Goal: Task Accomplishment & Management: Manage account settings

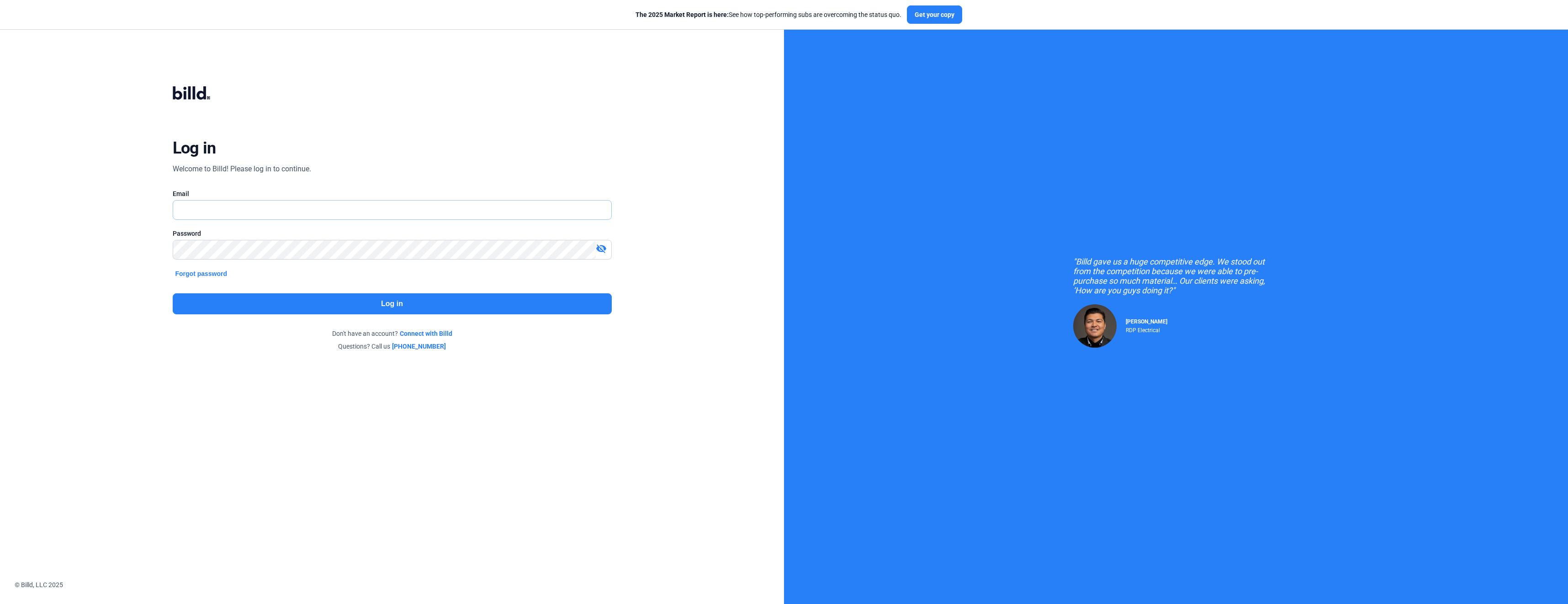
type input "[EMAIL_ADDRESS][DOMAIN_NAME]"
click at [396, 305] on button "Log in" at bounding box center [392, 304] width 439 height 21
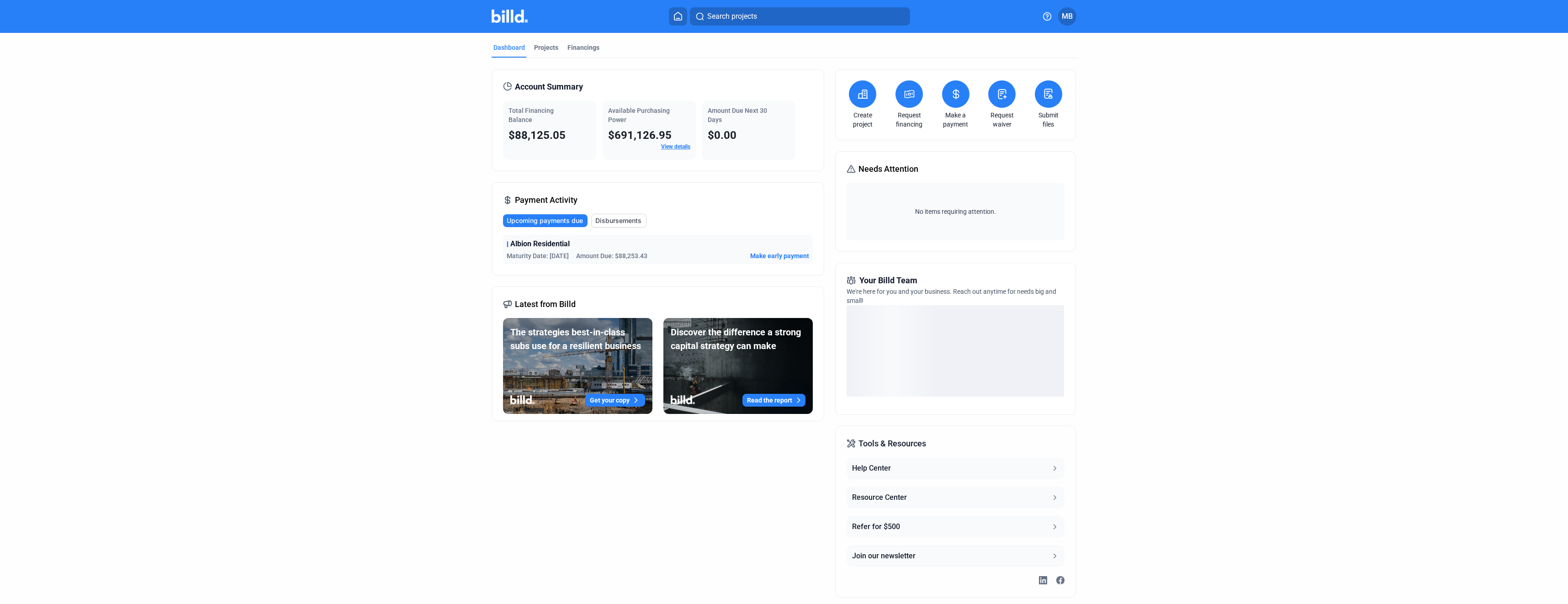
click at [669, 145] on link "View details" at bounding box center [675, 147] width 29 height 6
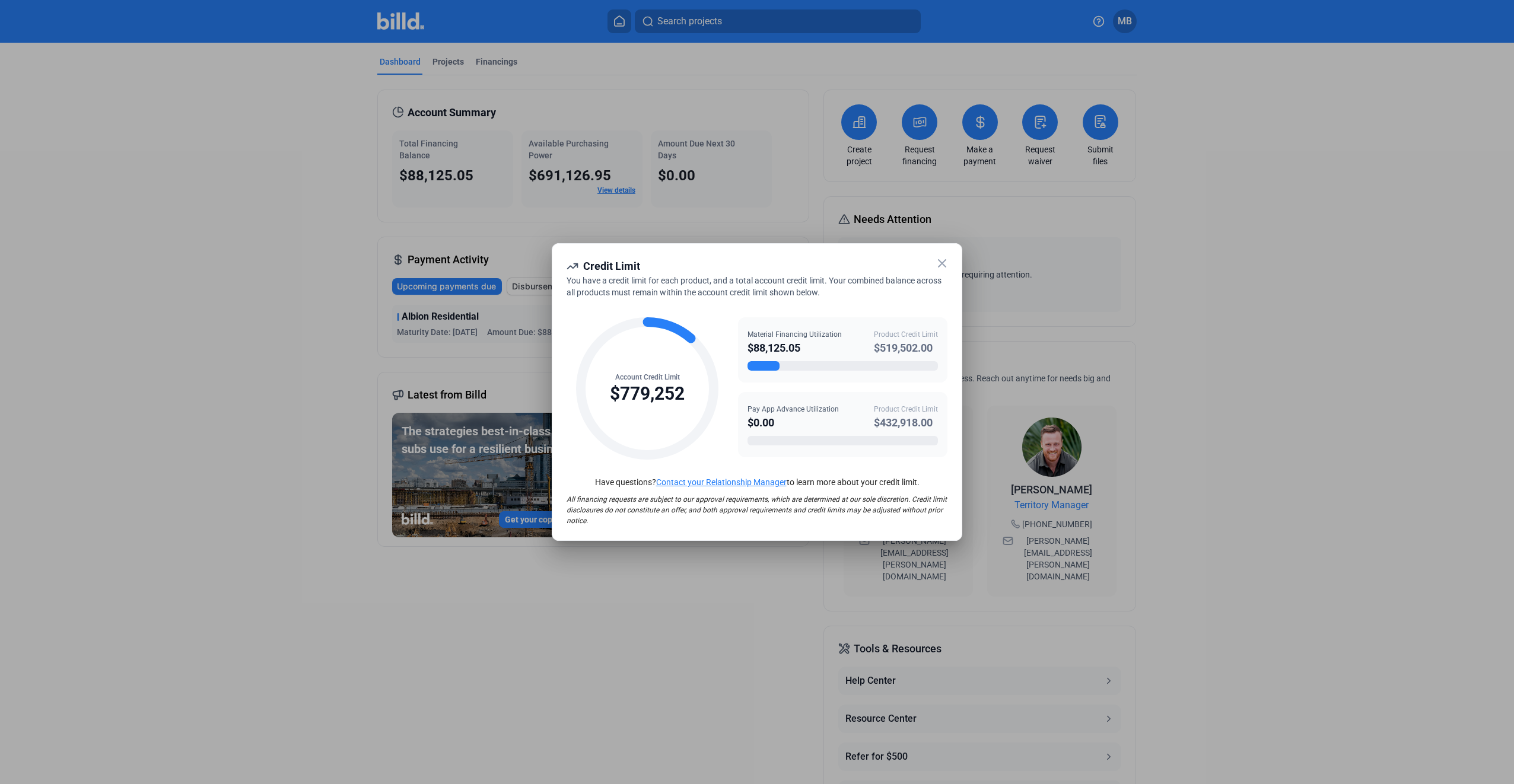
click at [938, 262] on icon at bounding box center [942, 263] width 14 height 14
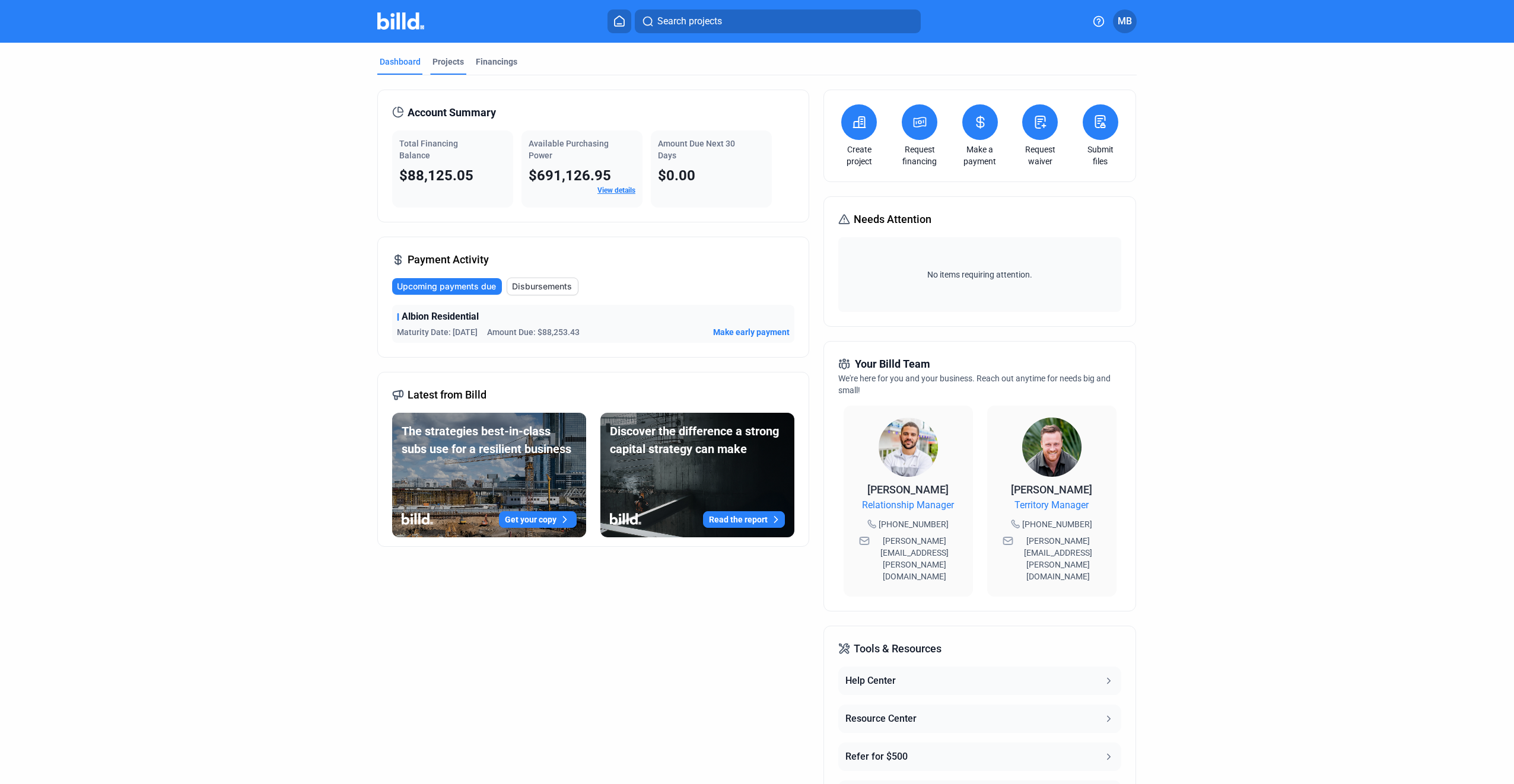
click at [448, 57] on div "Projects" at bounding box center [448, 62] width 31 height 11
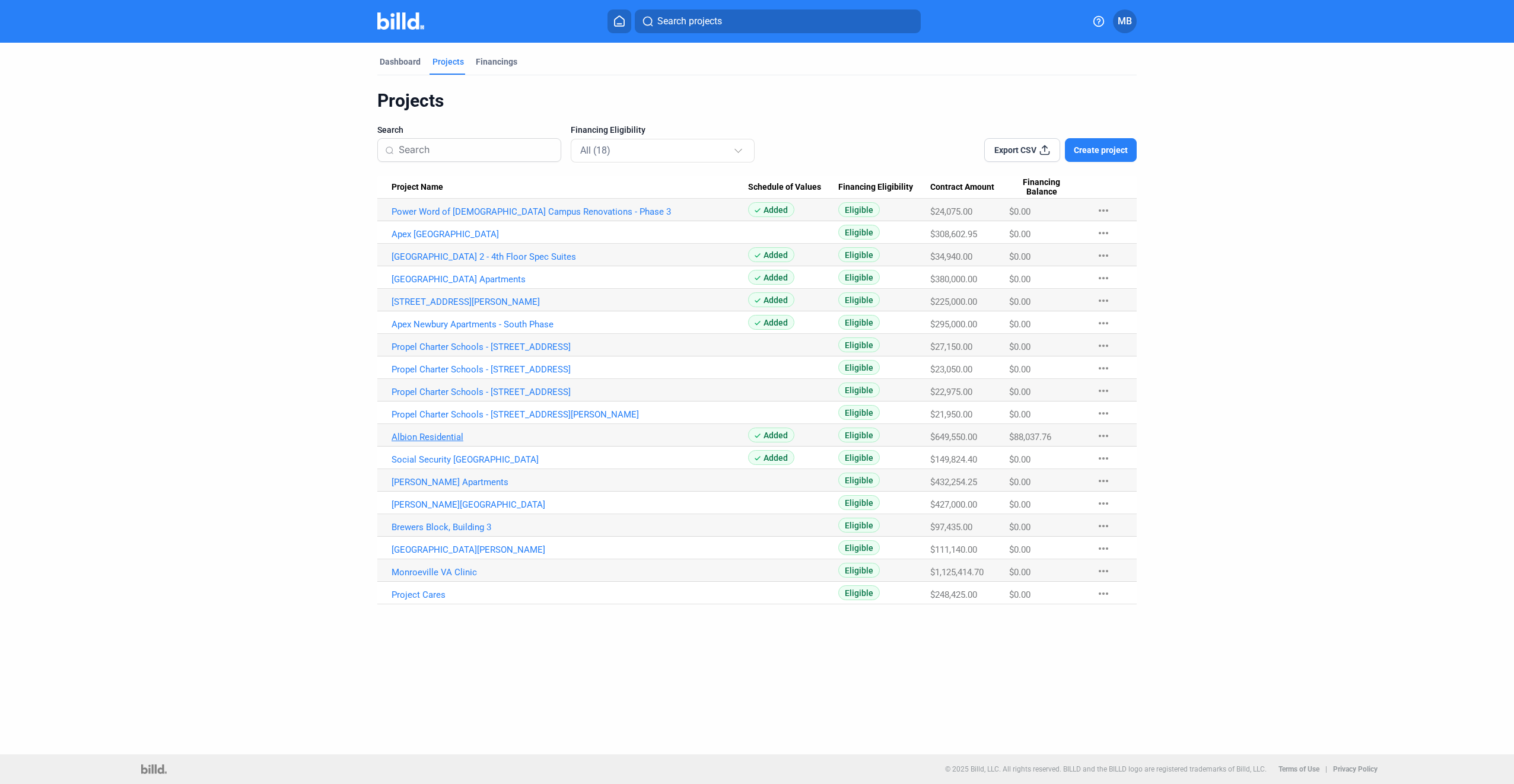
click at [428, 438] on link "Albion Residential" at bounding box center [570, 437] width 356 height 11
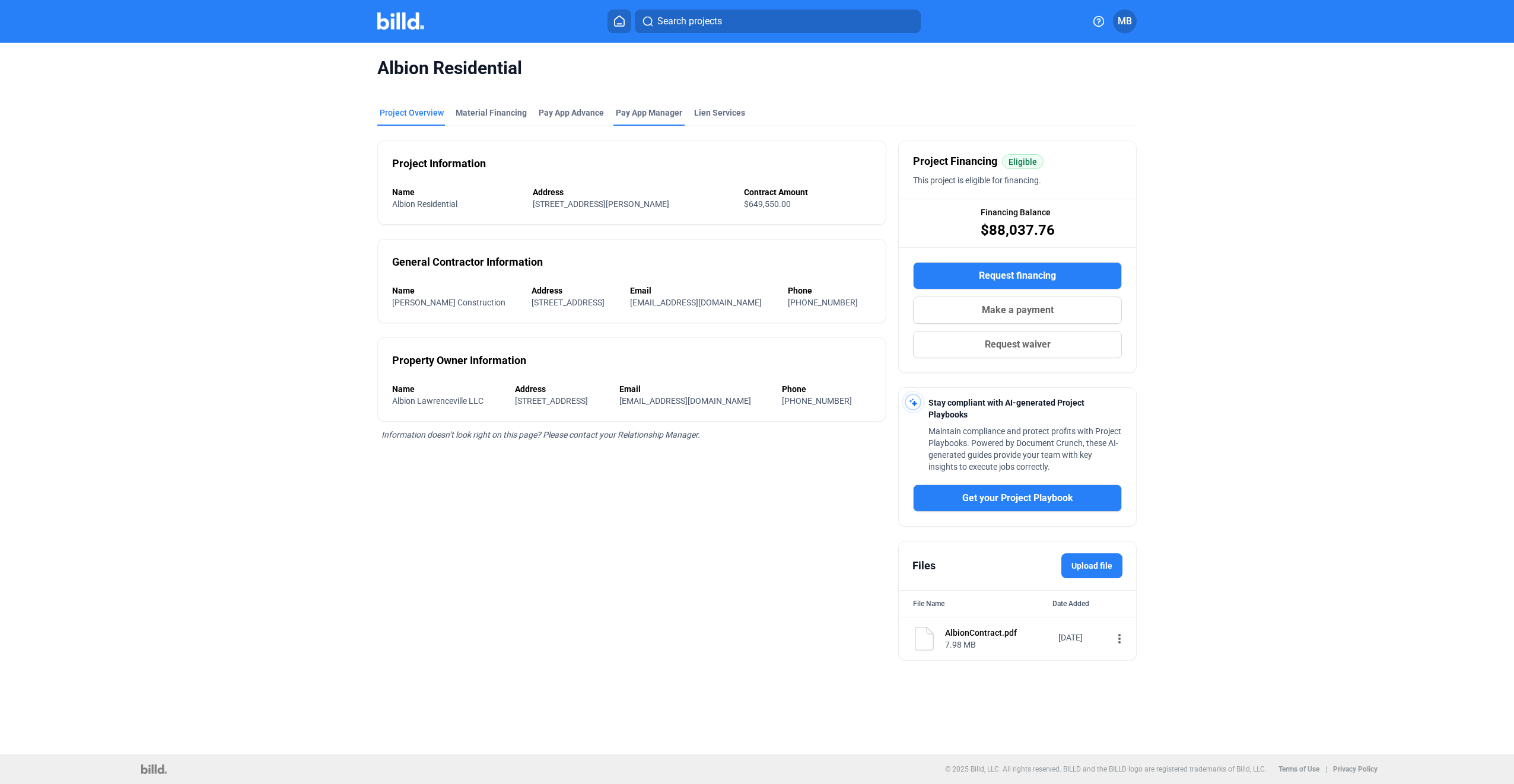
click at [633, 112] on span "Pay App Manager" at bounding box center [649, 112] width 67 height 11
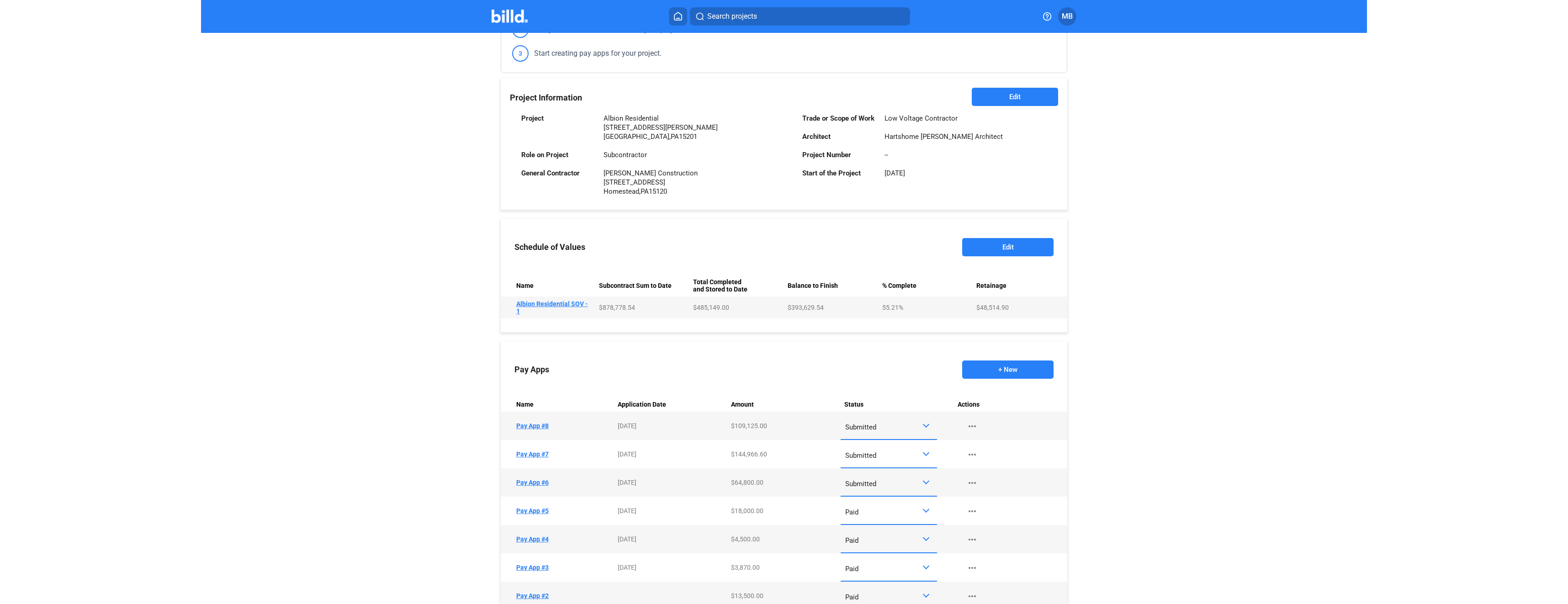
scroll to position [183, 0]
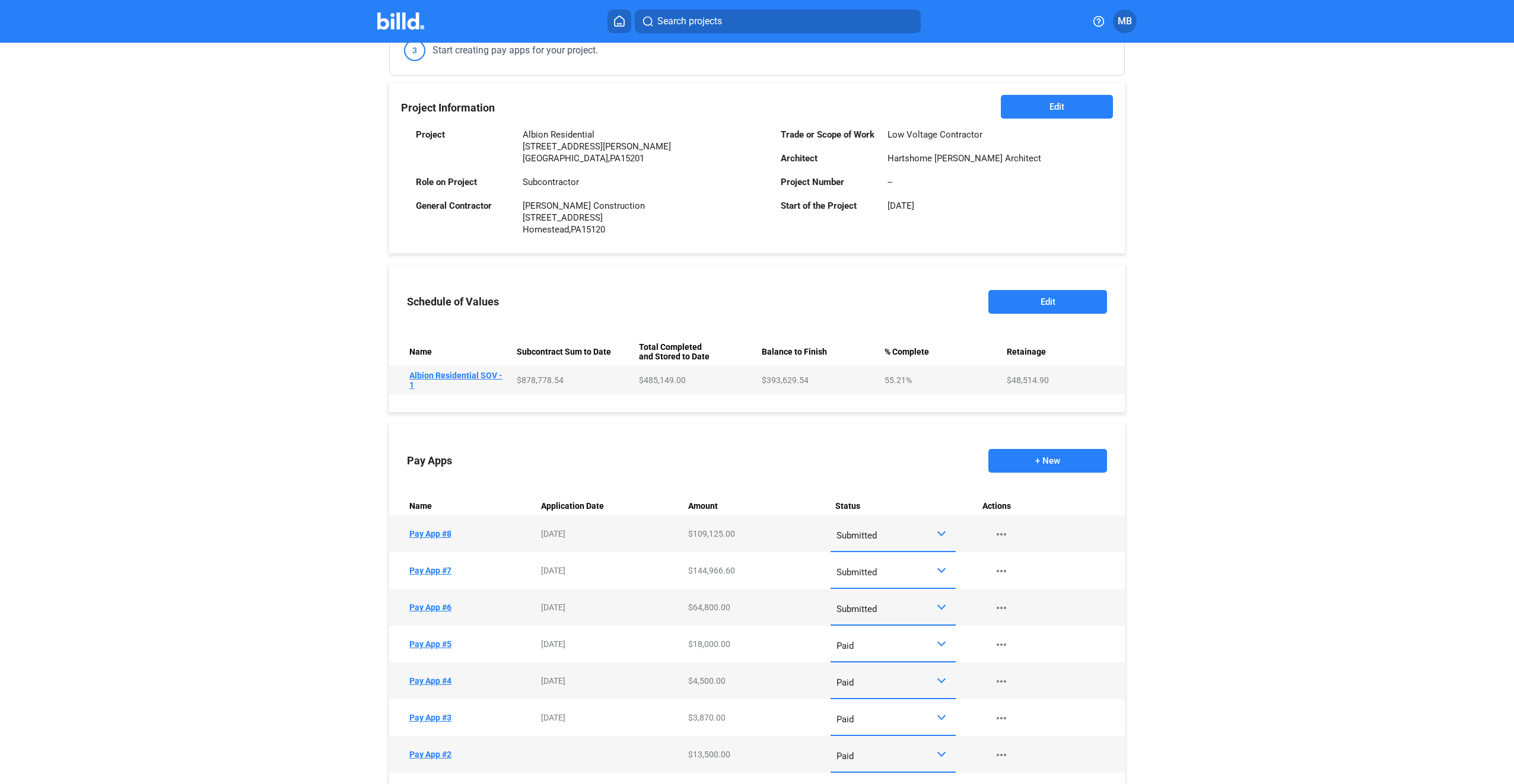
click at [938, 608] on div at bounding box center [942, 606] width 8 height 8
click at [928, 658] on span "Paid" at bounding box center [890, 660] width 113 height 27
click at [938, 574] on div at bounding box center [943, 571] width 14 height 10
click at [935, 626] on span "Paid" at bounding box center [890, 623] width 113 height 27
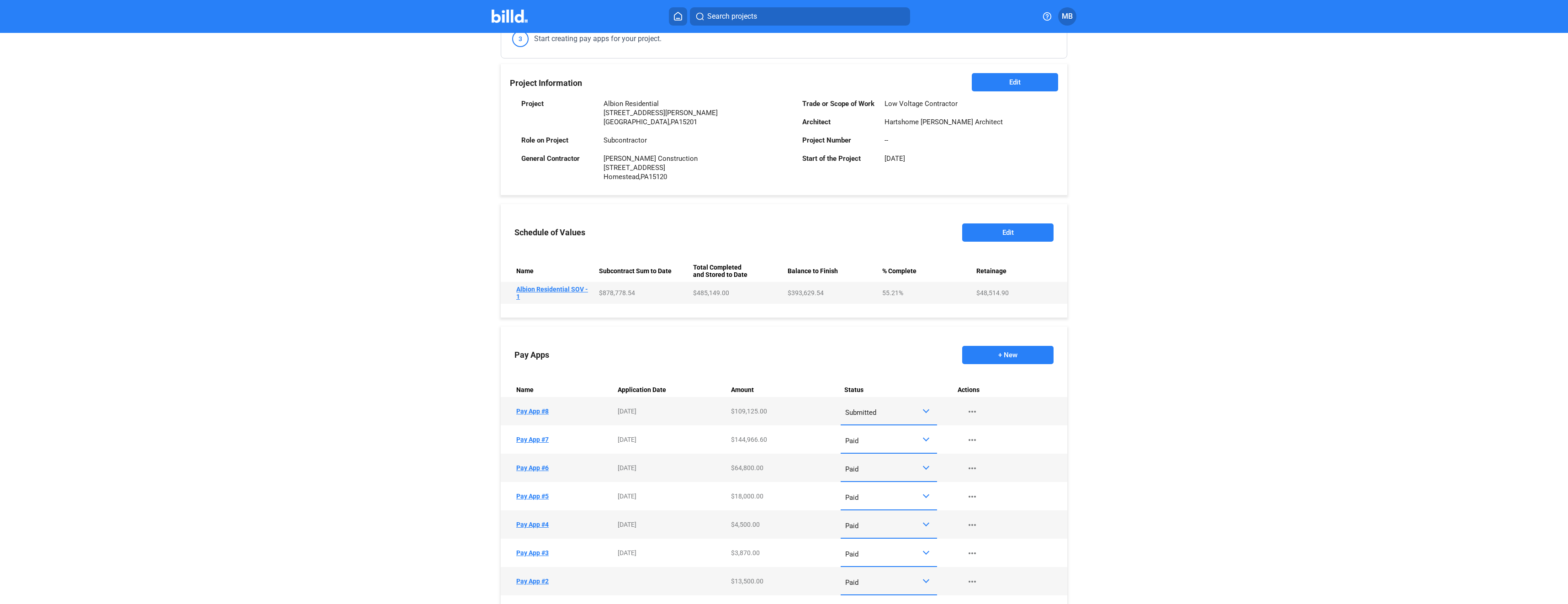
click at [923, 413] on div at bounding box center [926, 410] width 6 height 6
click at [912, 470] on span "Approved" at bounding box center [886, 474] width 87 height 21
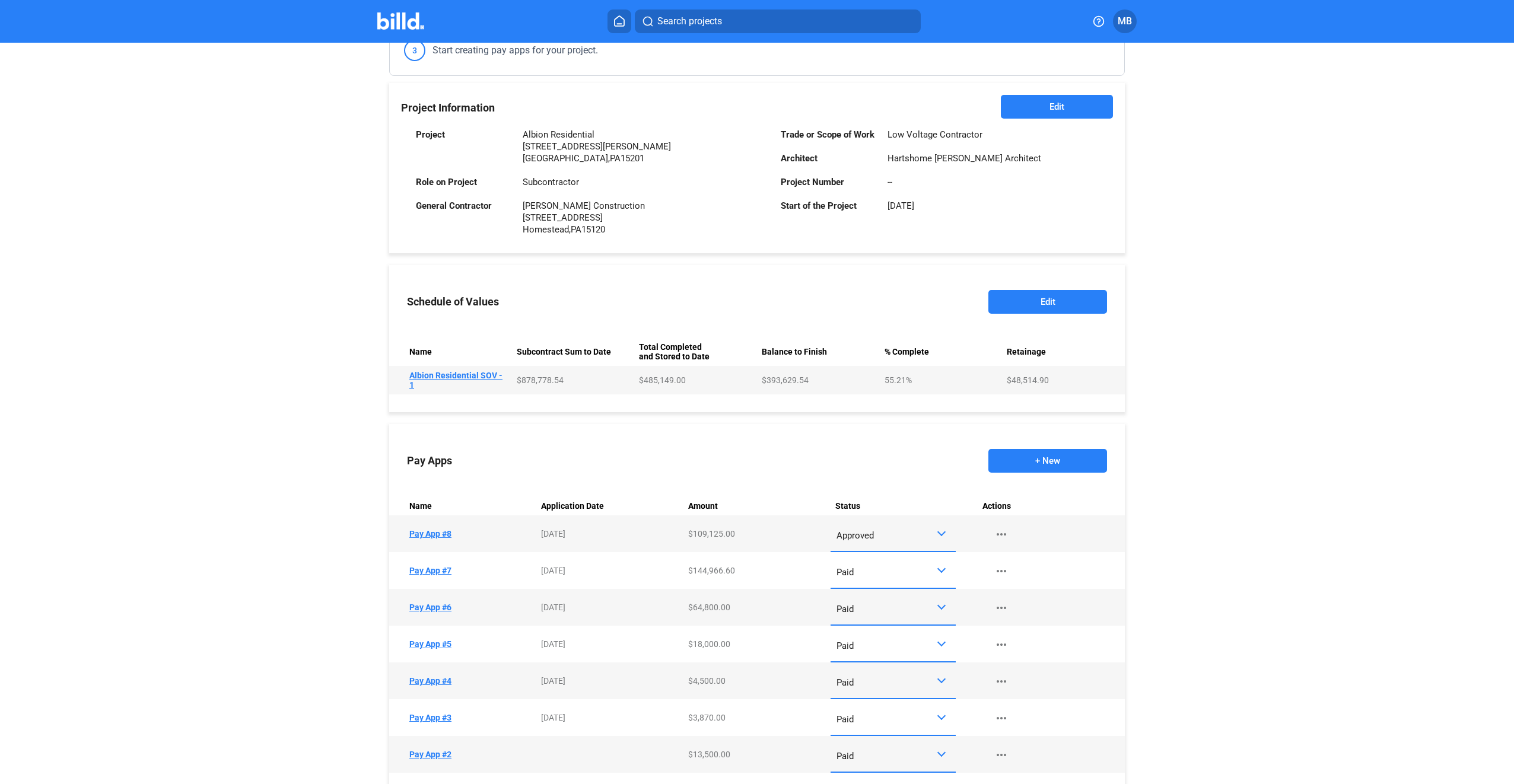
click at [1053, 301] on button "Edit" at bounding box center [1048, 301] width 119 height 24
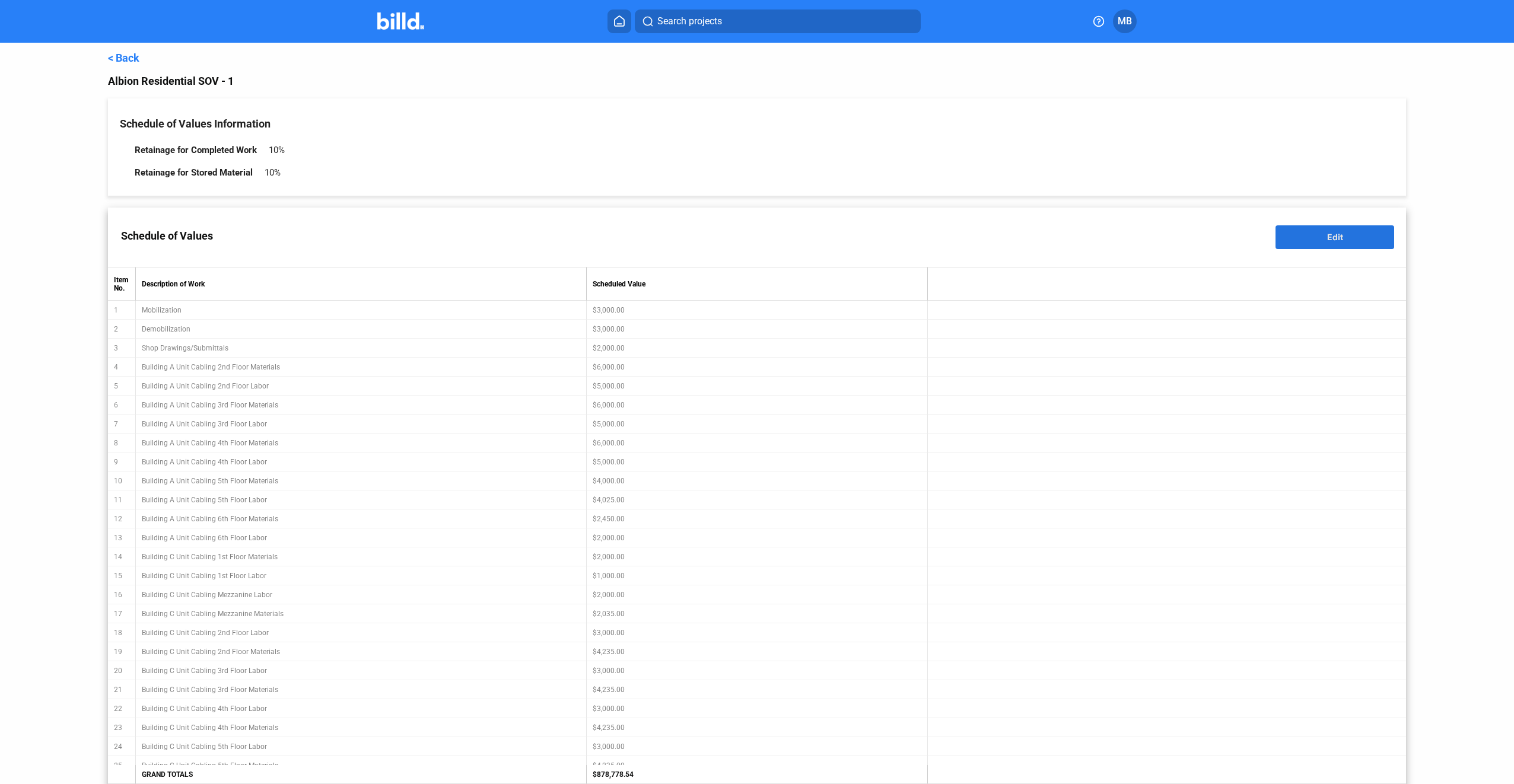
click at [1306, 241] on button "Edit" at bounding box center [1334, 237] width 119 height 24
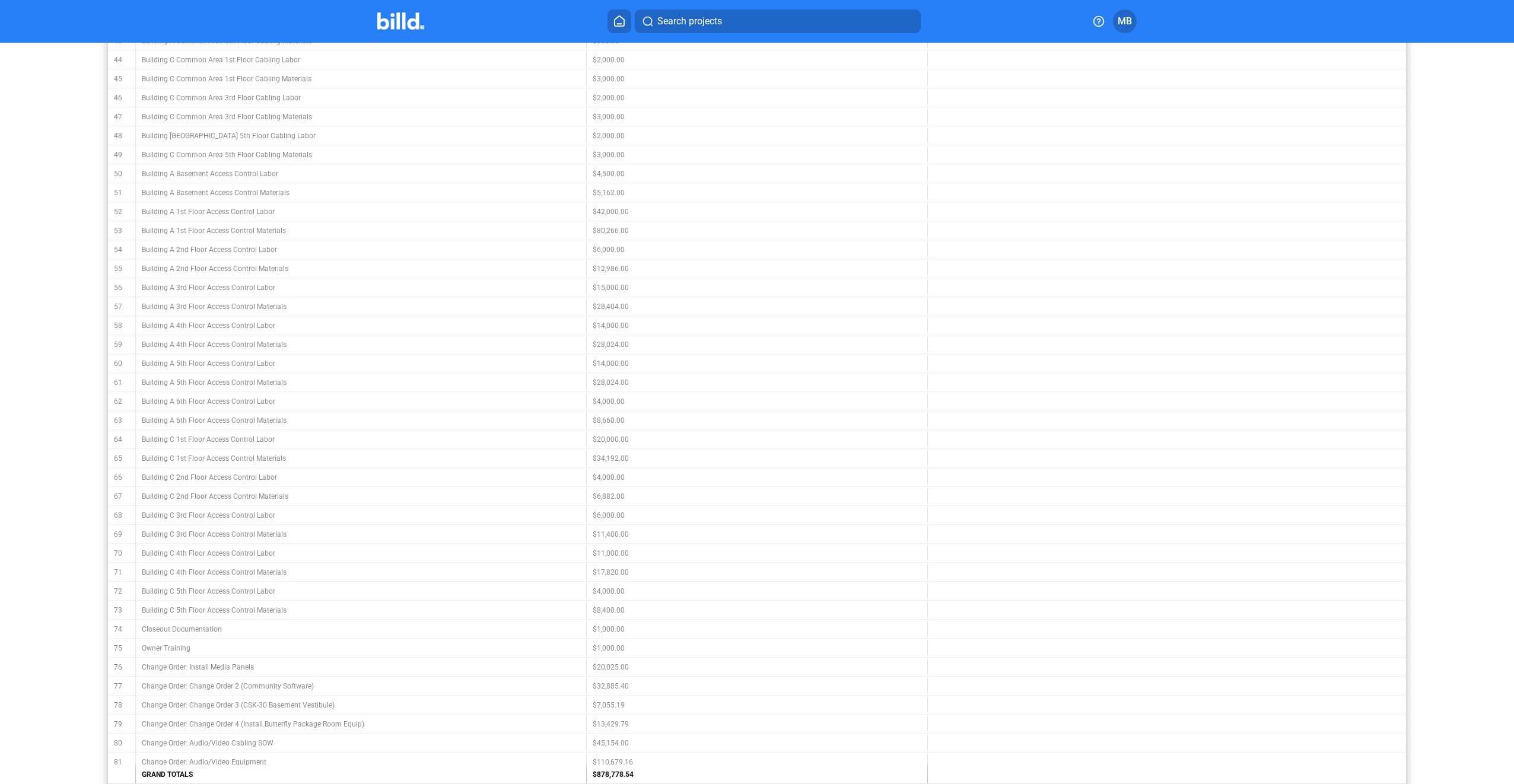
scroll to position [1126, 0]
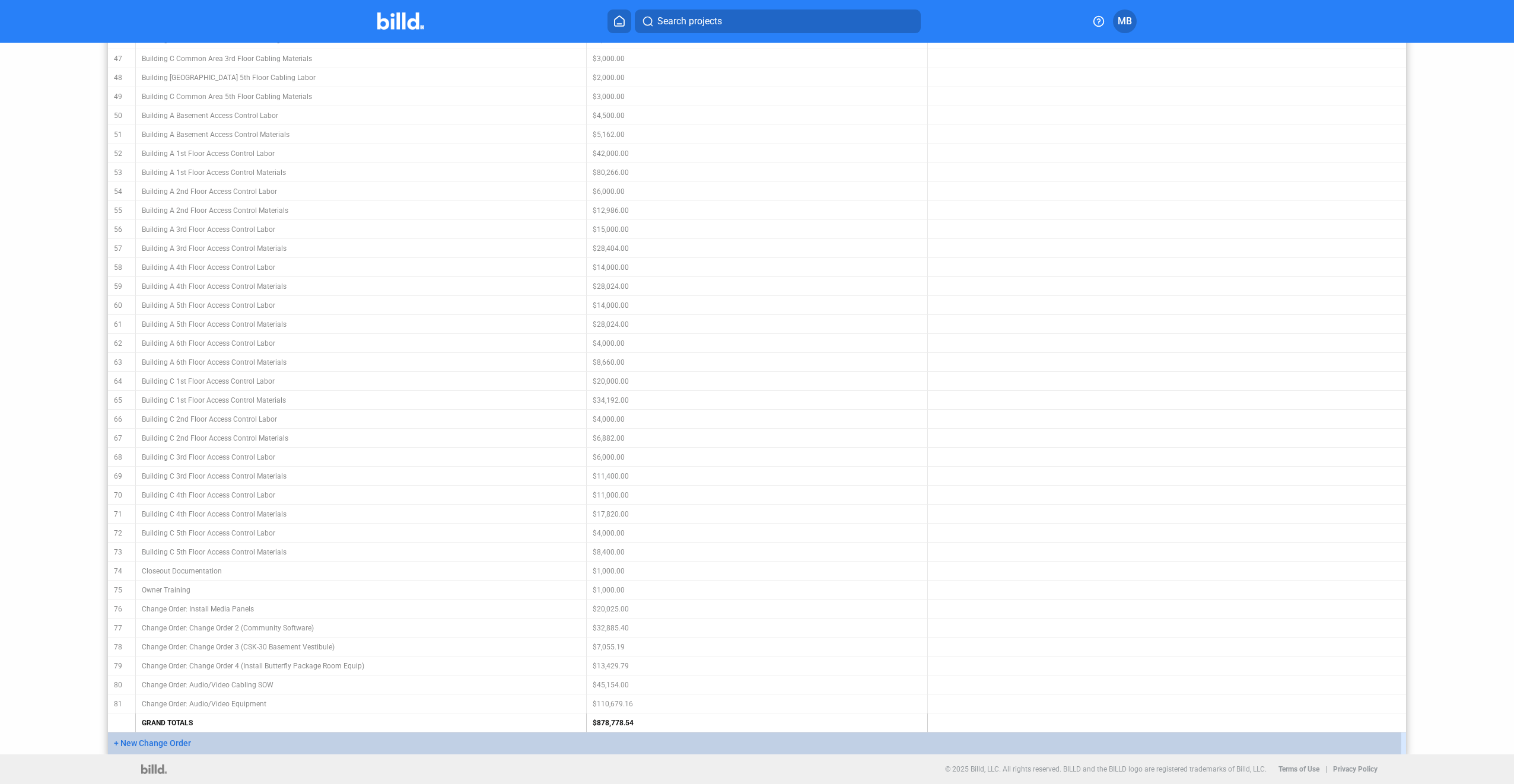
click at [157, 741] on span "+ New Change Order" at bounding box center [153, 744] width 77 height 10
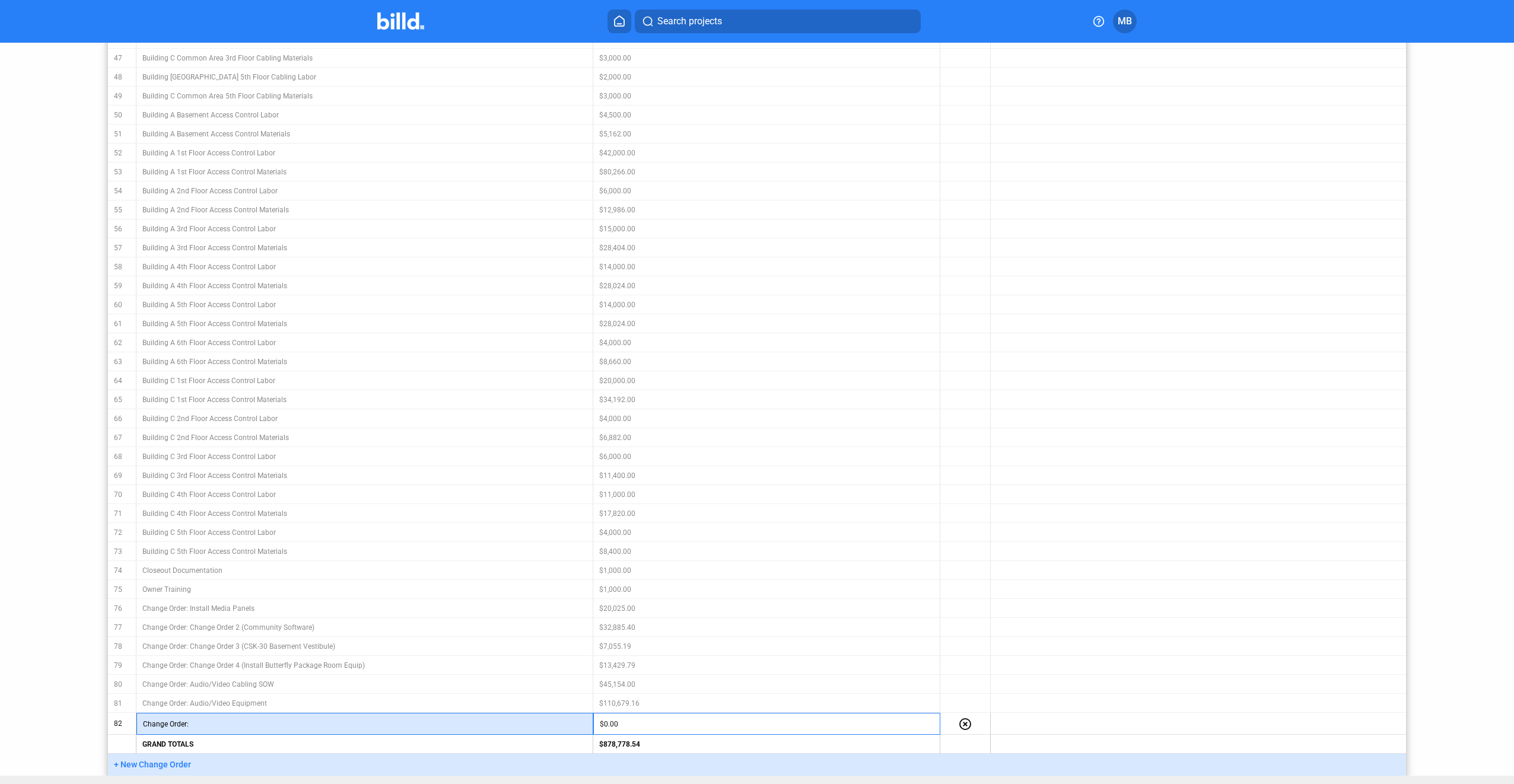
click at [195, 715] on input "text" at bounding box center [390, 724] width 394 height 18
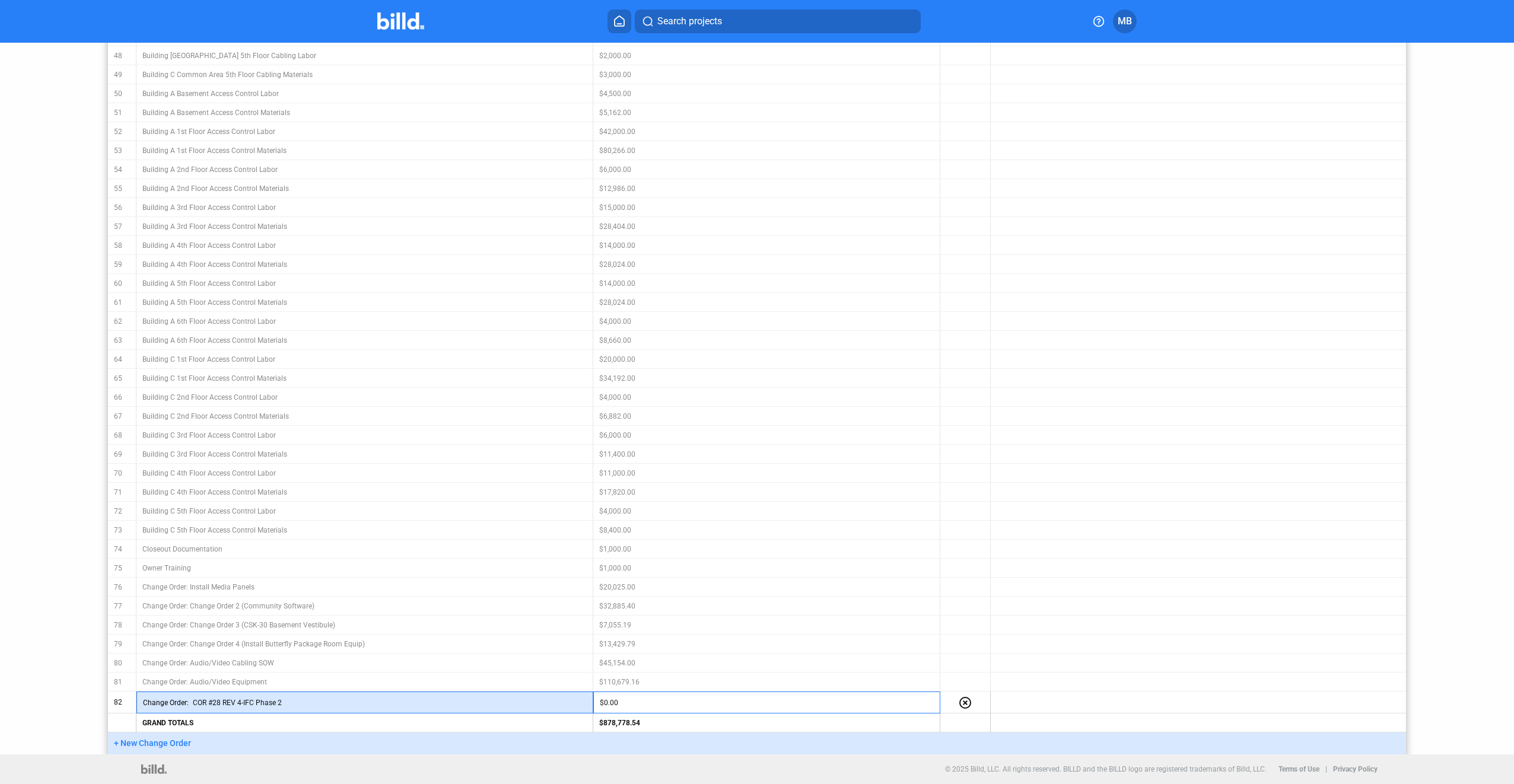
click at [315, 706] on input "COR #28 REV 4-IFC Phase 2" at bounding box center [390, 703] width 394 height 18
type input "COR #28 REV 4-IFC Phase 2"
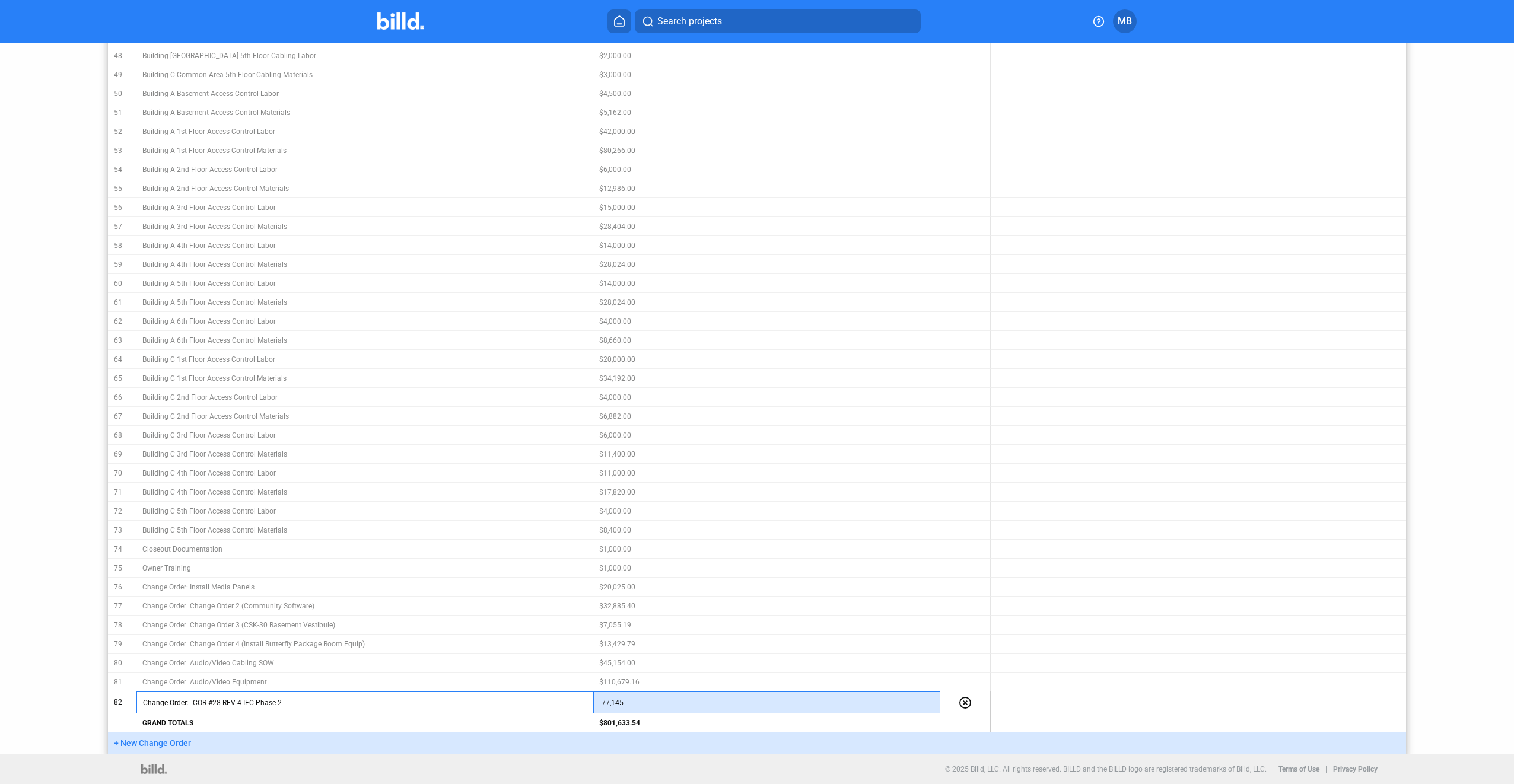
type input "-77,145"
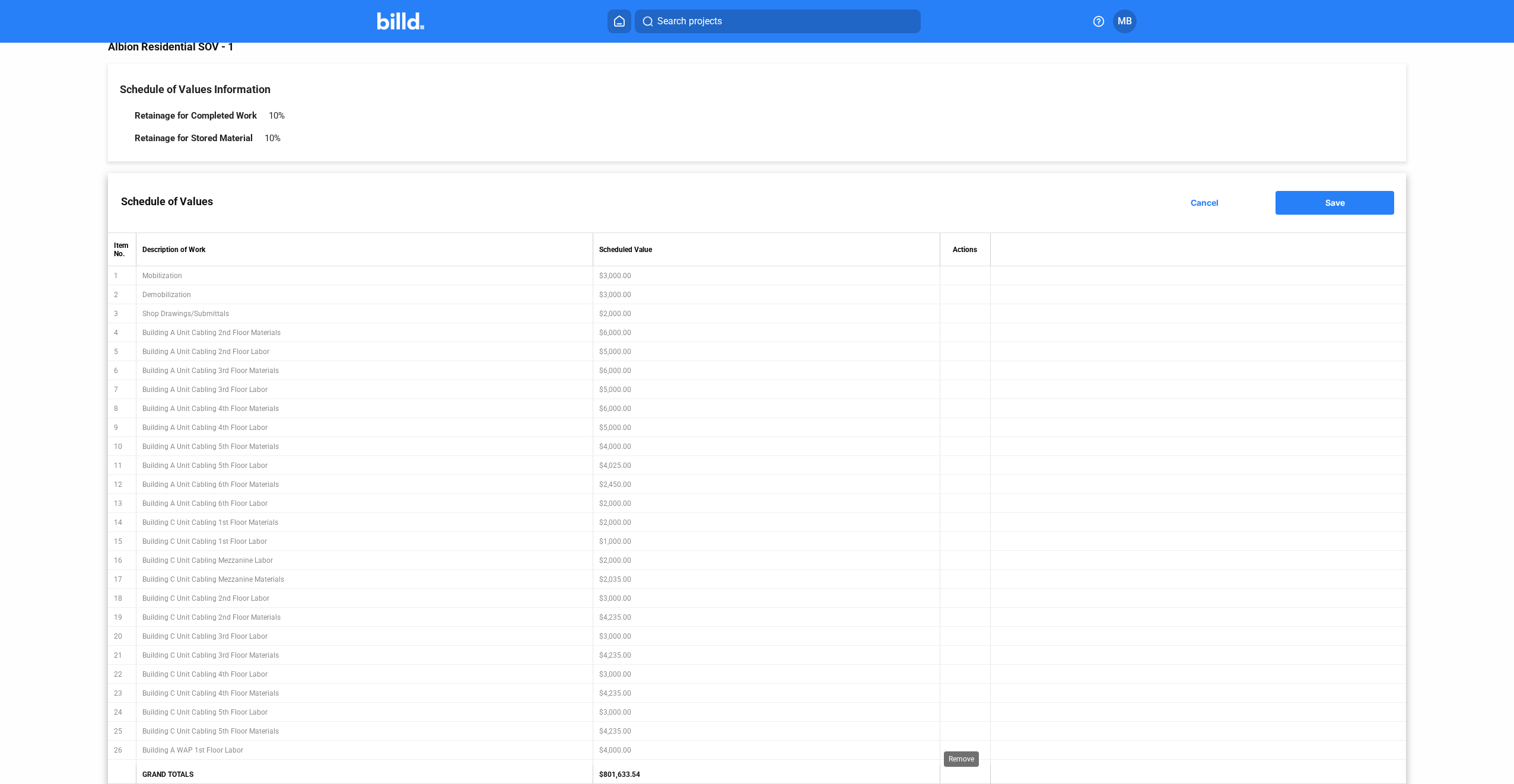
scroll to position [0, 0]
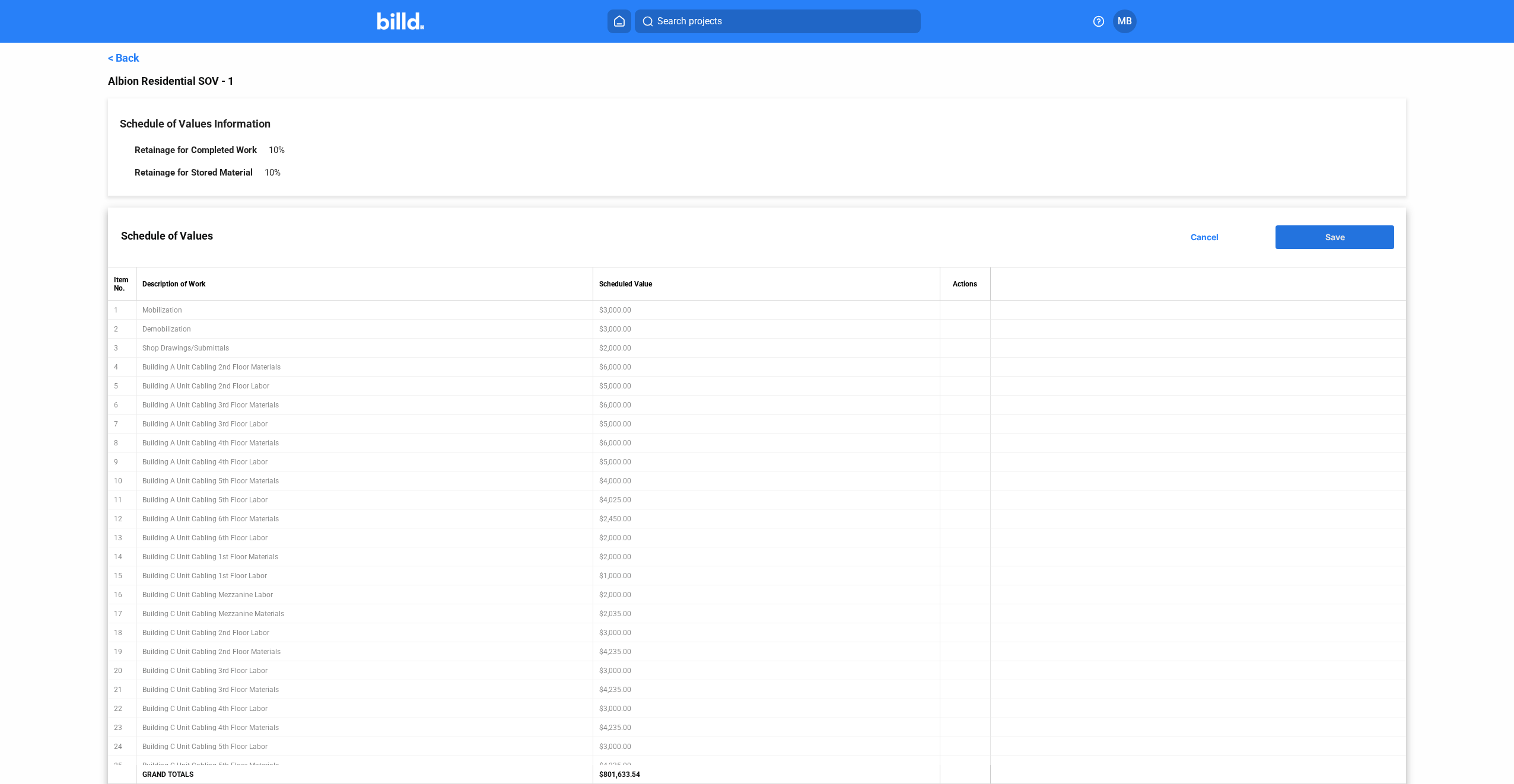
click at [1325, 235] on span "Save" at bounding box center [1335, 237] width 20 height 10
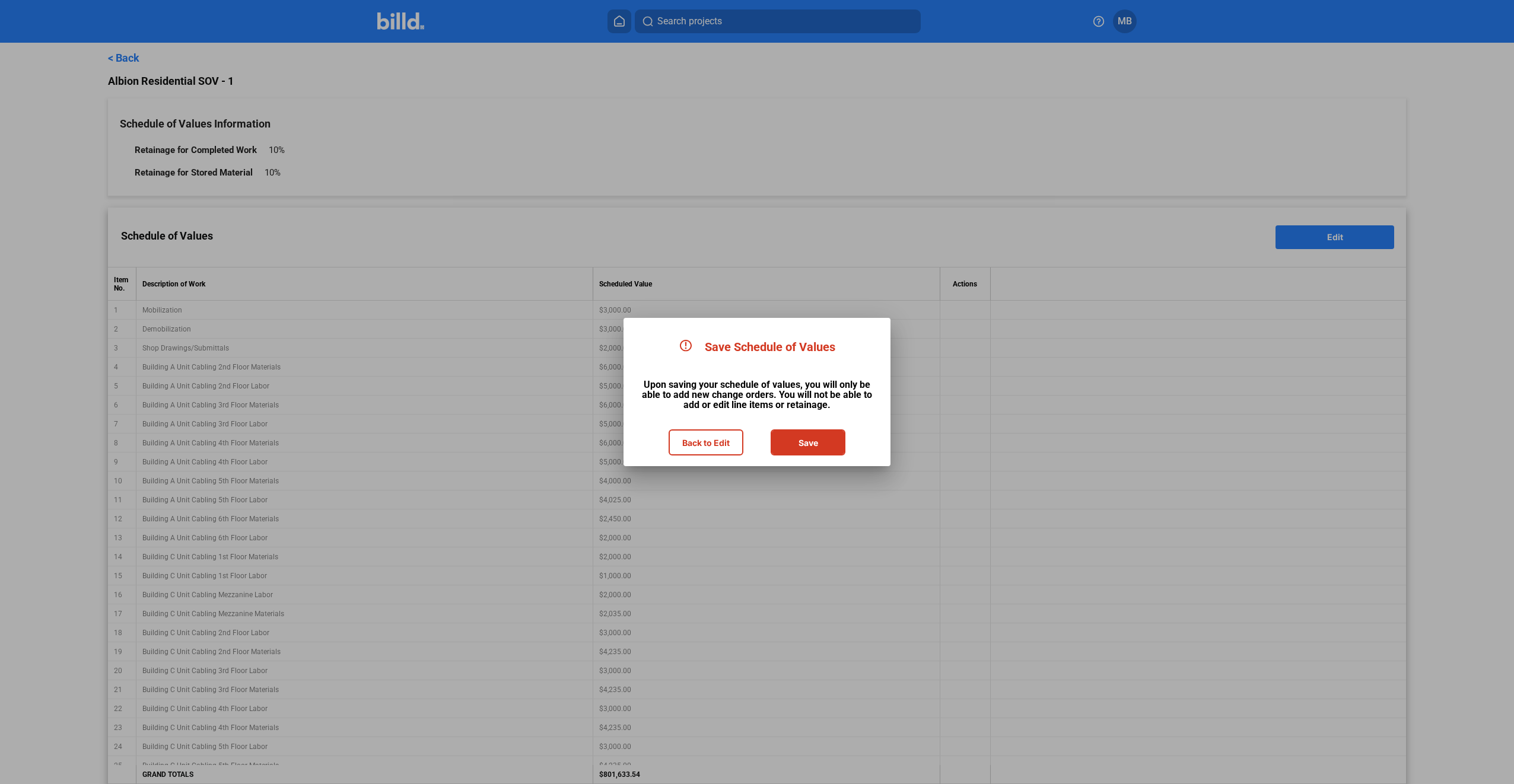
drag, startPoint x: 828, startPoint y: 439, endPoint x: 928, endPoint y: 448, distance: 100.4
click at [828, 439] on button "Save" at bounding box center [808, 442] width 72 height 24
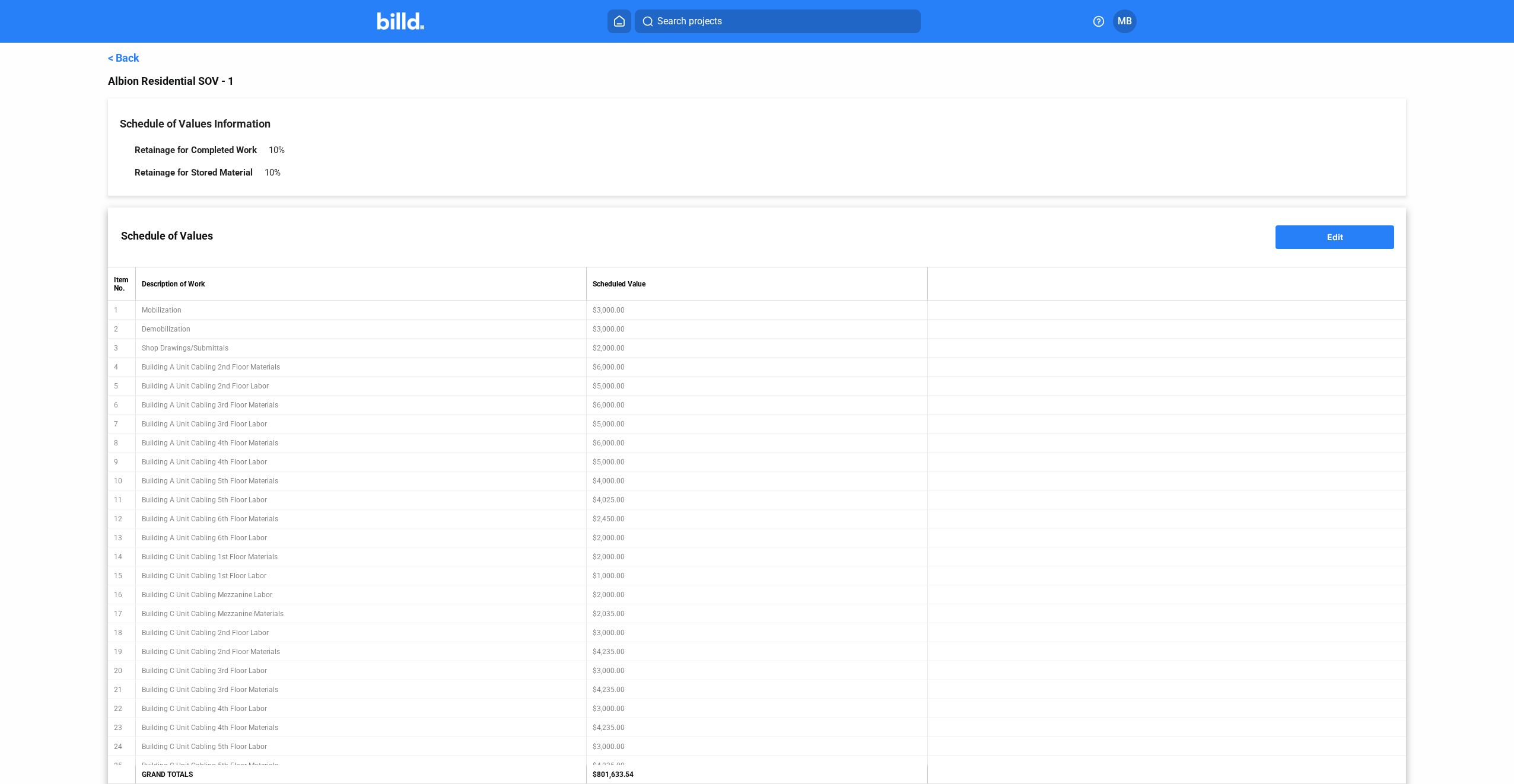
click at [125, 57] on link "< Back" at bounding box center [123, 57] width 31 height 12
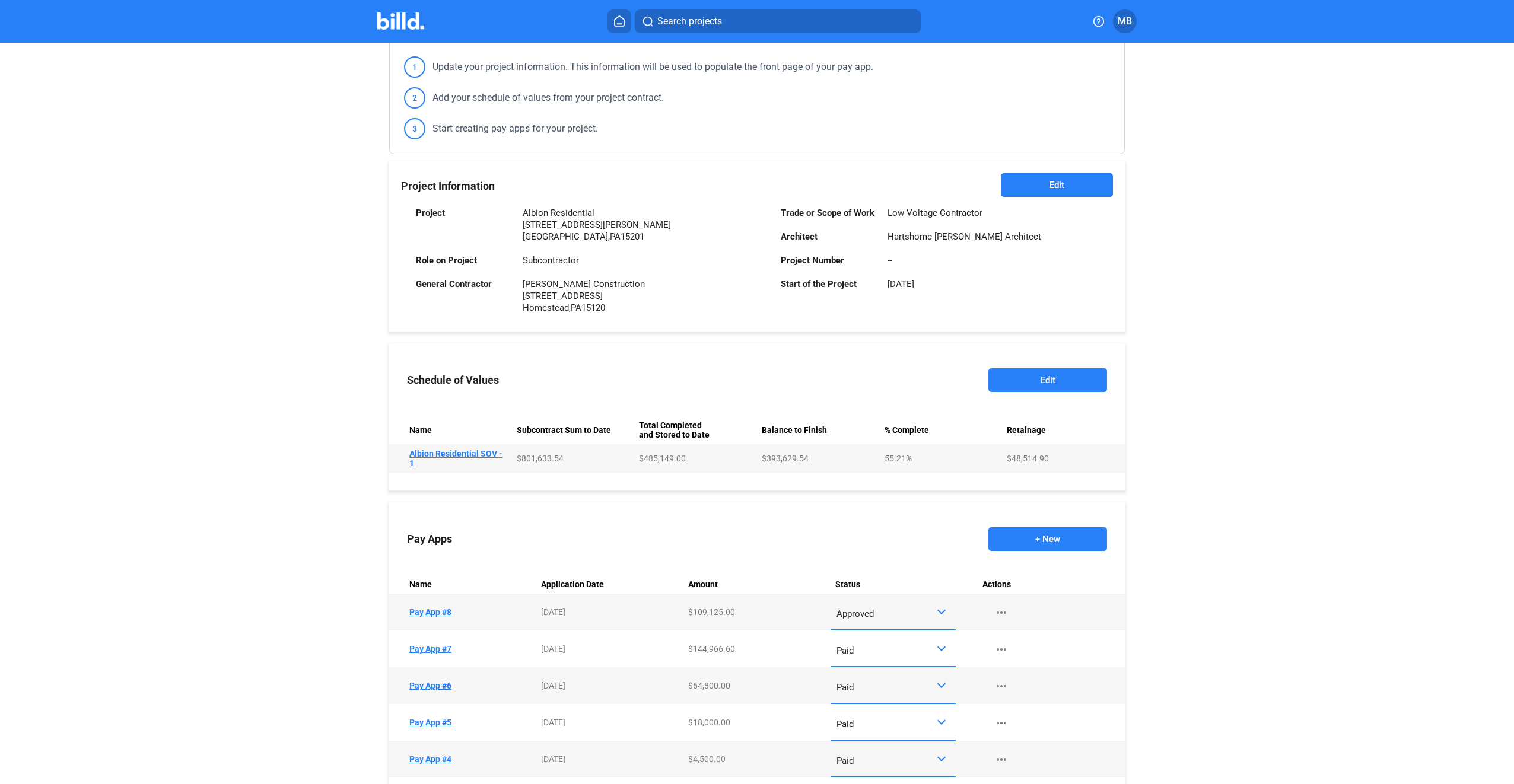
scroll to position [178, 0]
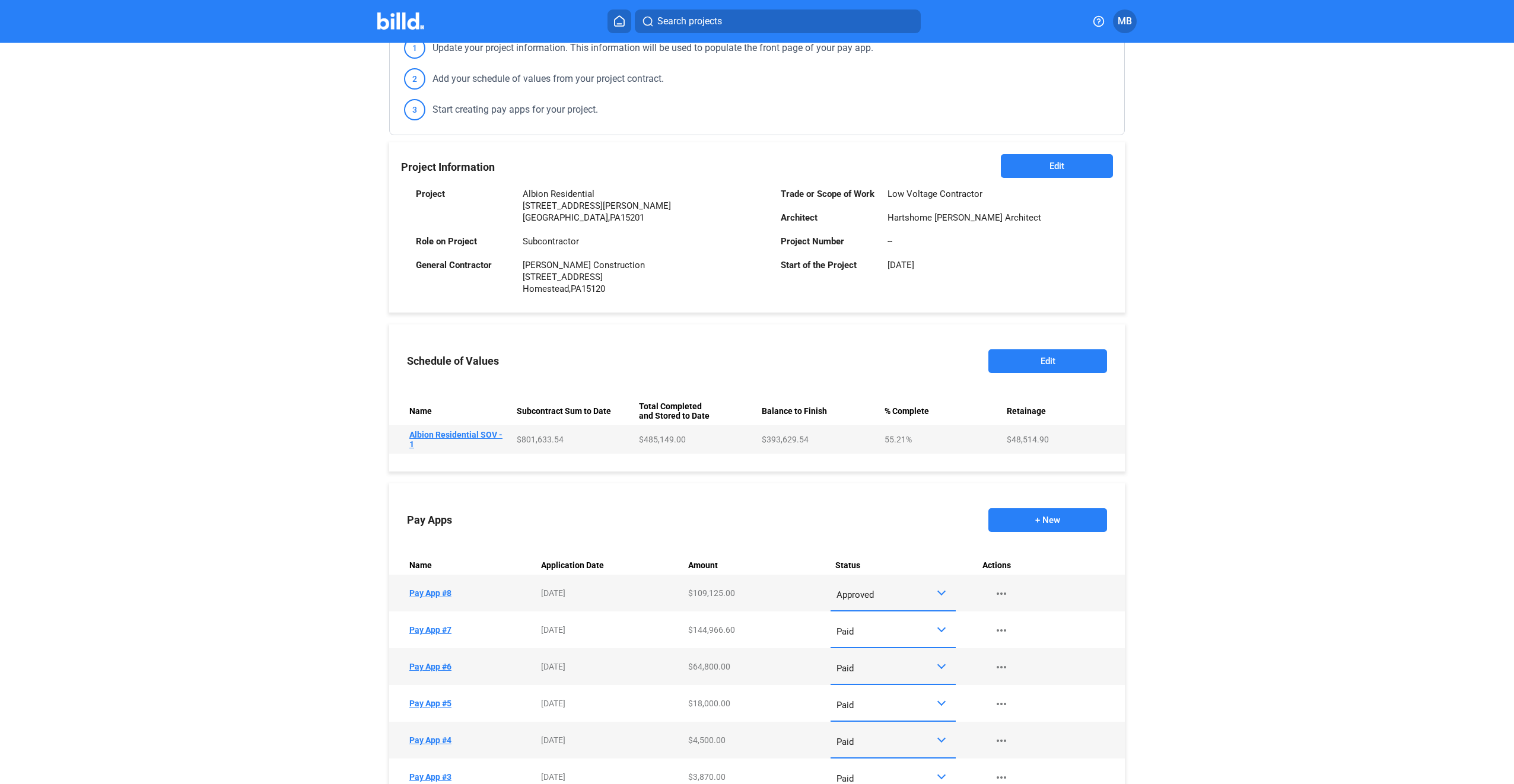
click at [1024, 515] on button "+ New" at bounding box center [1048, 520] width 119 height 24
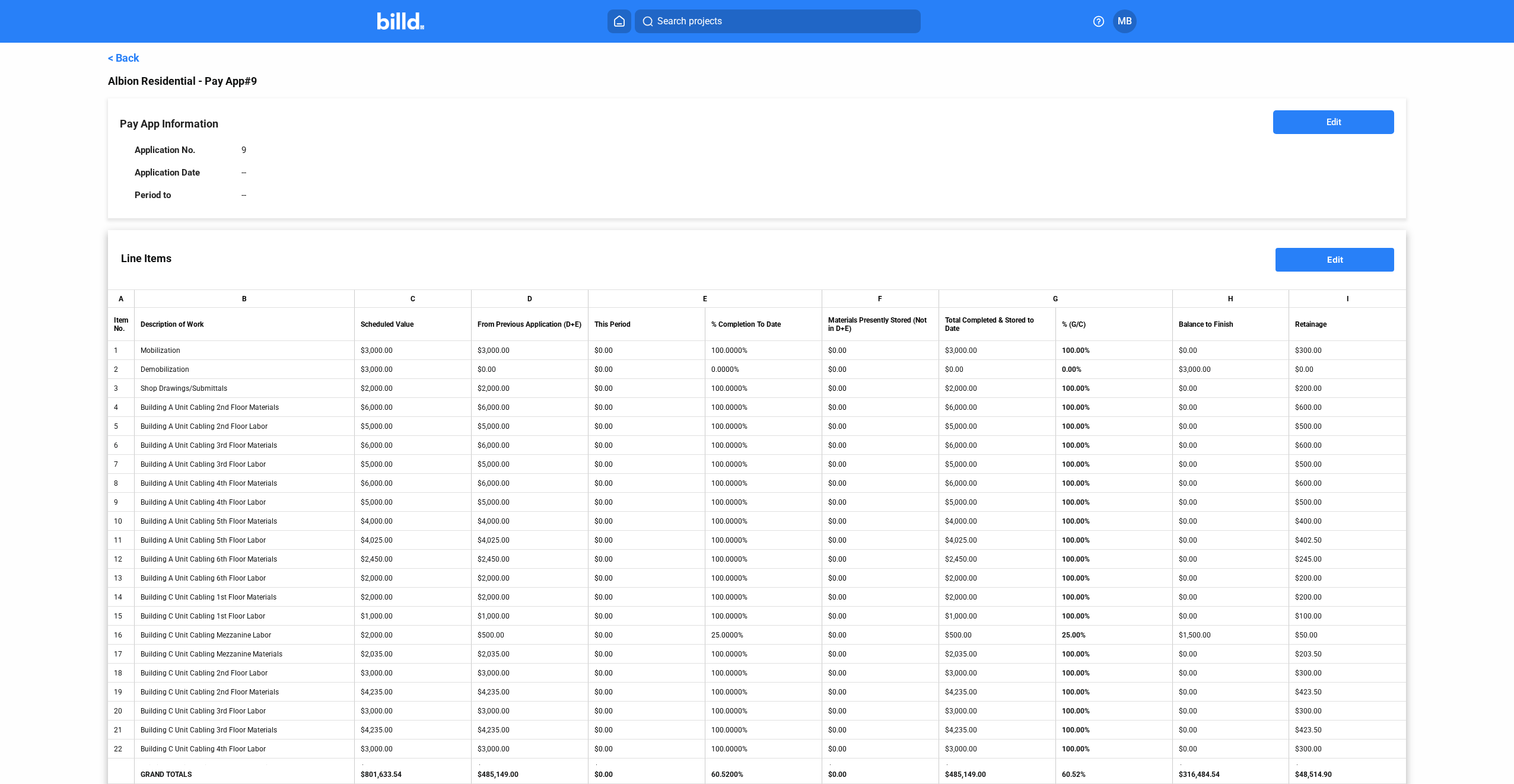
click at [1327, 122] on span "Edit" at bounding box center [1334, 122] width 15 height 11
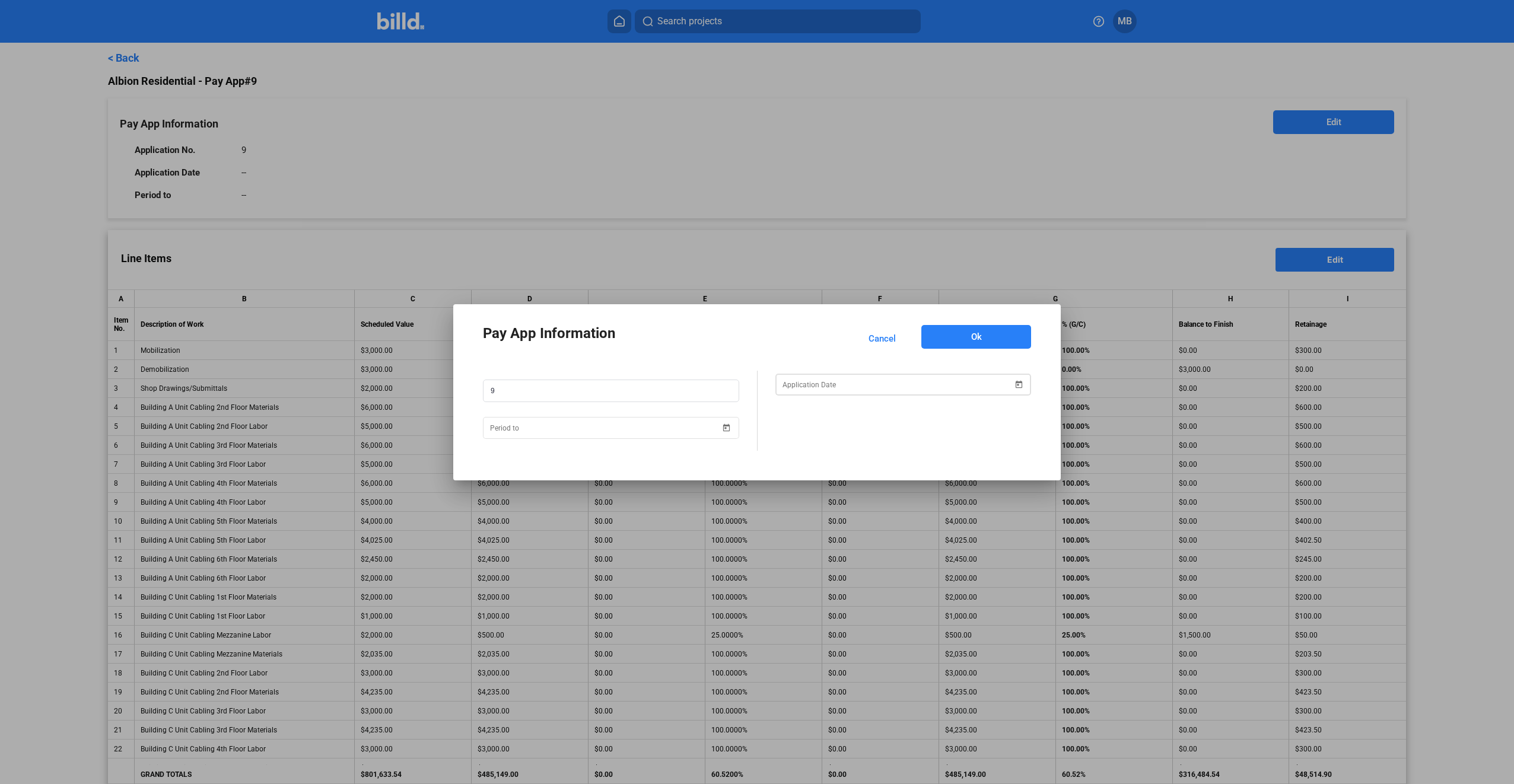
click at [1016, 381] on span "Open calendar" at bounding box center [1018, 377] width 29 height 29
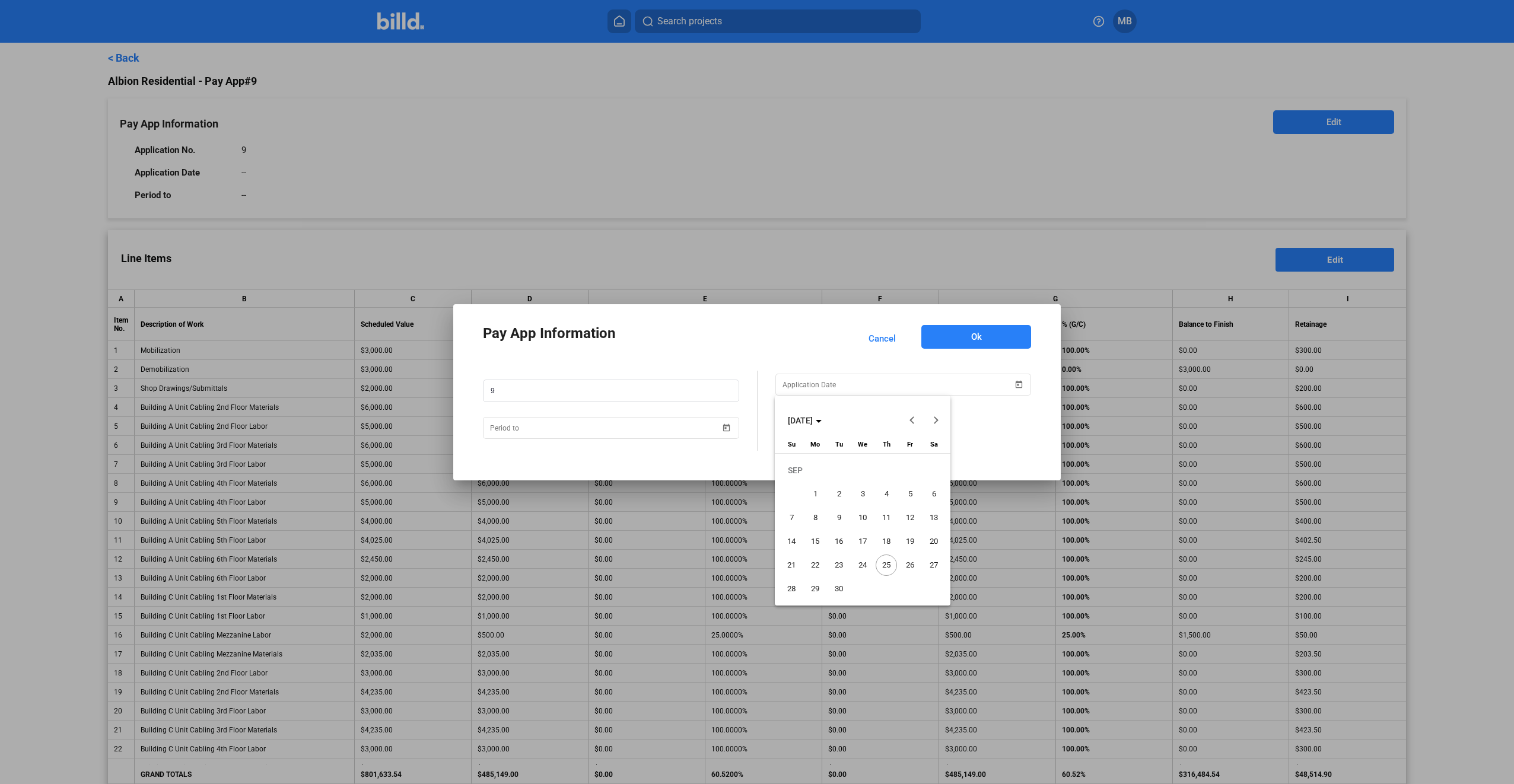
click at [886, 562] on span "25" at bounding box center [886, 566] width 21 height 21
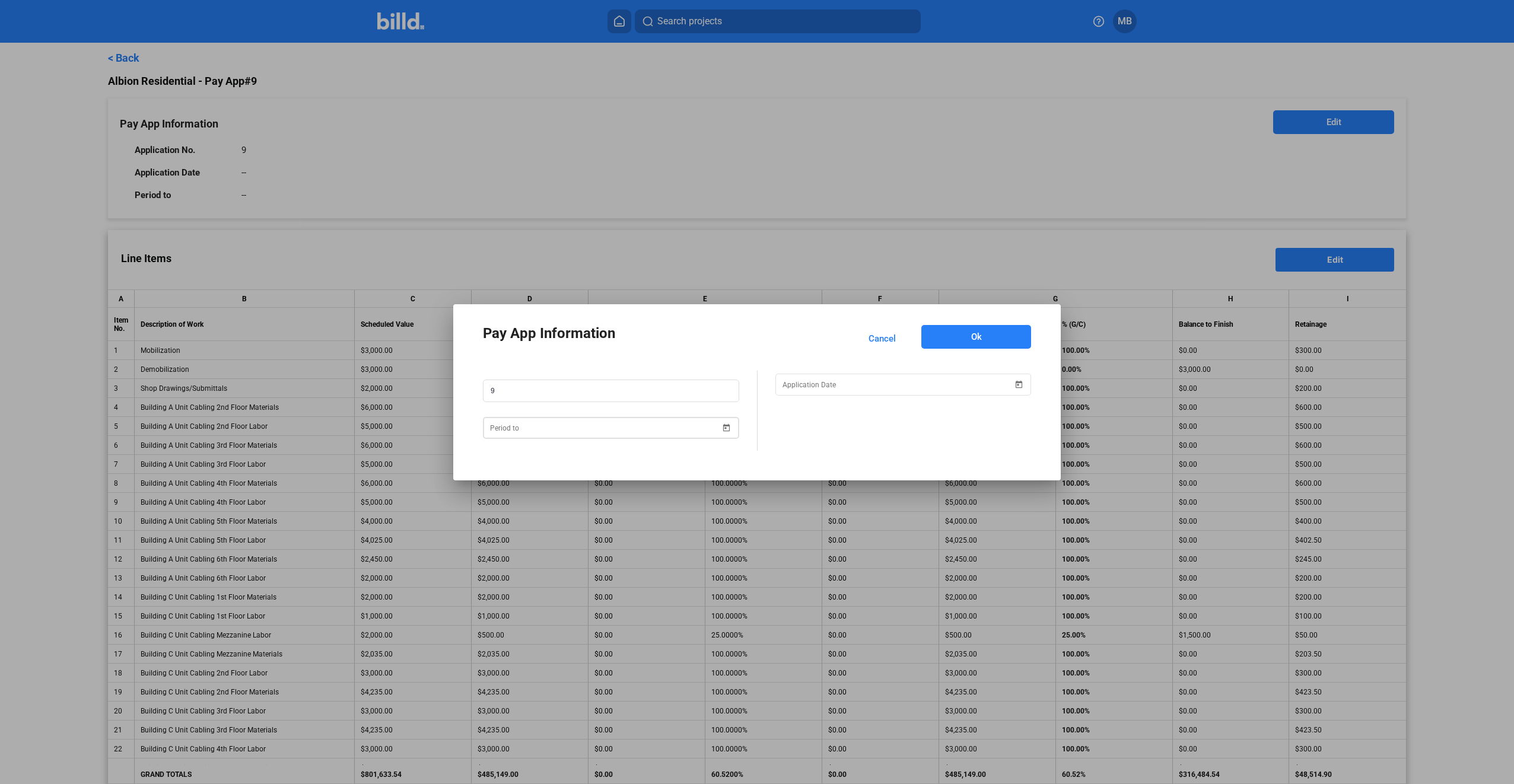
click at [724, 427] on span "Open calendar" at bounding box center [727, 420] width 29 height 29
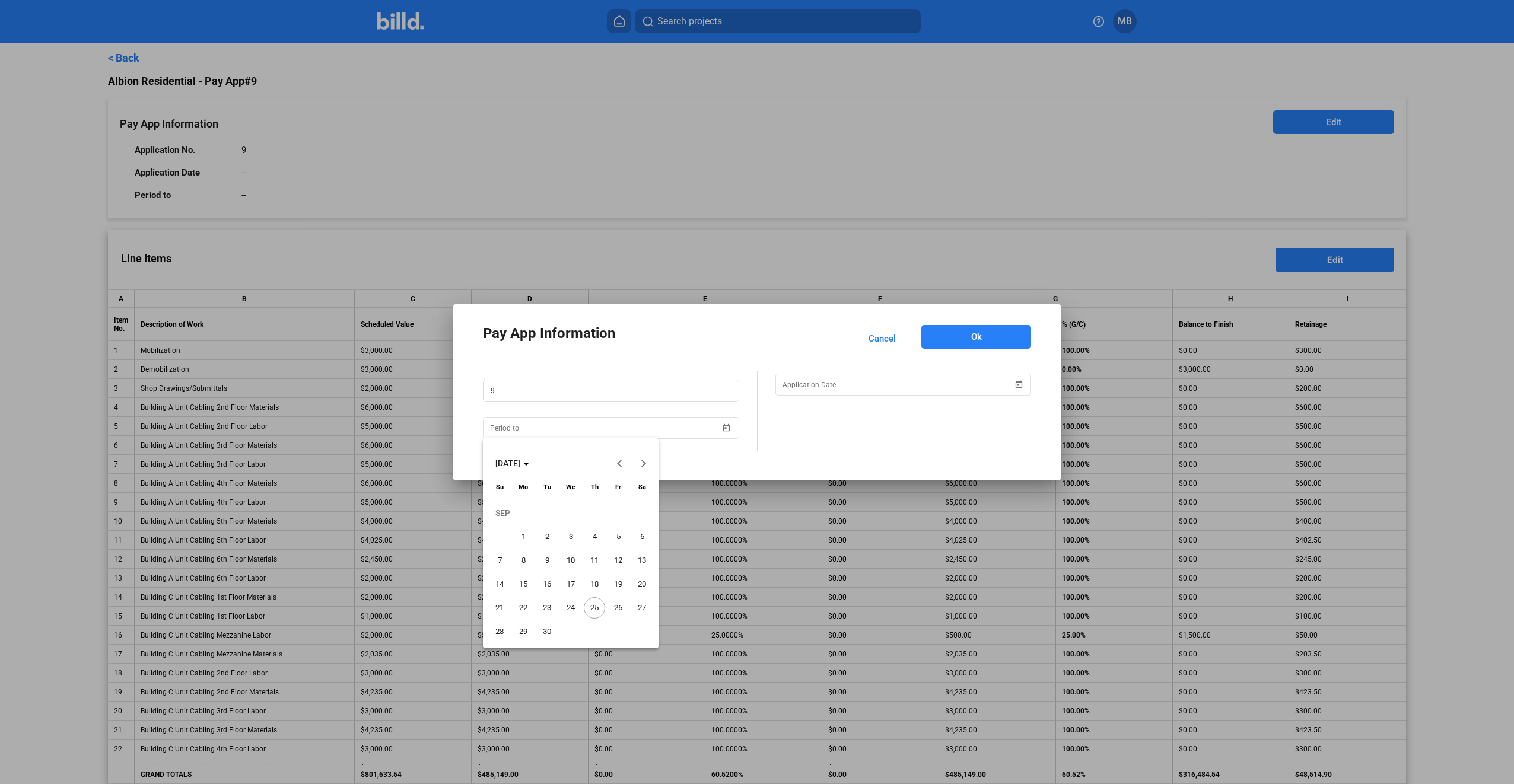
click at [543, 630] on span "30" at bounding box center [547, 631] width 21 height 21
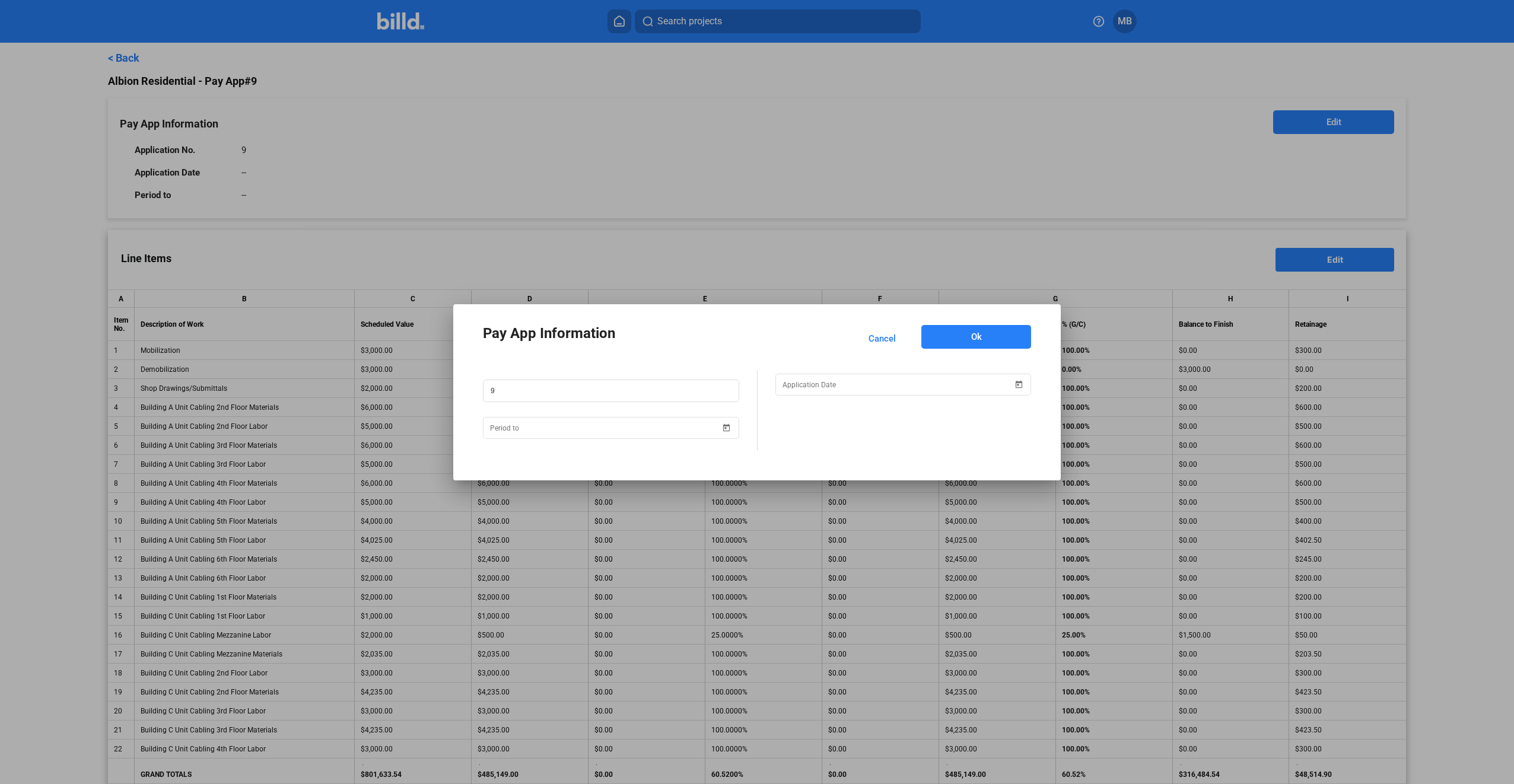
click at [987, 342] on button "Ok" at bounding box center [976, 337] width 110 height 24
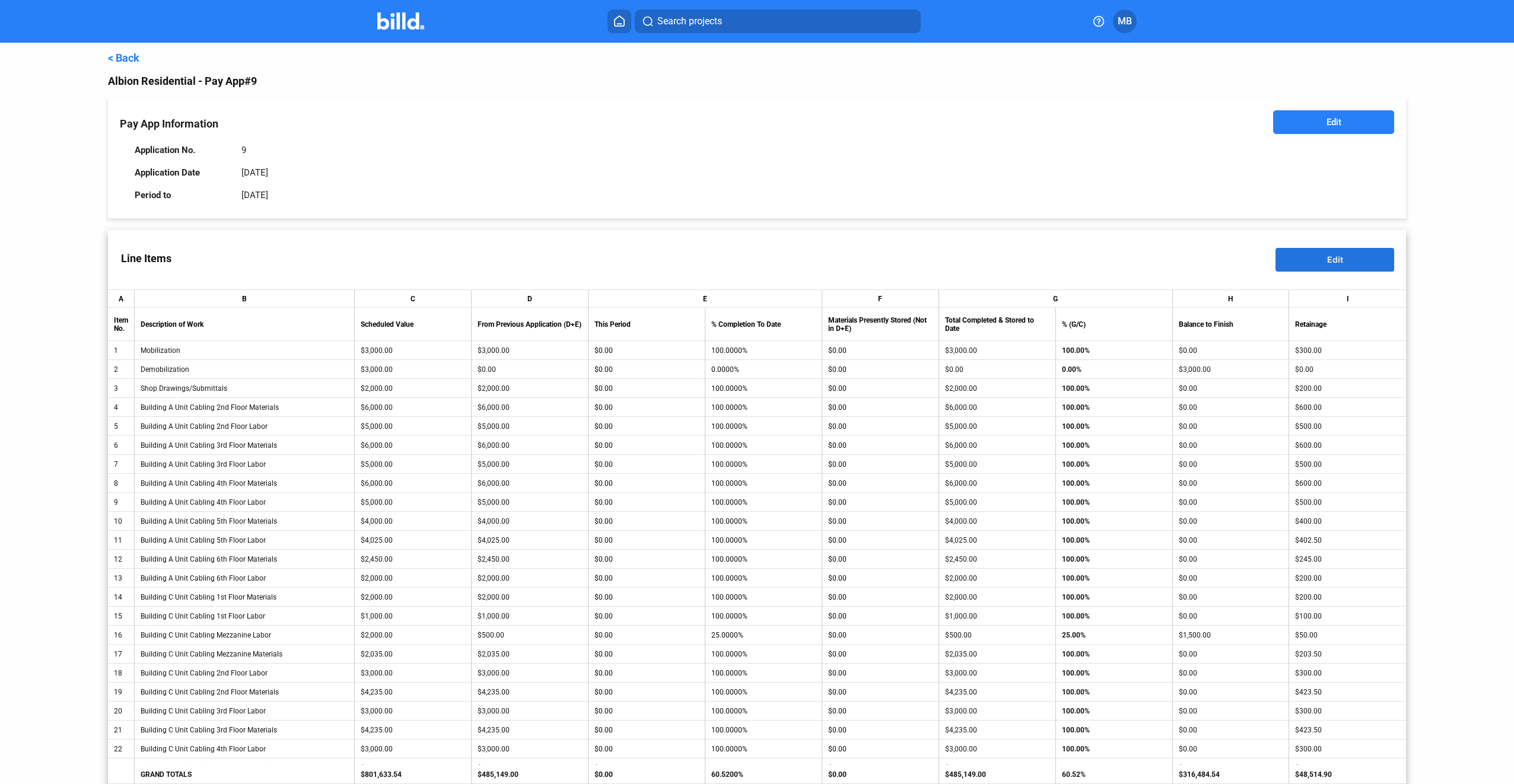
click at [1359, 254] on button "Edit" at bounding box center [1334, 259] width 119 height 24
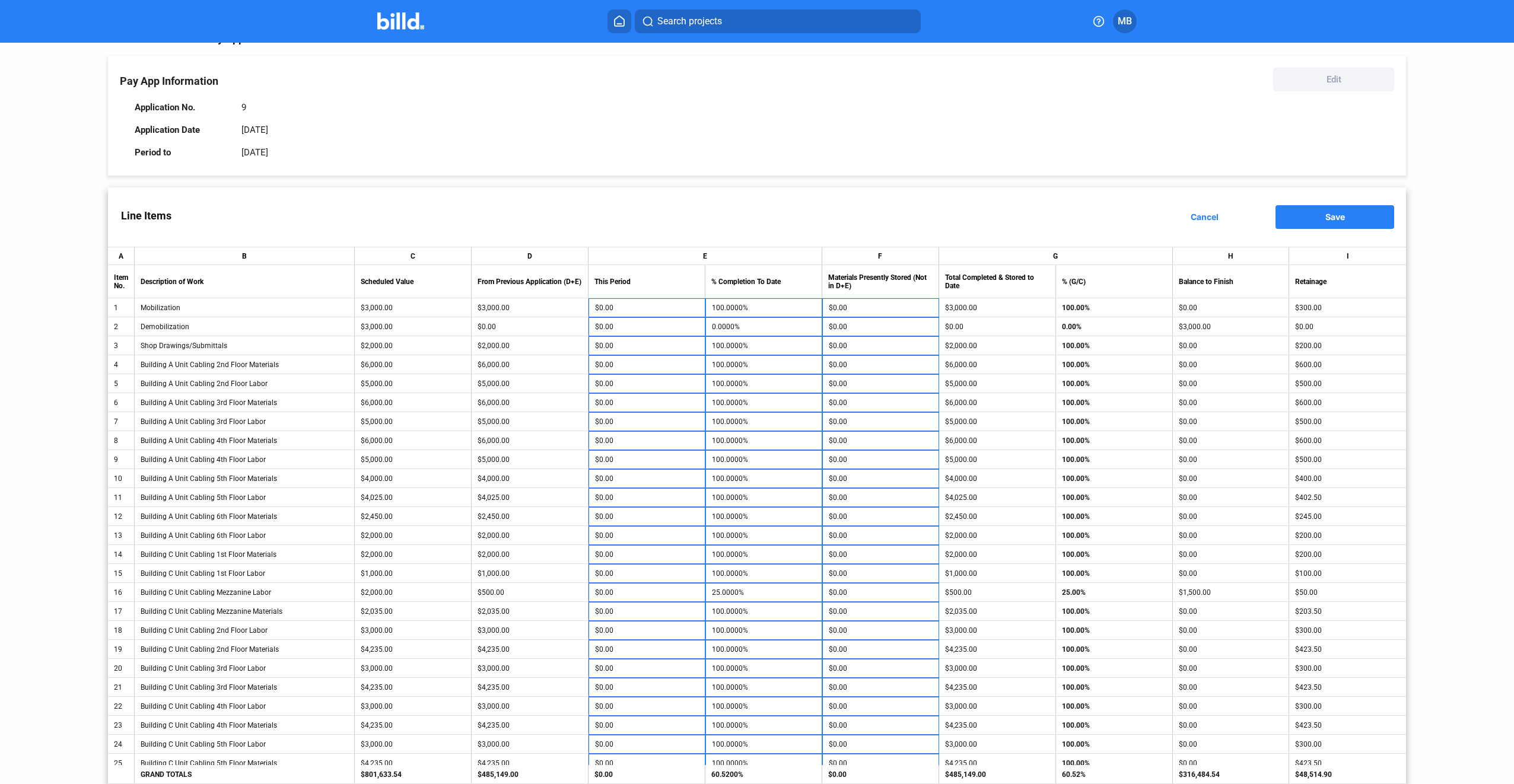
scroll to position [59, 0]
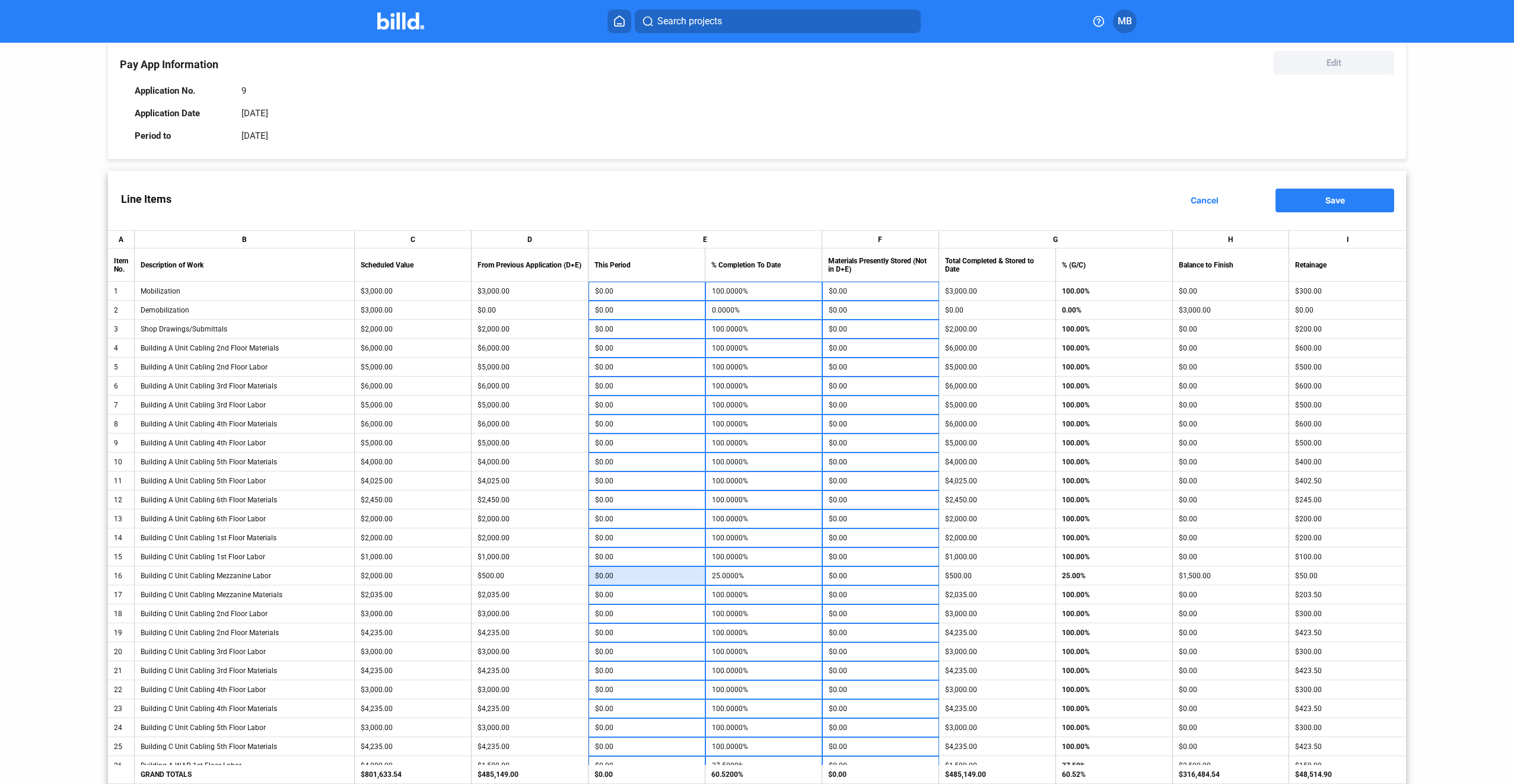
click at [664, 574] on input "$0.00" at bounding box center [647, 576] width 103 height 18
type input "1,500"
type input "100.0000%"
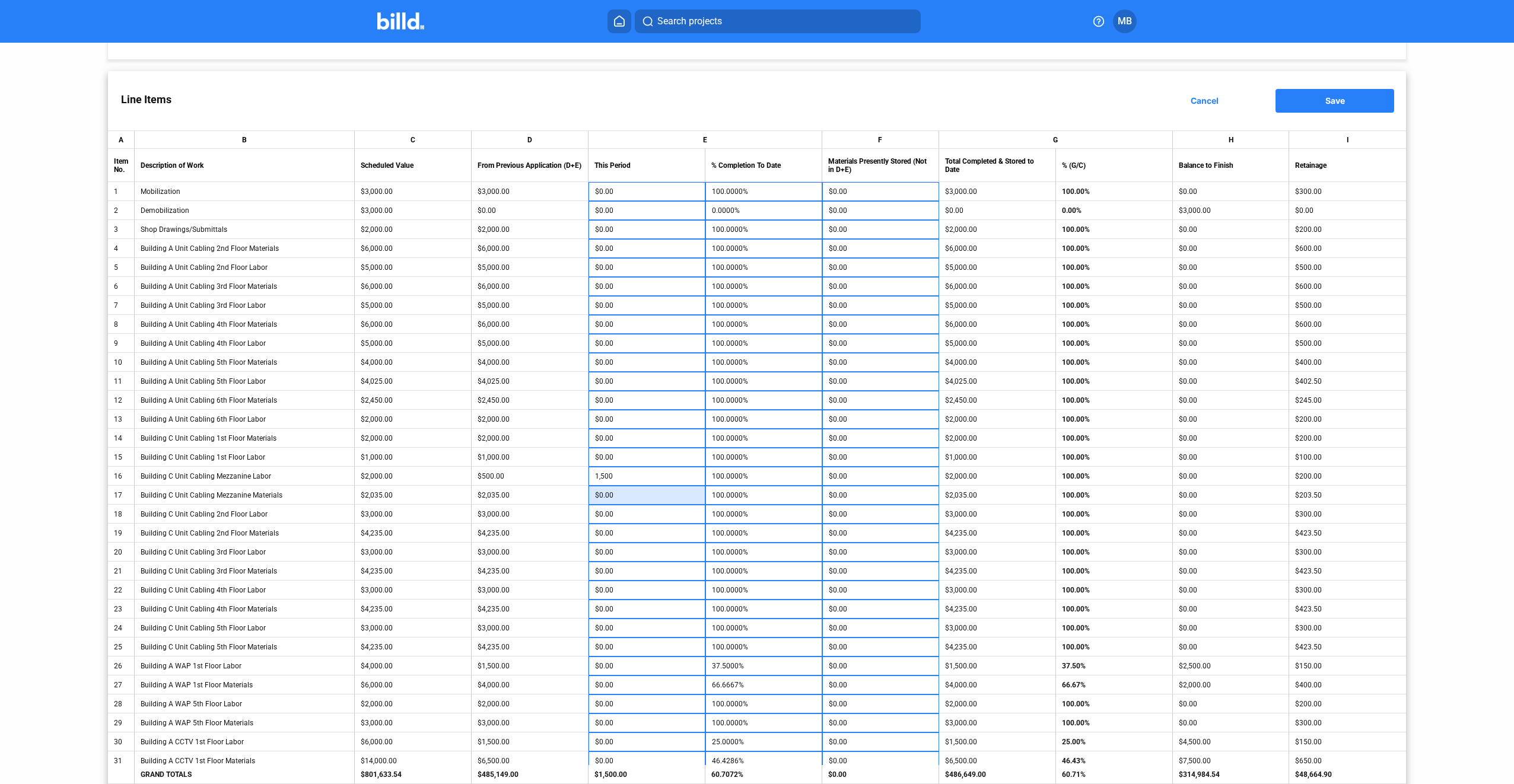
scroll to position [178, 0]
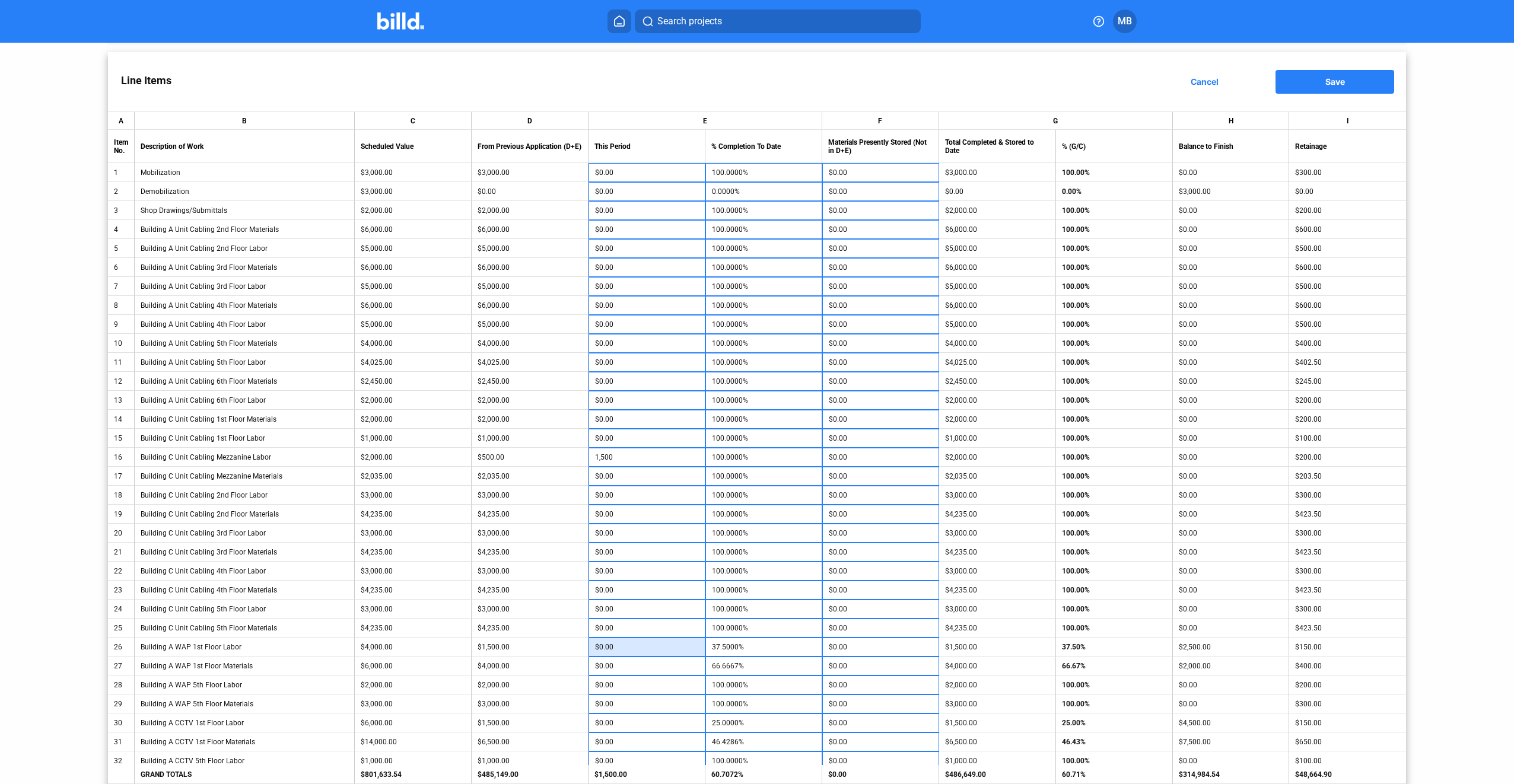
click at [658, 654] on input "$0.00" at bounding box center [647, 647] width 103 height 18
type input "500"
type input "50.0000%"
type input "500"
type input "75.0000%"
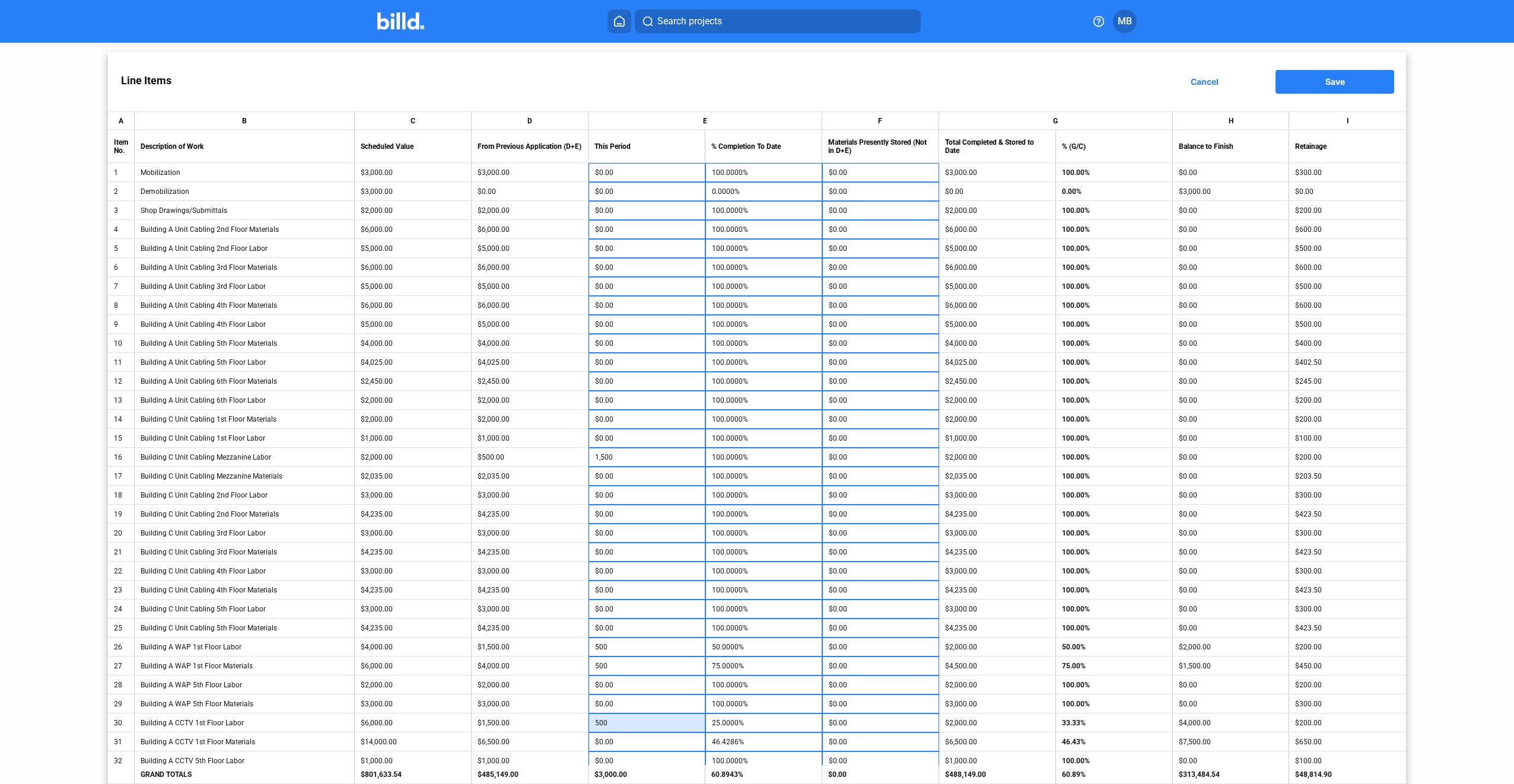
type input "500"
type input "33.3333%"
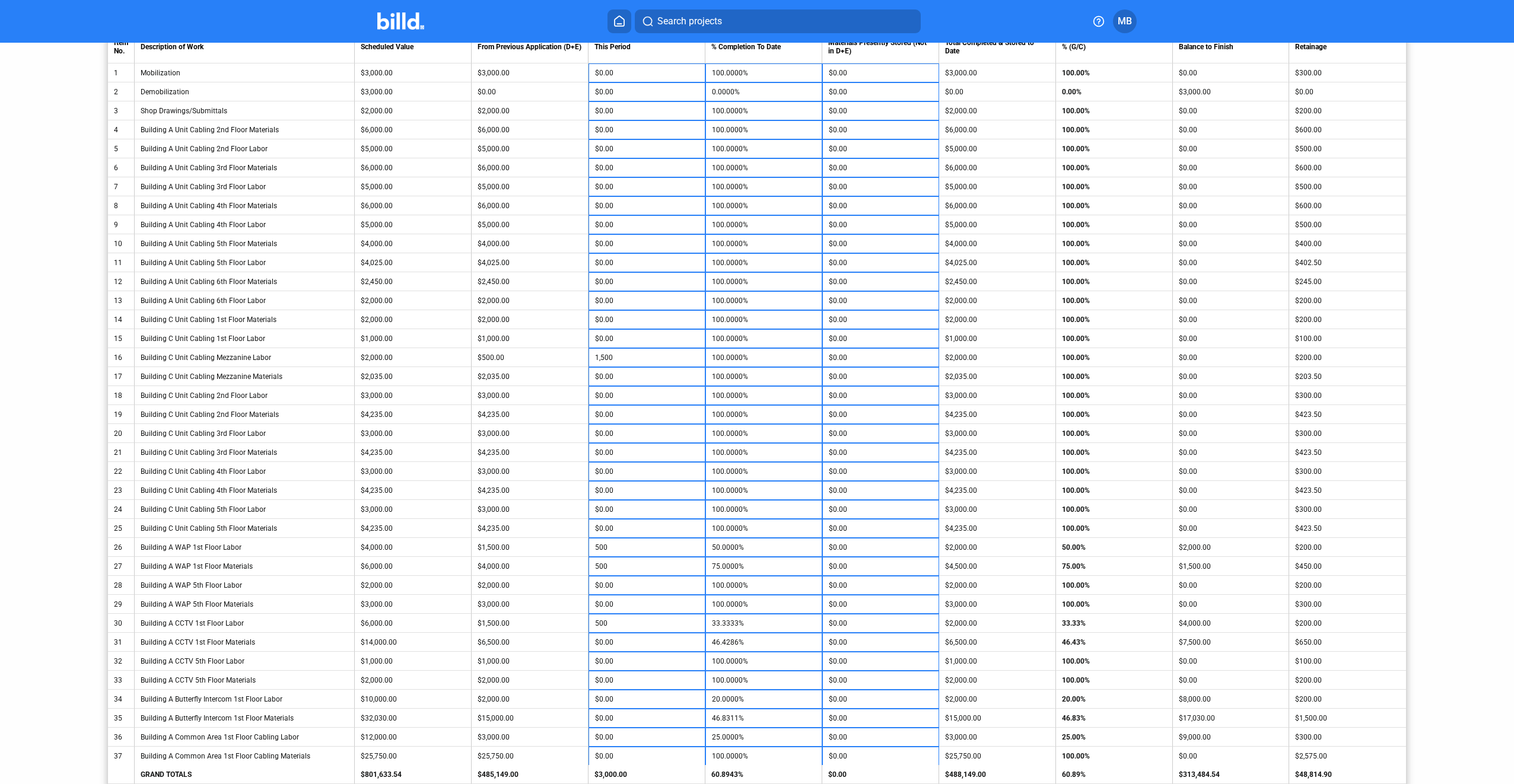
scroll to position [296, 0]
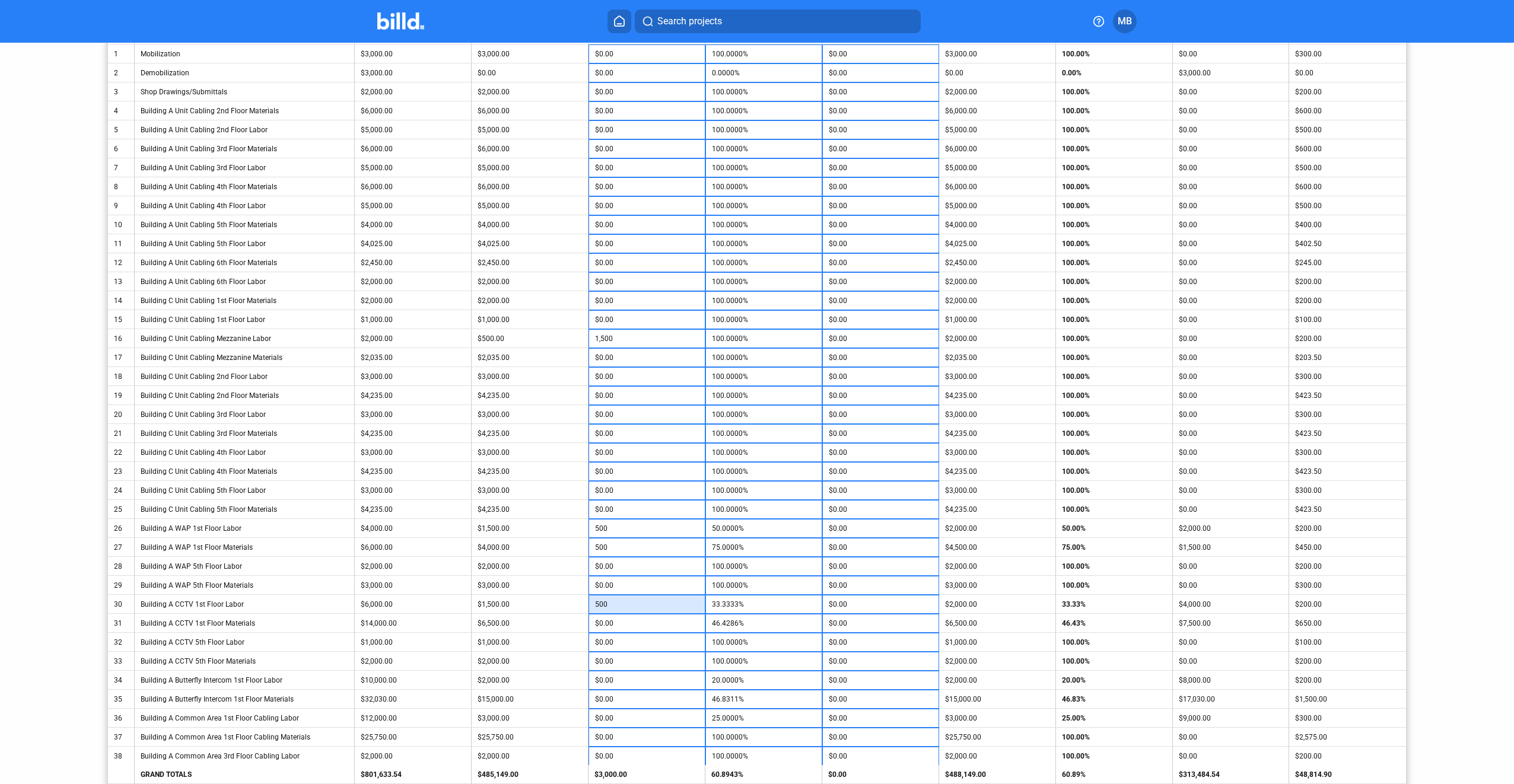
click at [645, 606] on input "500" at bounding box center [647, 604] width 103 height 18
type input "1,000"
type input "41.6667%"
type input "1,000"
type input "53.5714%"
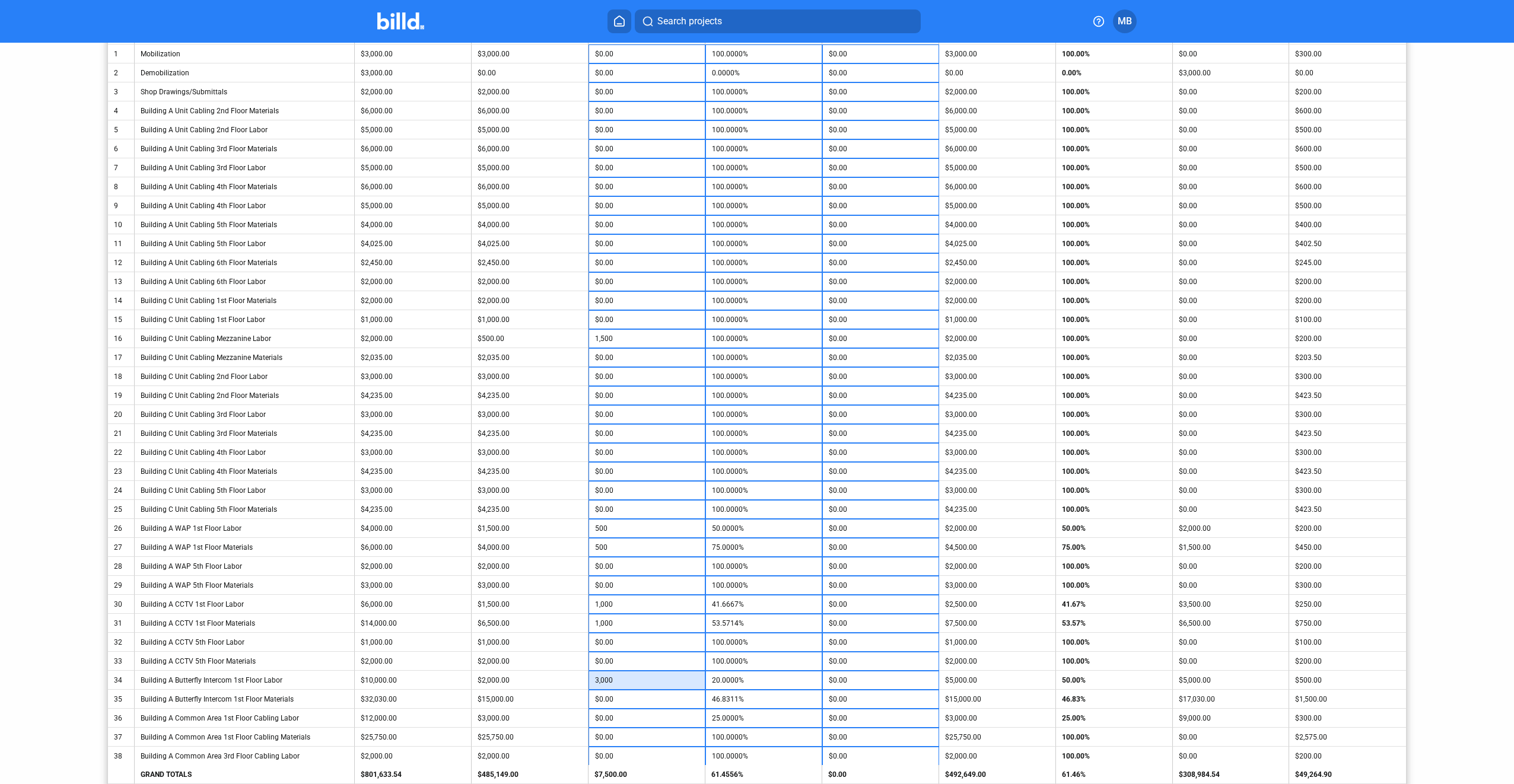
type input "3,000"
type input "50.0000%"
type input "5,000"
type input "62.4415%"
click at [651, 706] on input "5,000" at bounding box center [647, 699] width 103 height 18
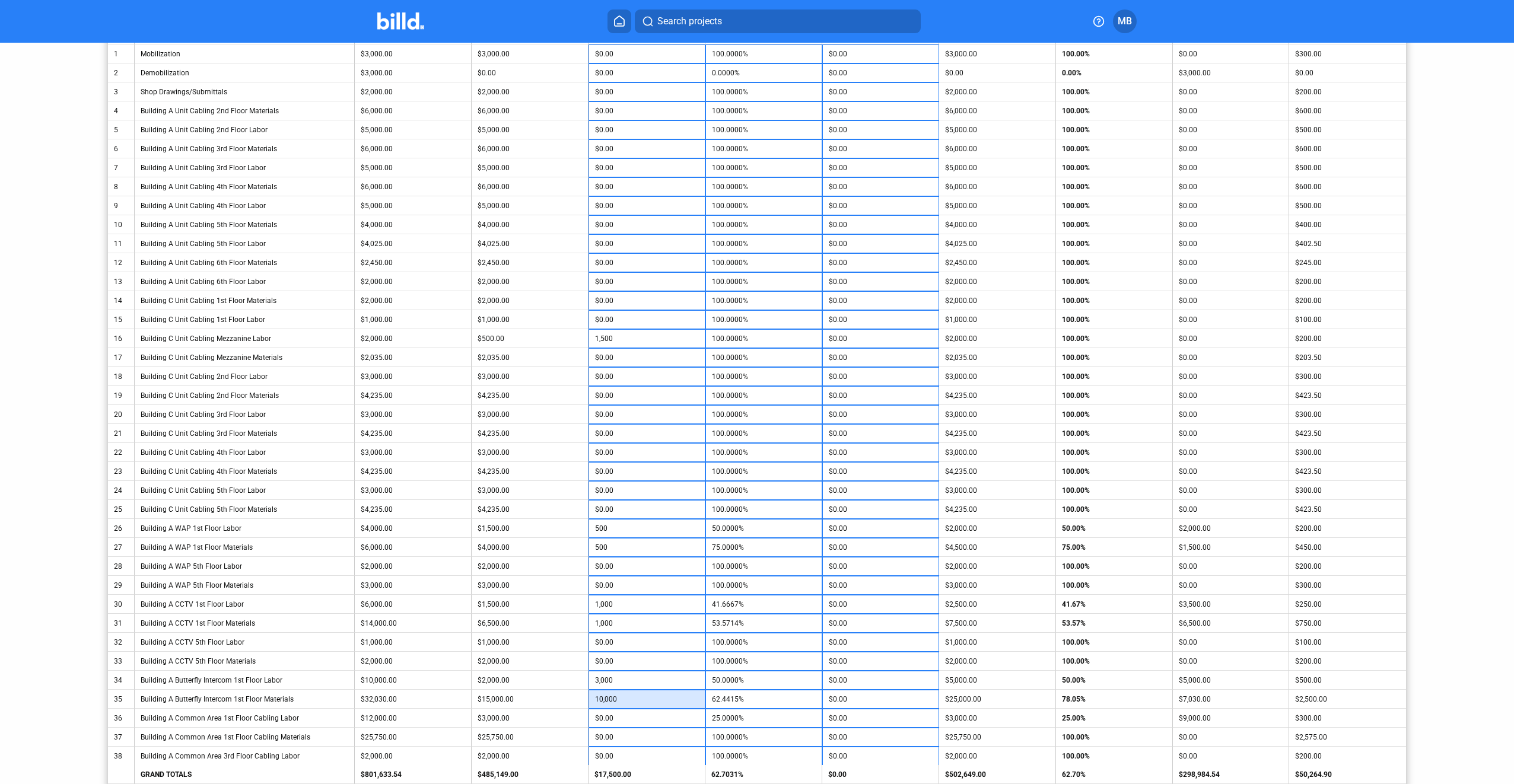
type input "10,000"
type input "78.0518%"
type input "2,000"
type input "41.6667%"
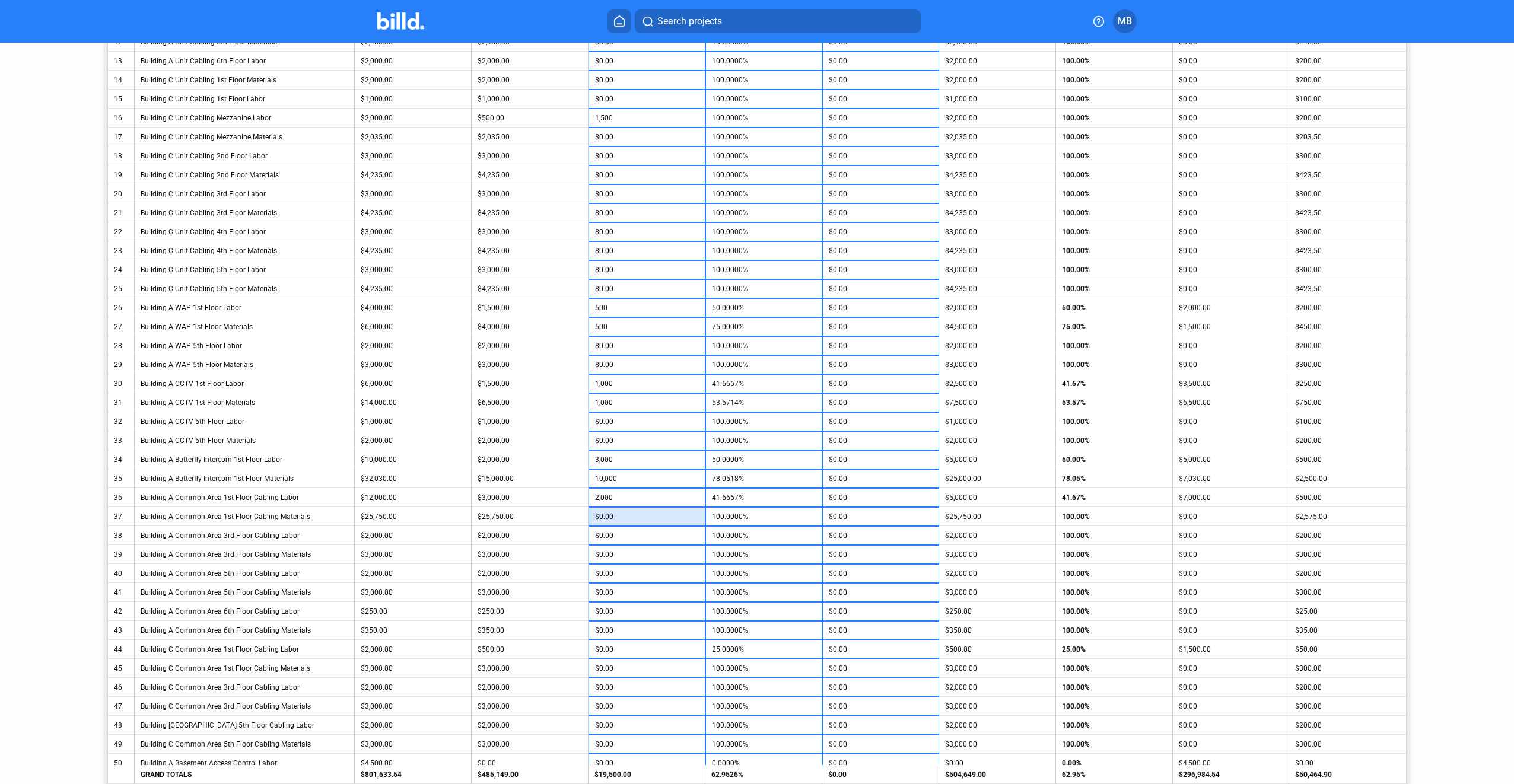
scroll to position [534, 0]
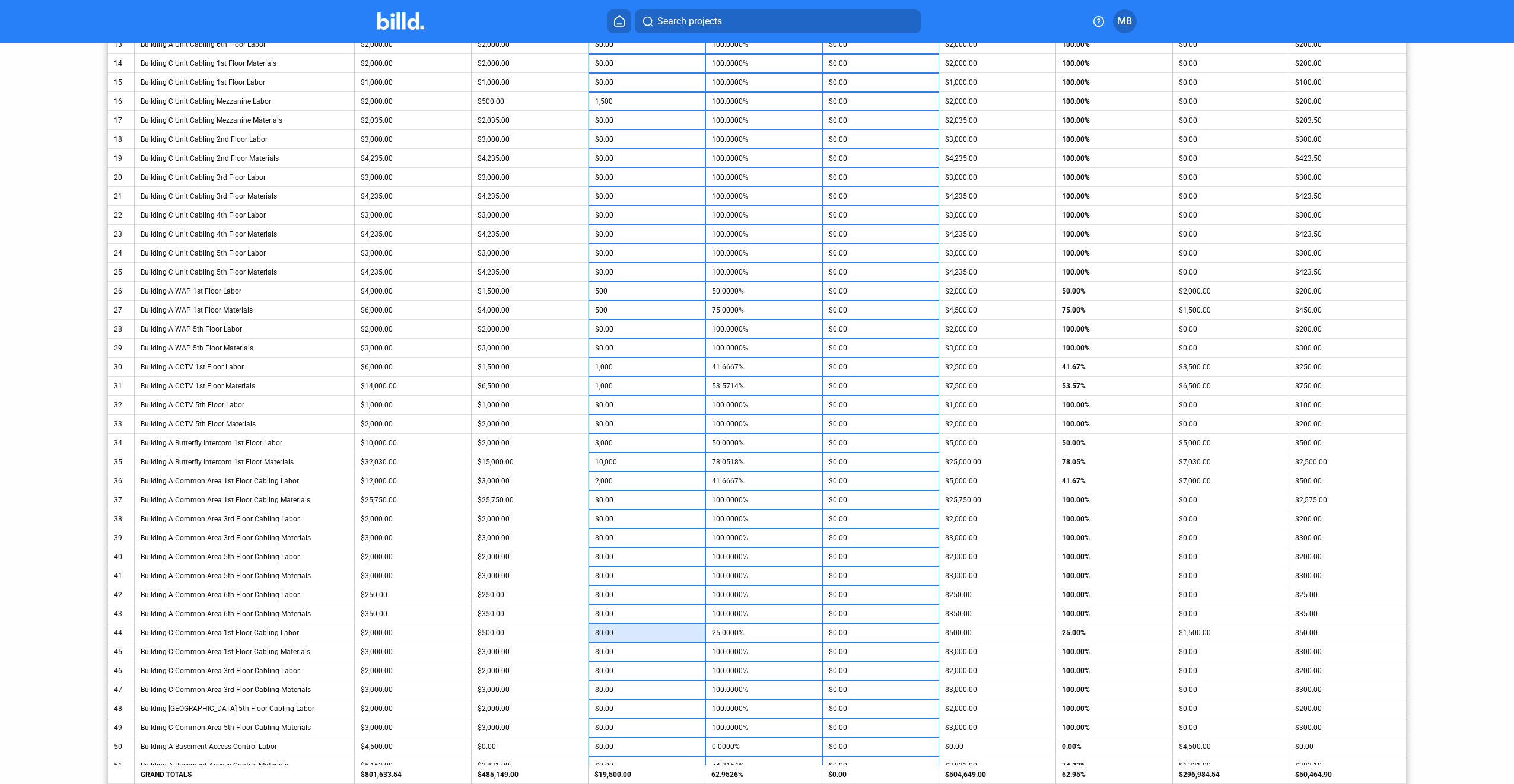
click at [647, 631] on input "$0.00" at bounding box center [647, 633] width 103 height 18
type input "500"
type input "50.0000%"
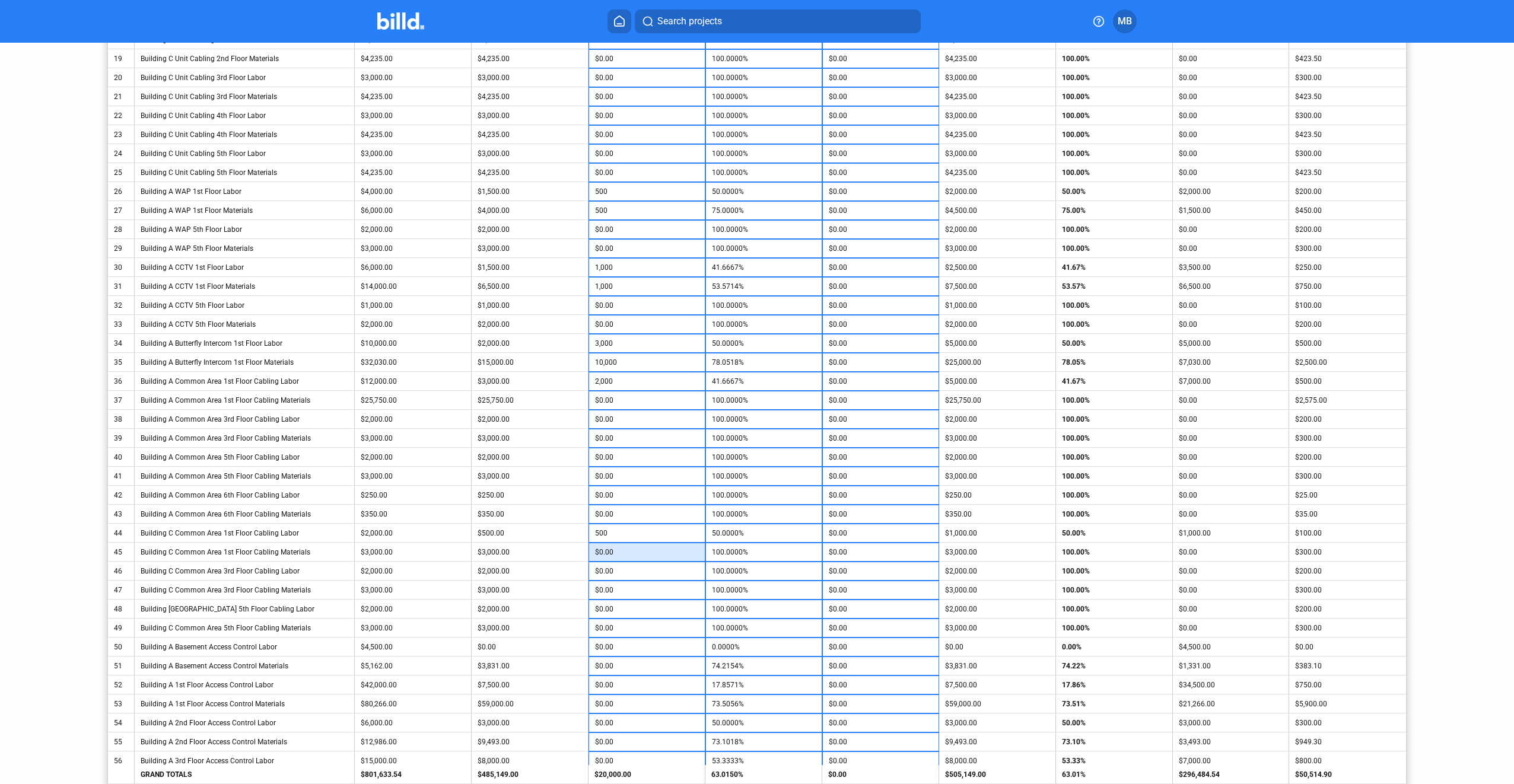
scroll to position [653, 0]
click at [649, 629] on input "$0.00" at bounding box center [647, 628] width 103 height 18
type input "500"
type input "11.1111%"
type input "169"
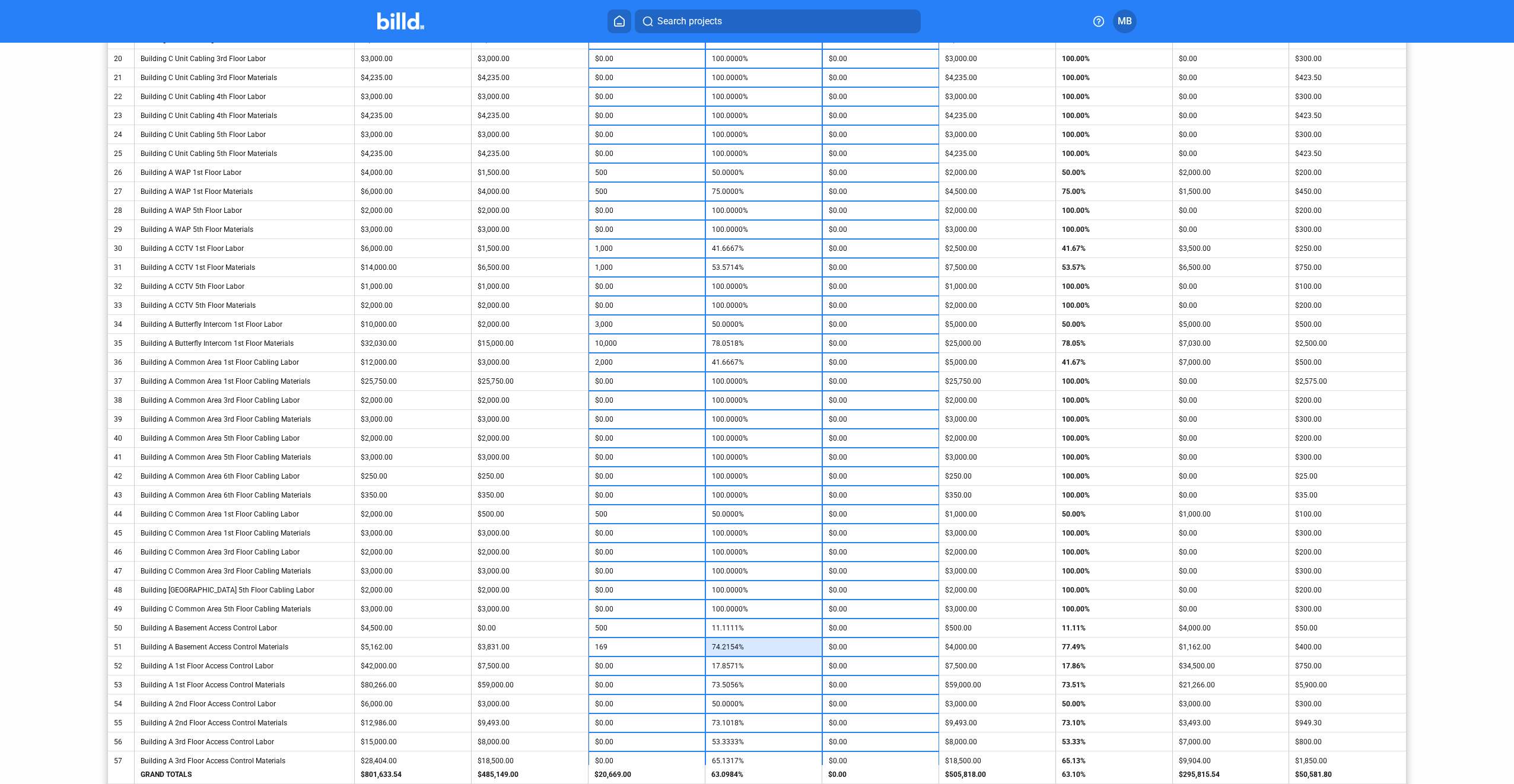
type input "77.4893%"
type input "3,000"
type input "25.0000%"
type input "7,500"
type input "82.8495%"
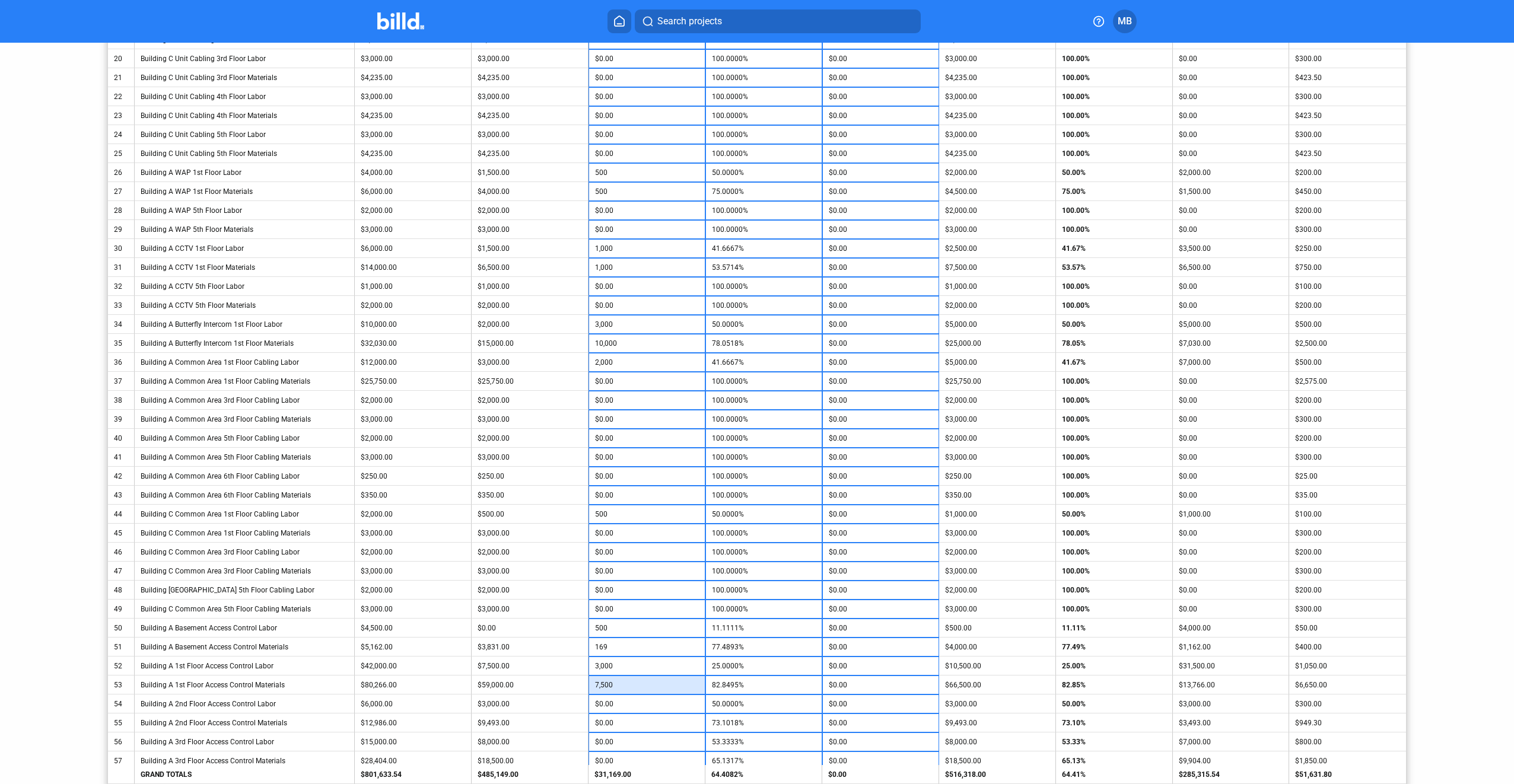
click at [647, 683] on input "7,500" at bounding box center [647, 685] width 103 height 18
type input "5,000"
type input "79.7349%"
click at [647, 683] on input "5,000" at bounding box center [647, 685] width 103 height 18
type input "4,000"
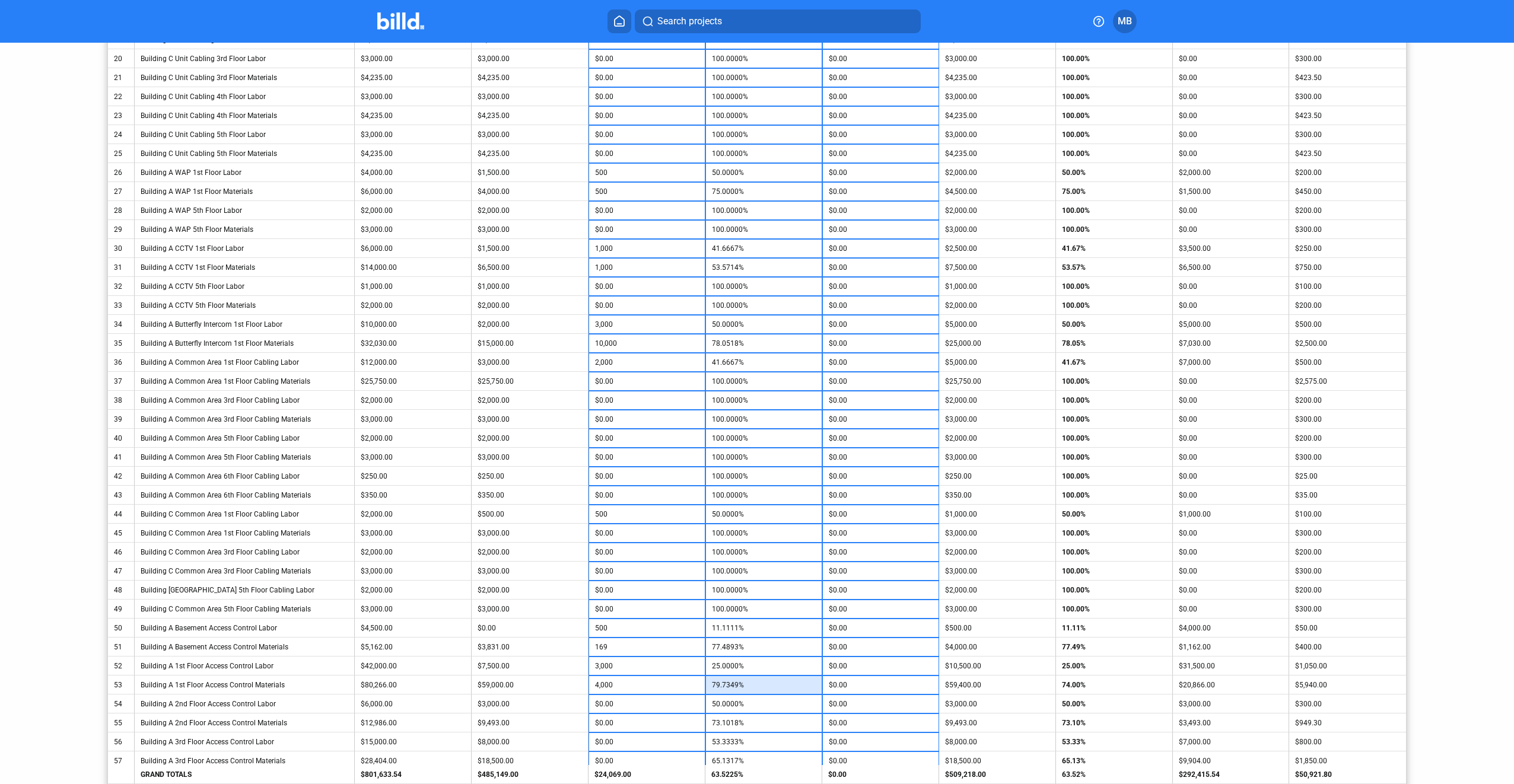
type input "78.4890%"
type input "$4,000.00"
click at [649, 704] on input "$0.00" at bounding box center [647, 704] width 103 height 18
type input "1,500"
type input "75.0000%"
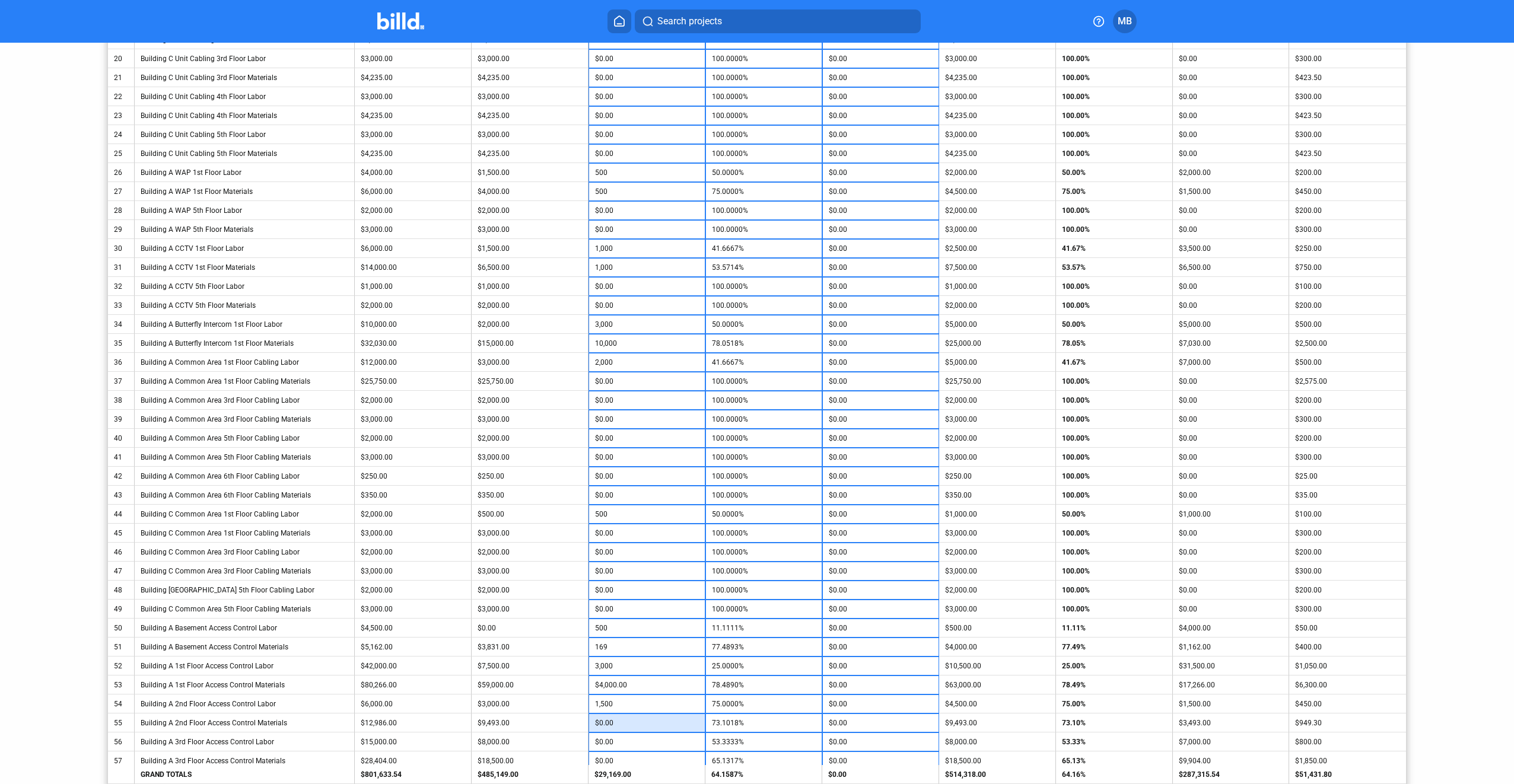
type input "1"
type input "1,007"
type input "80.8563%"
type input "3,000"
type input "73.3333%"
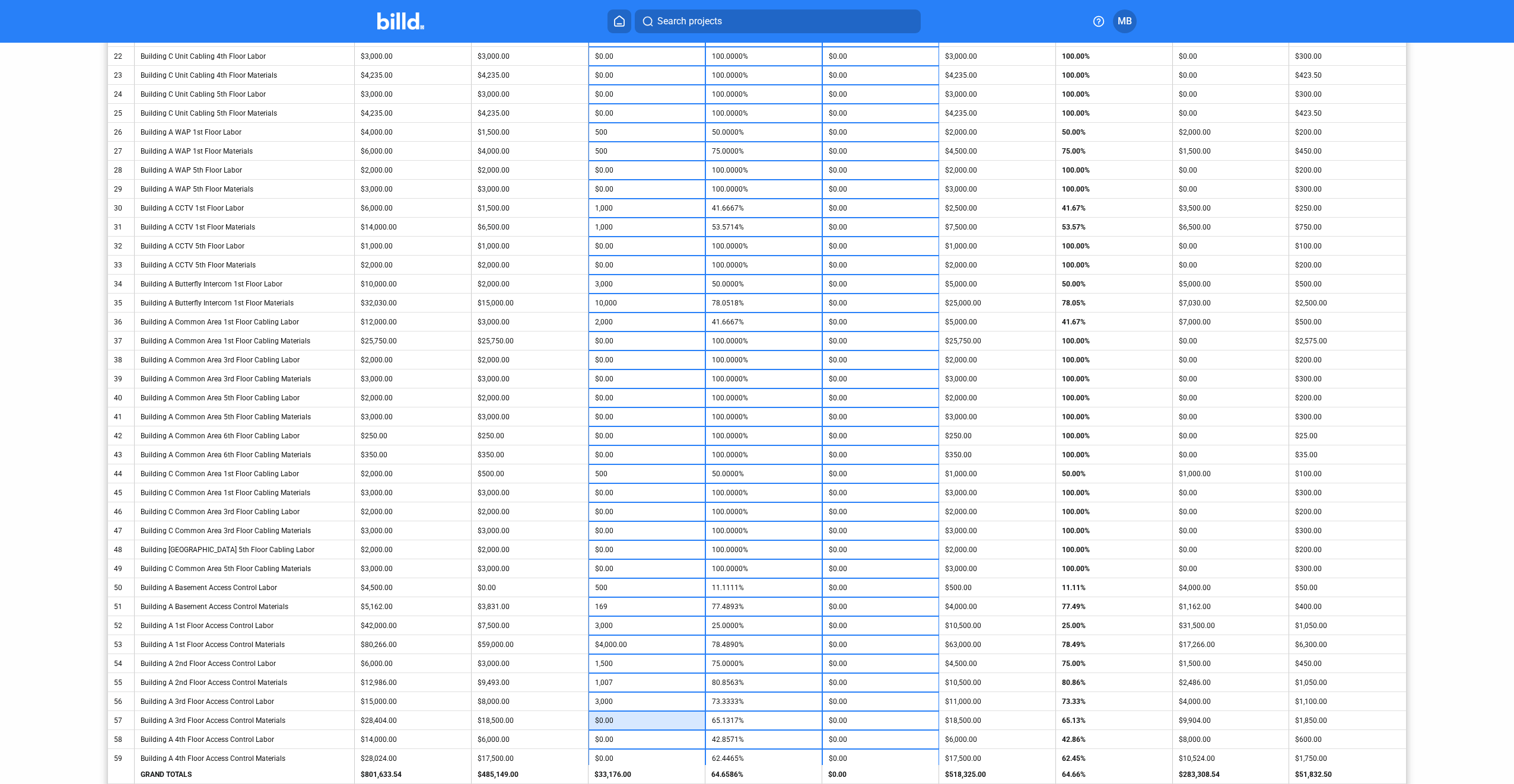
scroll to position [712, 0]
type input "2,500"
type input "73.9332%"
type input "$2,000.00"
type input "57.1429%"
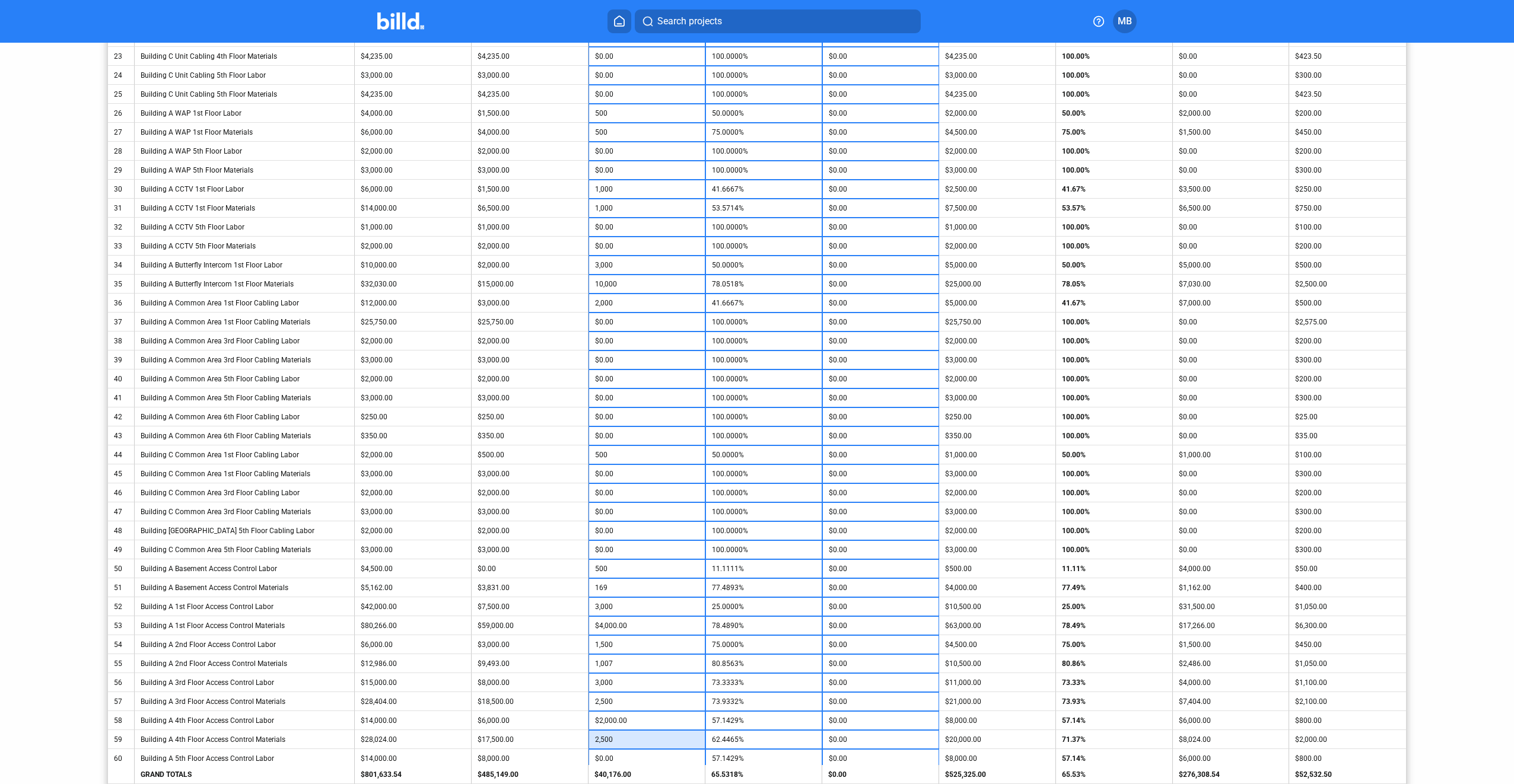
type input "2,500"
type input "71.3674%"
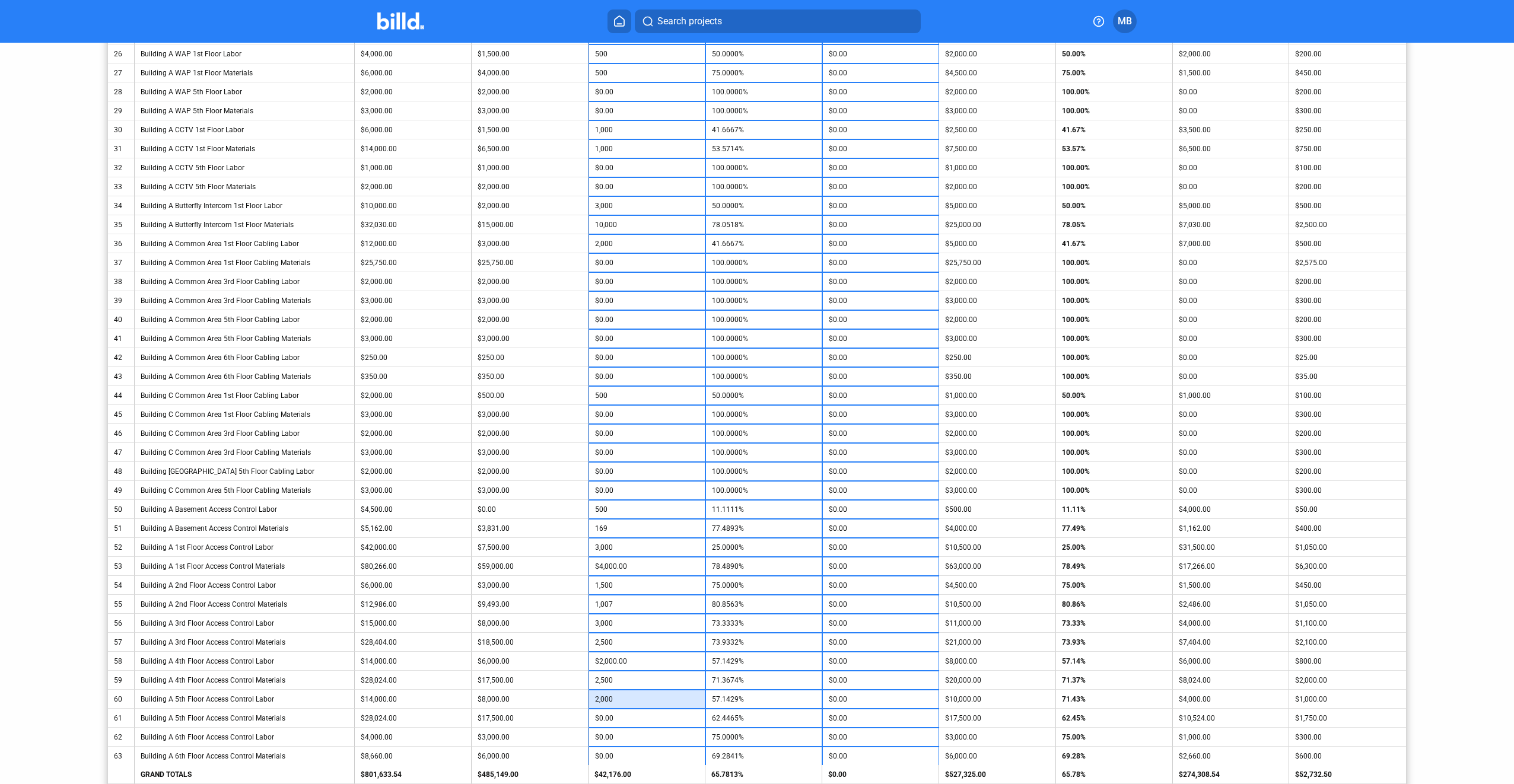
type input "2,000"
type input "71.4286%"
type input "2,500"
type input "71.3674%"
type input "250"
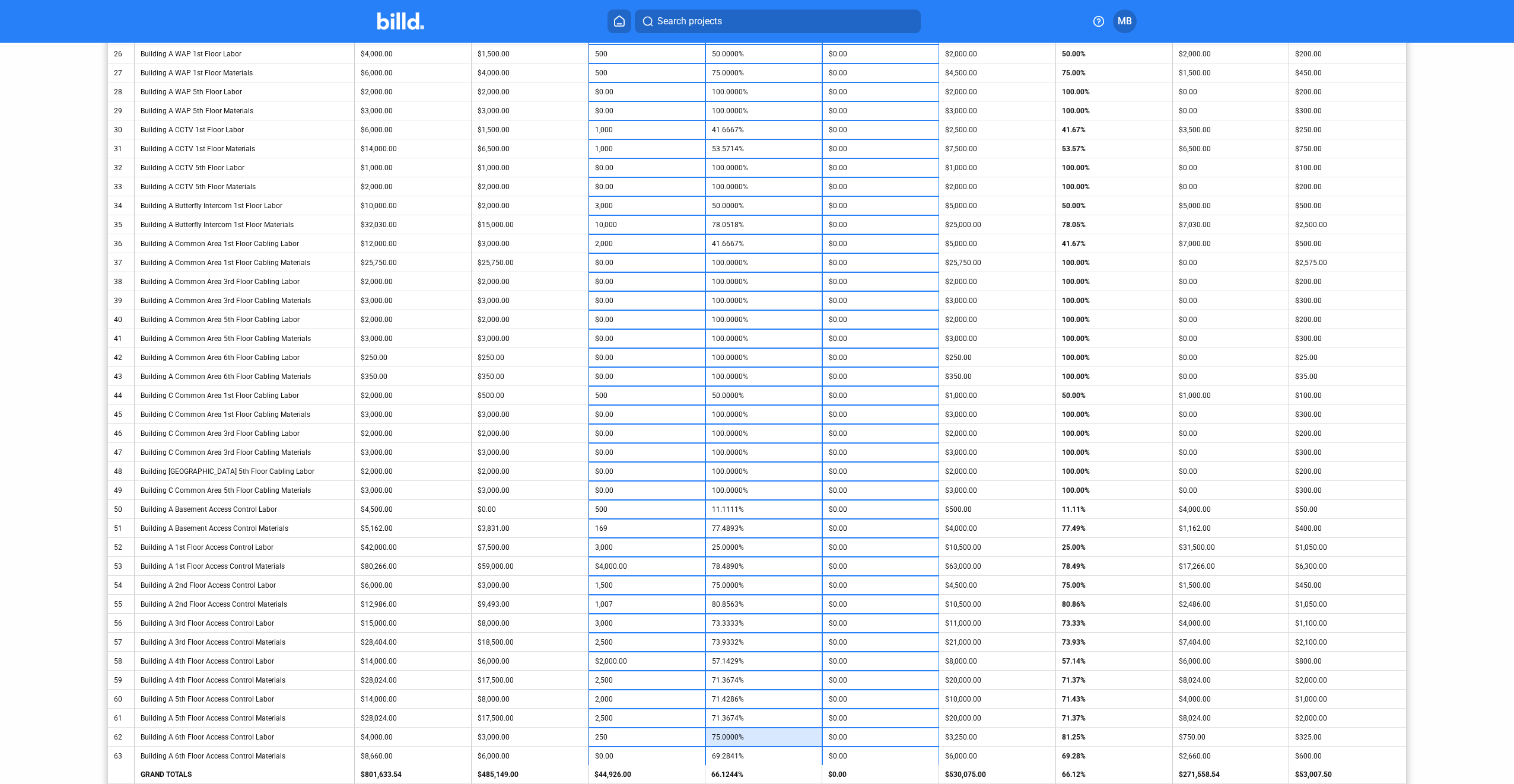
type input "81.2500%"
type input "500"
type input "75.0577%"
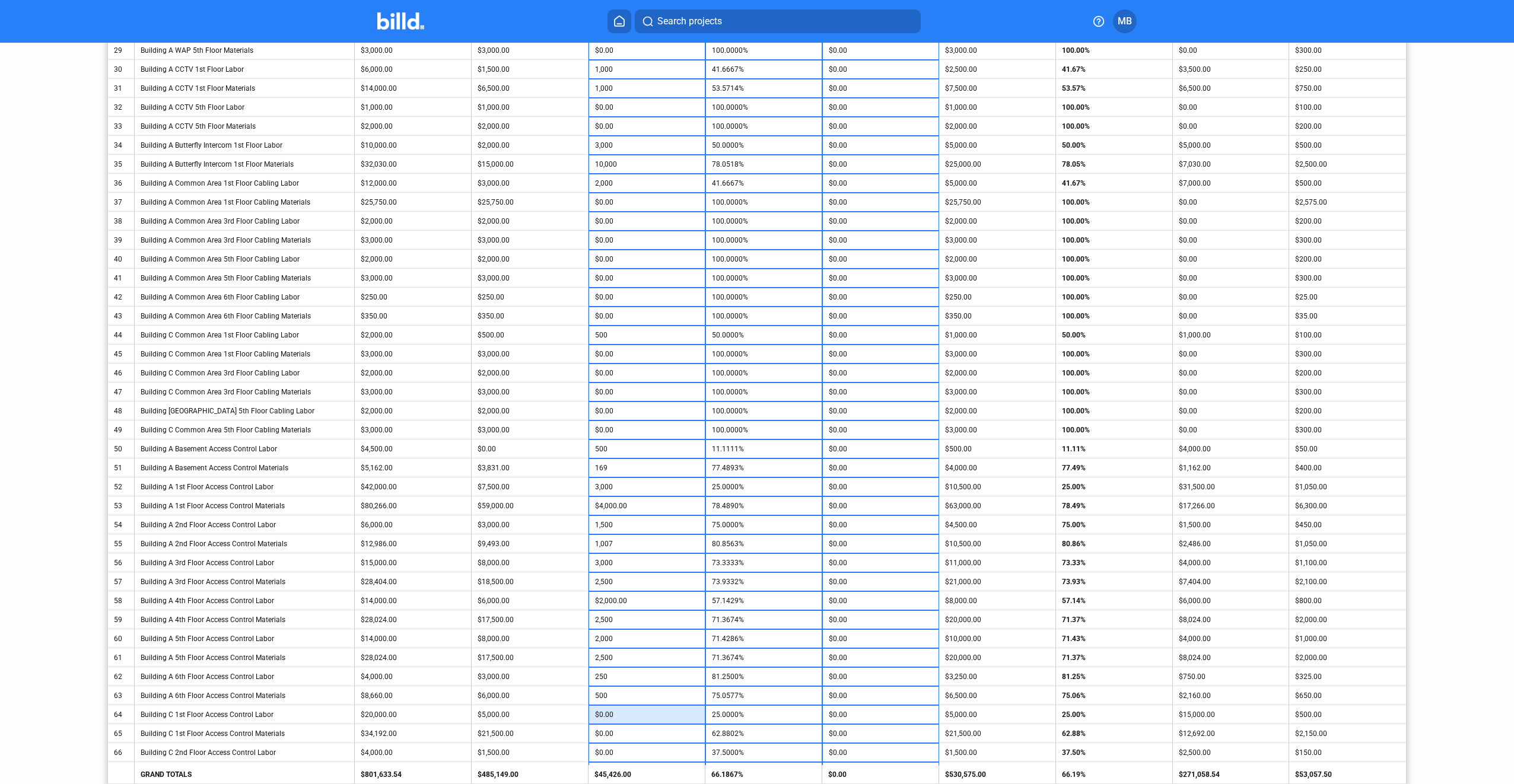
scroll to position [891, 0]
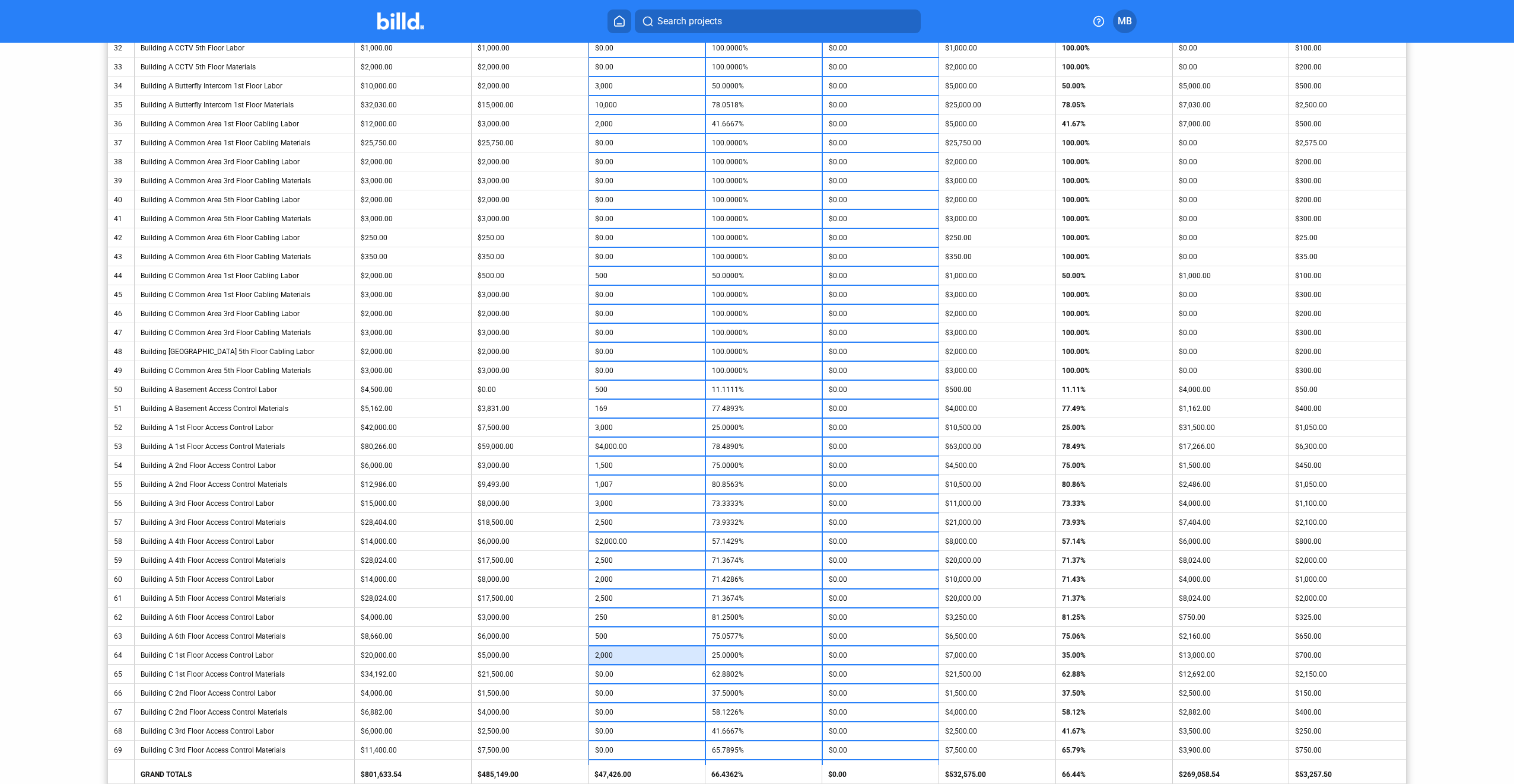
type input "2,000"
type input "35.0000%"
type input "2,500"
type input "70.1919%"
type input "500"
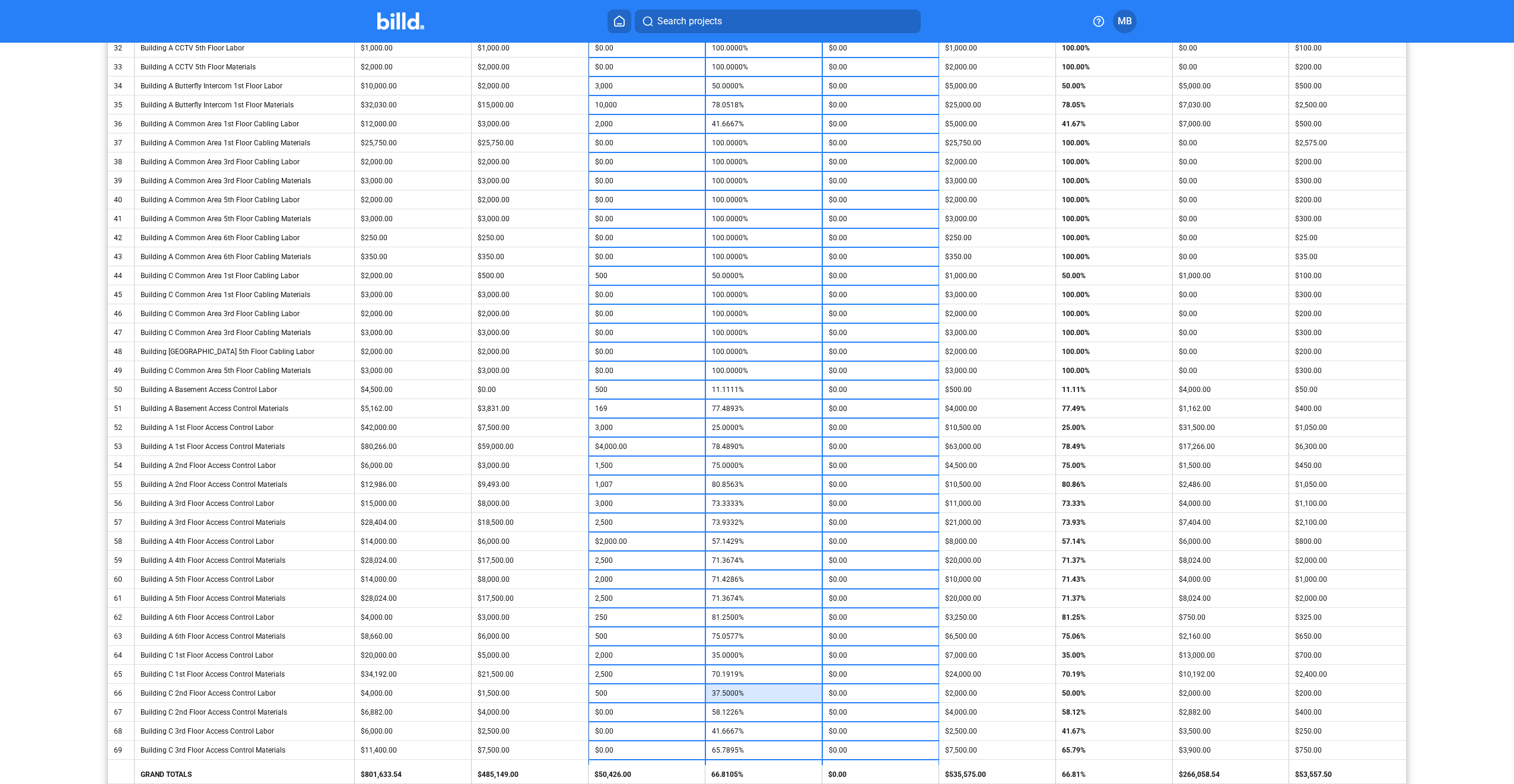
type input "50.0000%"
type input "500"
type input "65.3880%"
type input "1,000"
type input "58.3333%"
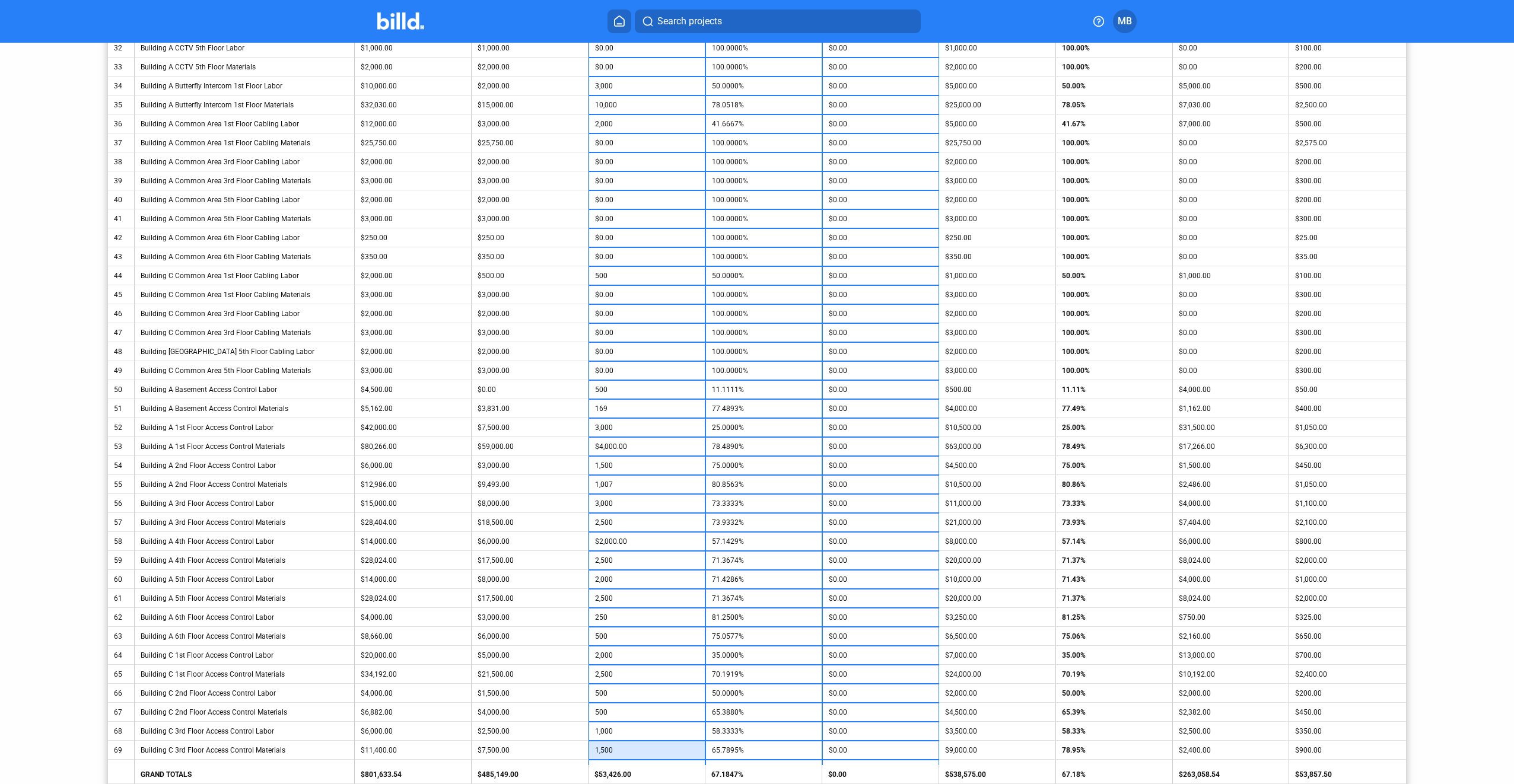
type input "1,500"
type input "78.9474%"
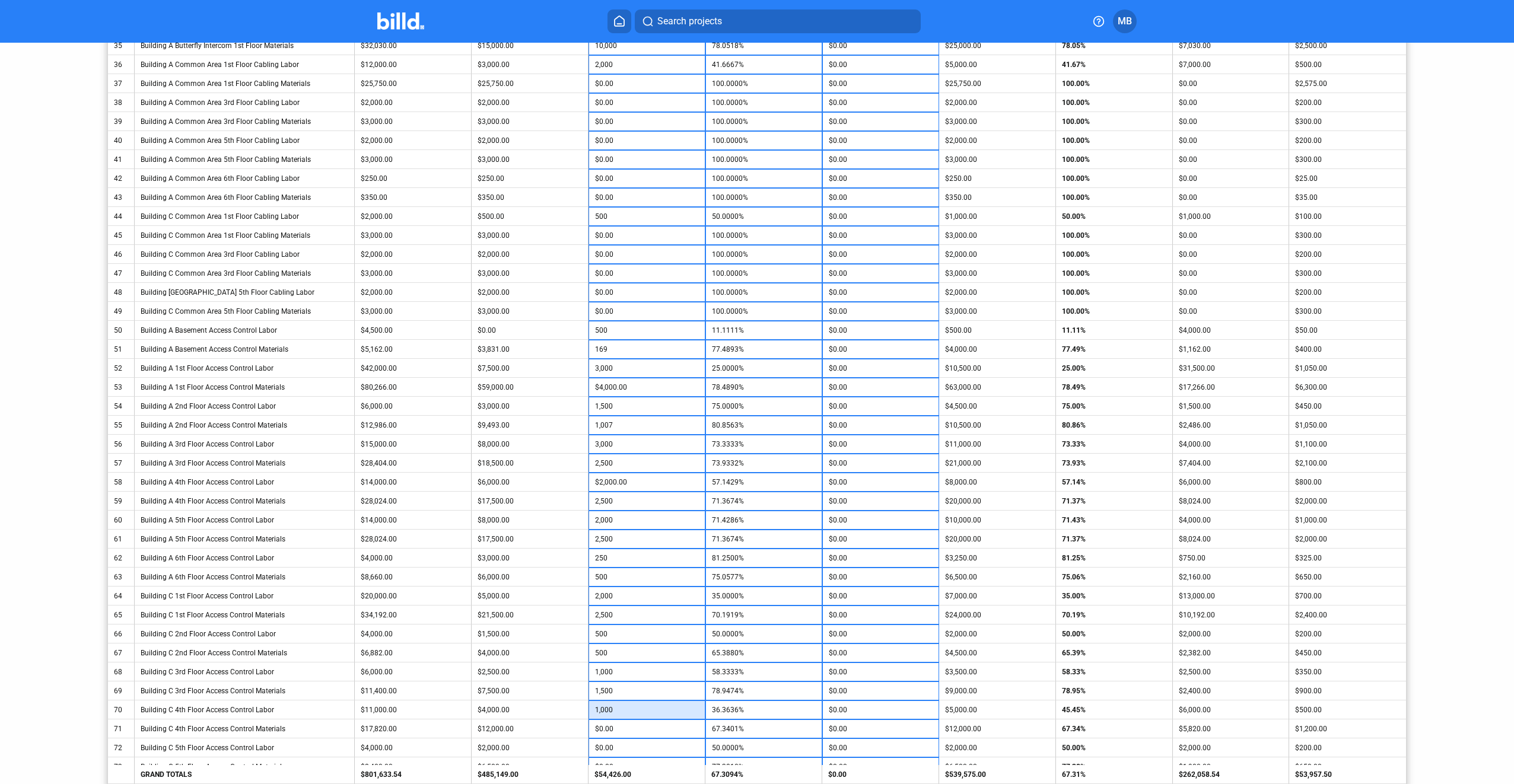
type input "1,000"
type input "45.4545%"
type input "2,000"
type input "78.5634%"
click at [655, 728] on input "2,000" at bounding box center [647, 729] width 103 height 18
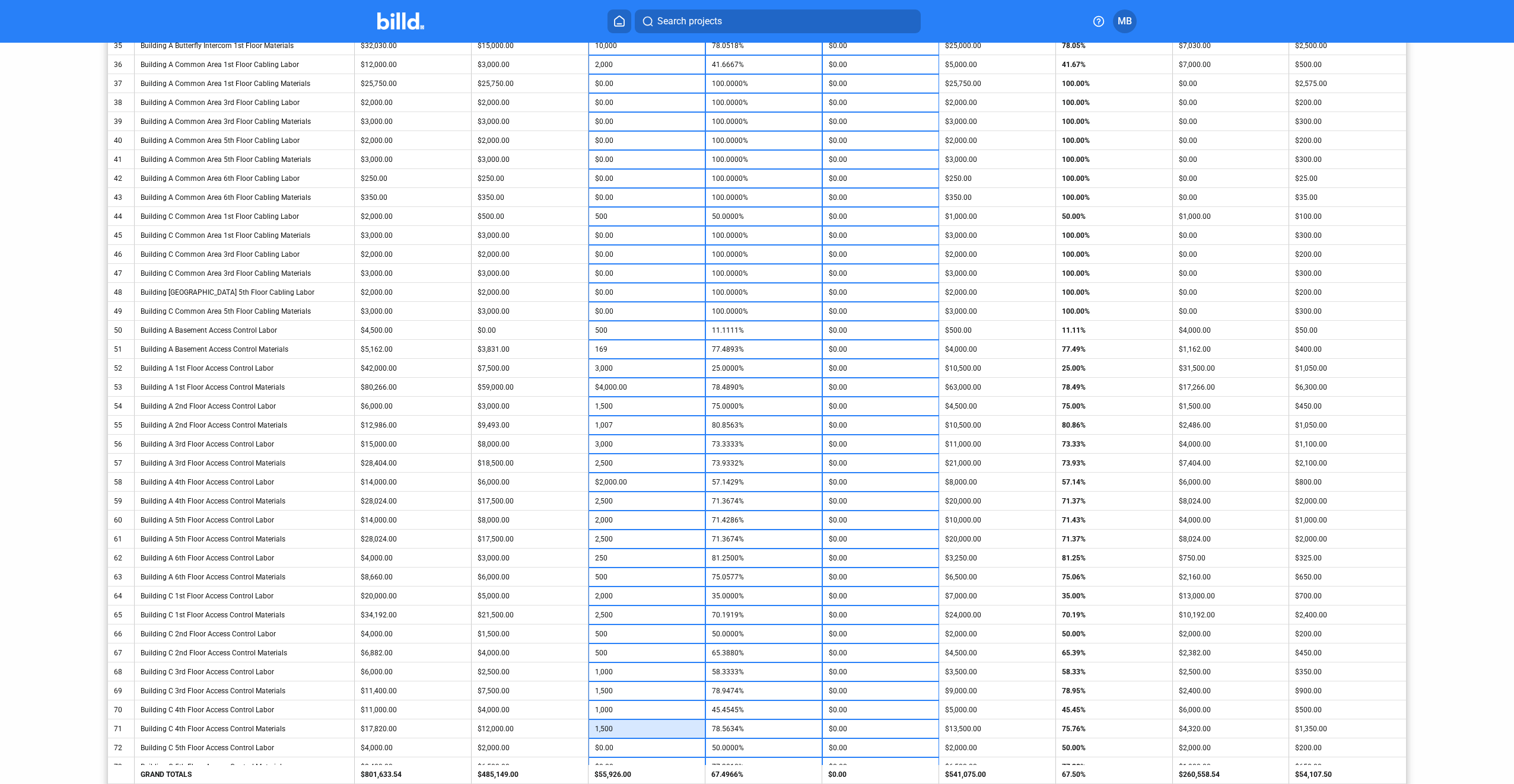
type input "1,500"
type input "75.7576%"
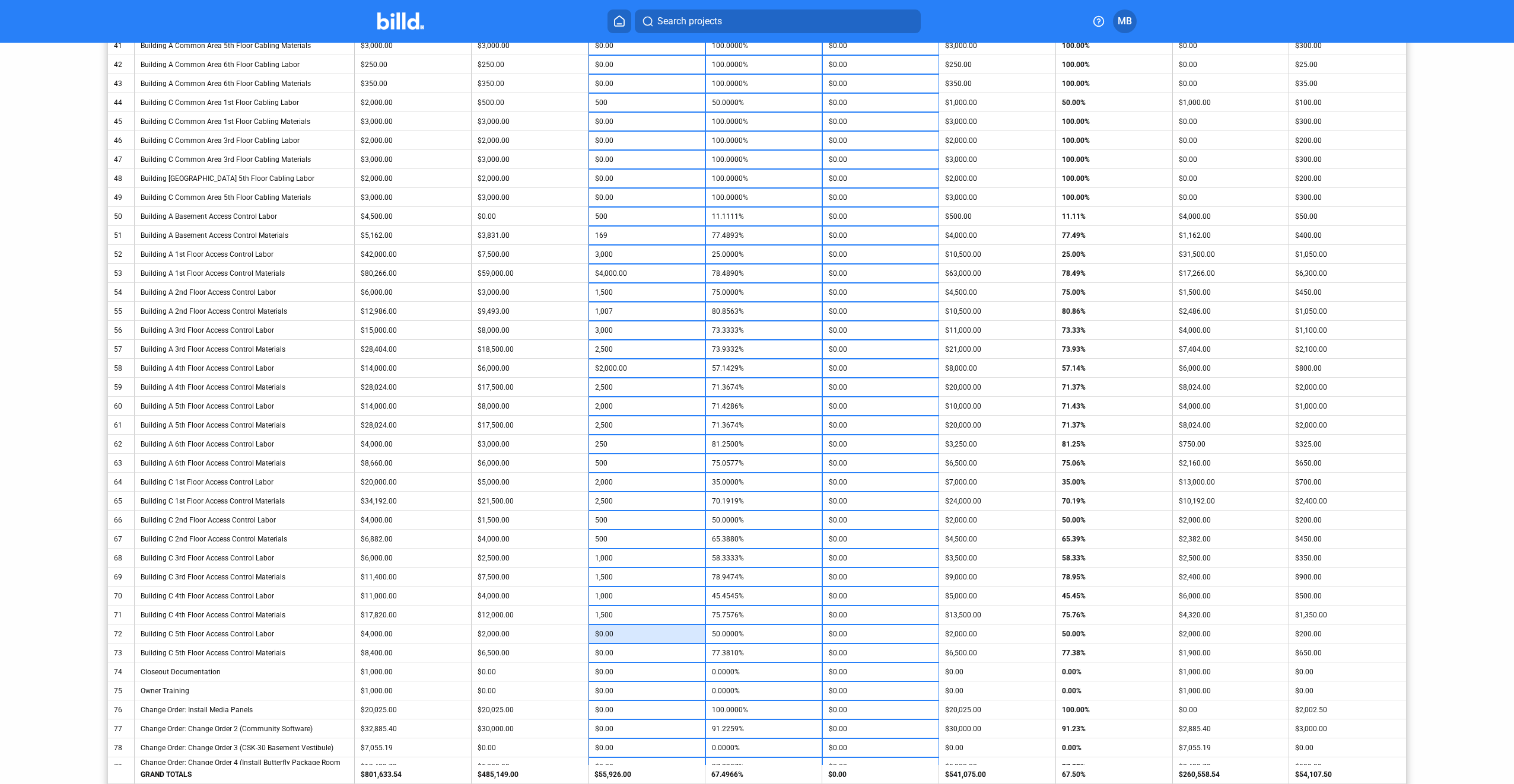
scroll to position [1069, 0]
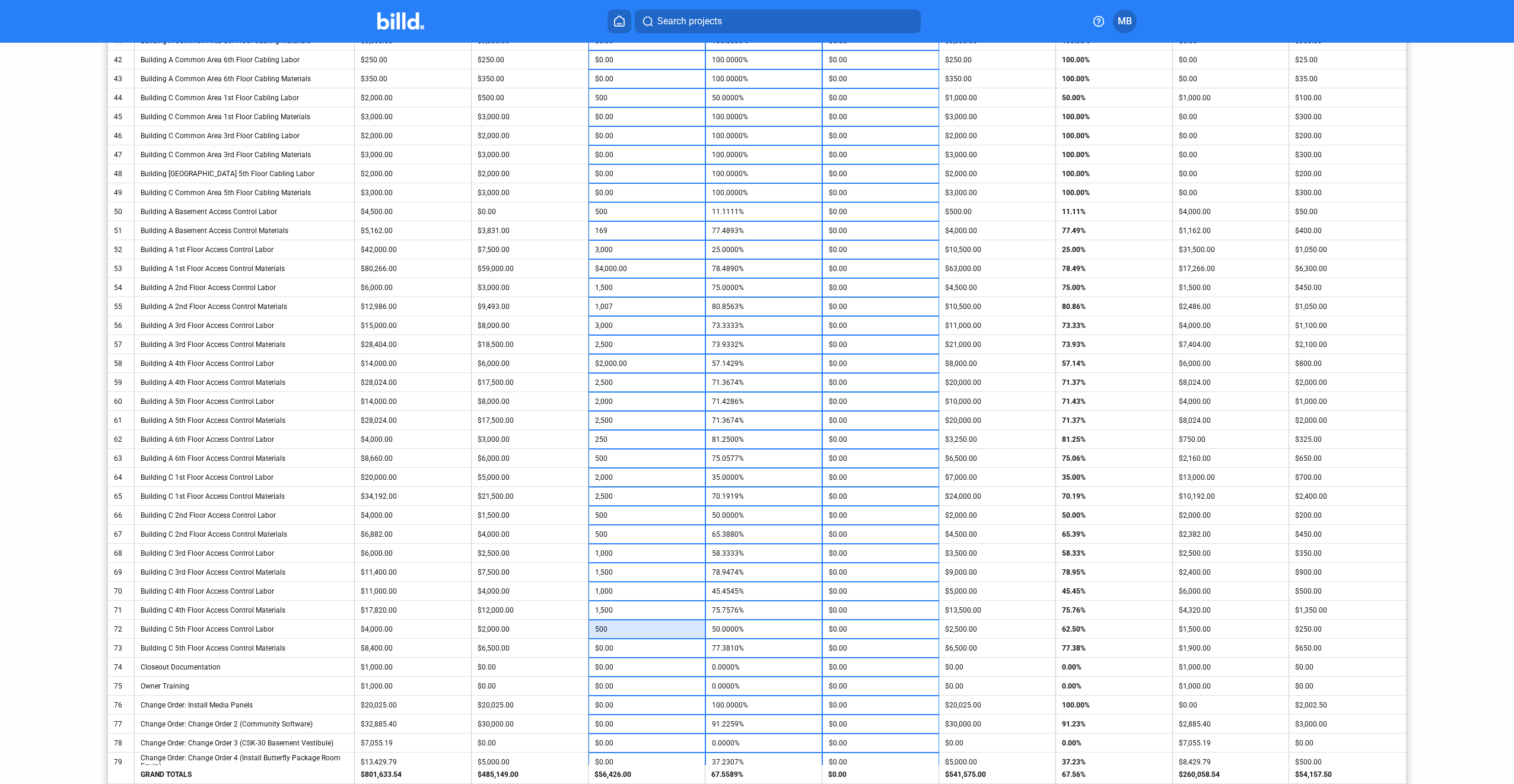
type input "500"
type input "62.5000%"
type input "500"
type input "83.3333%"
type input "2"
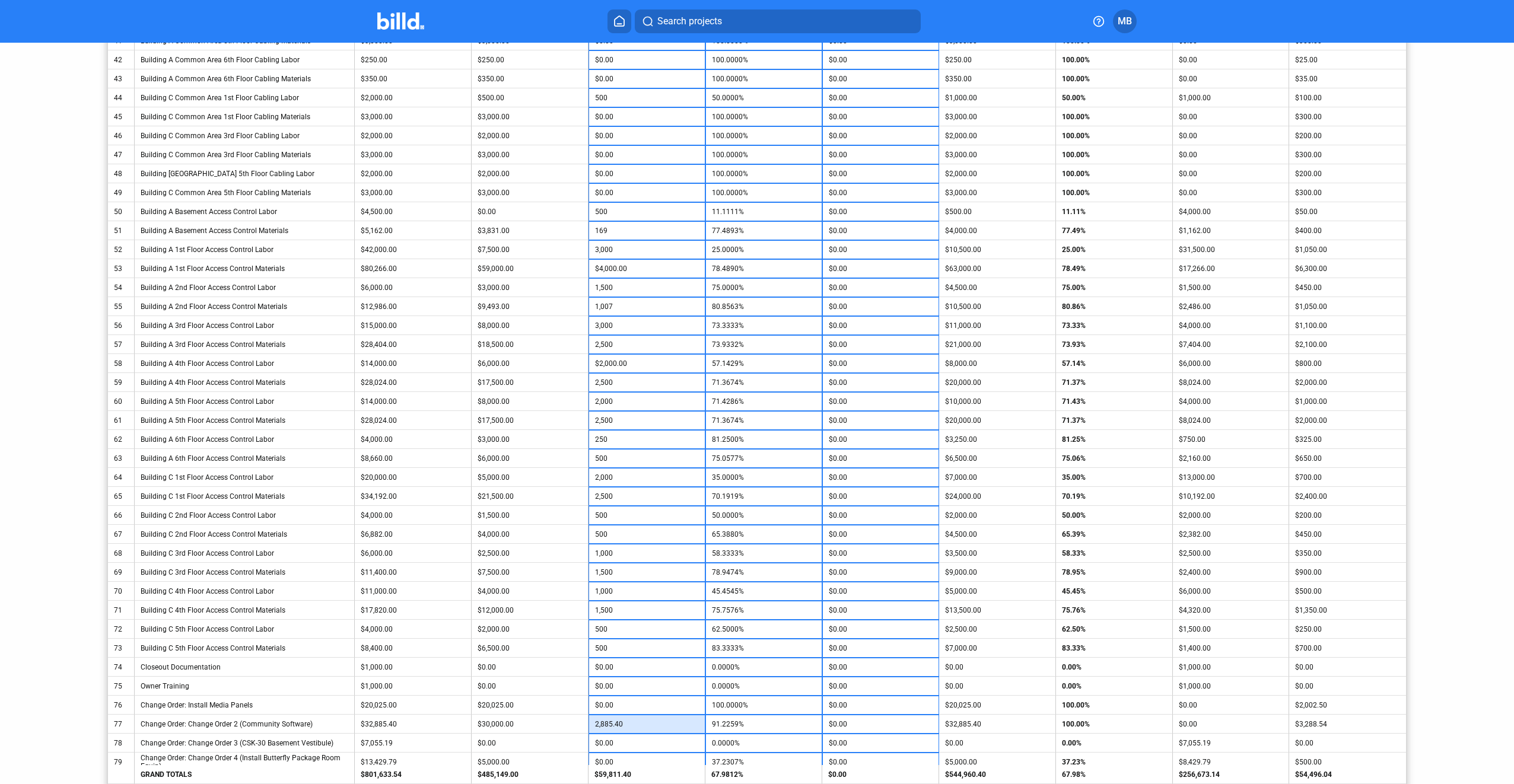
type input "2,885.40"
type input "100.0000%"
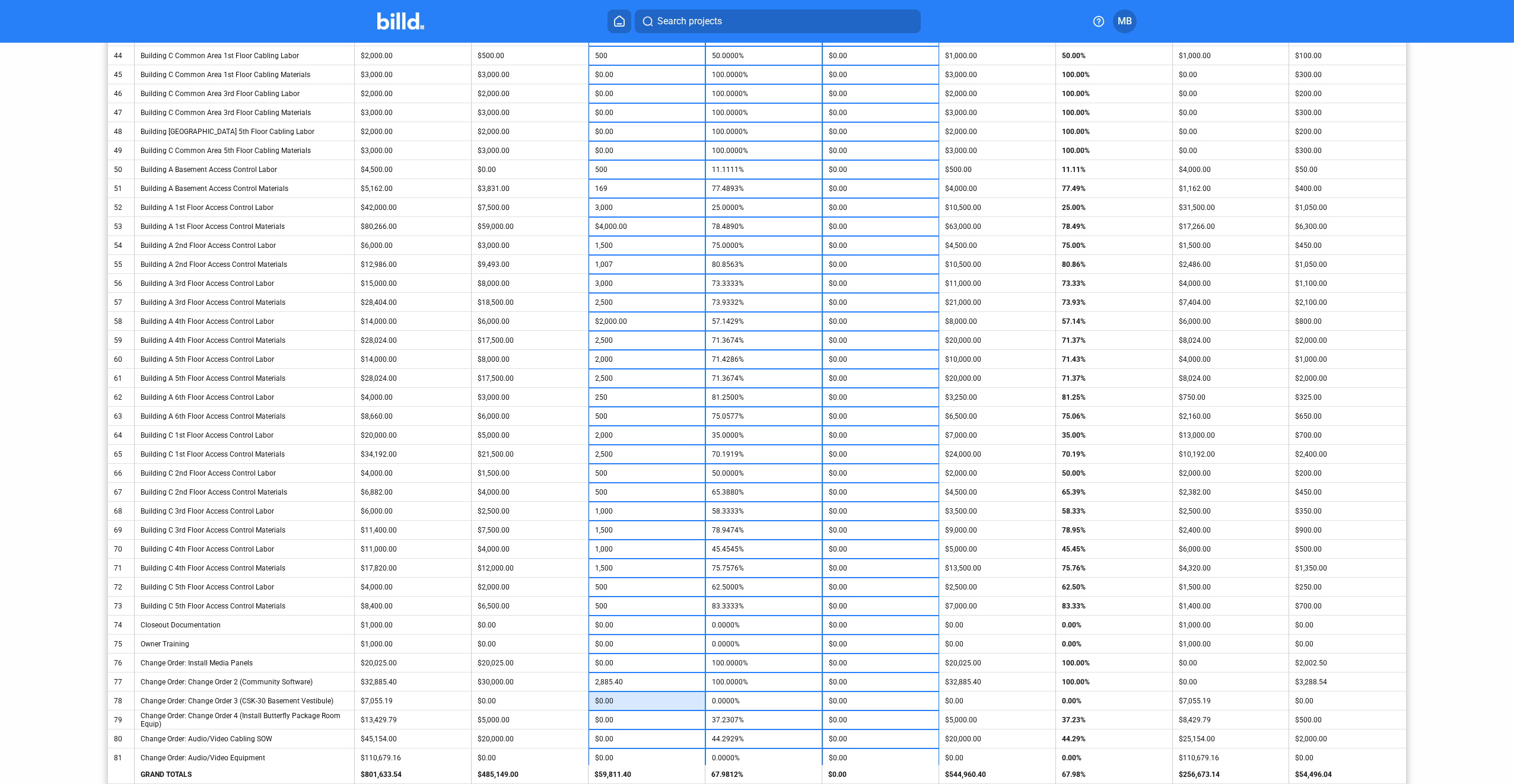
scroll to position [1128, 0]
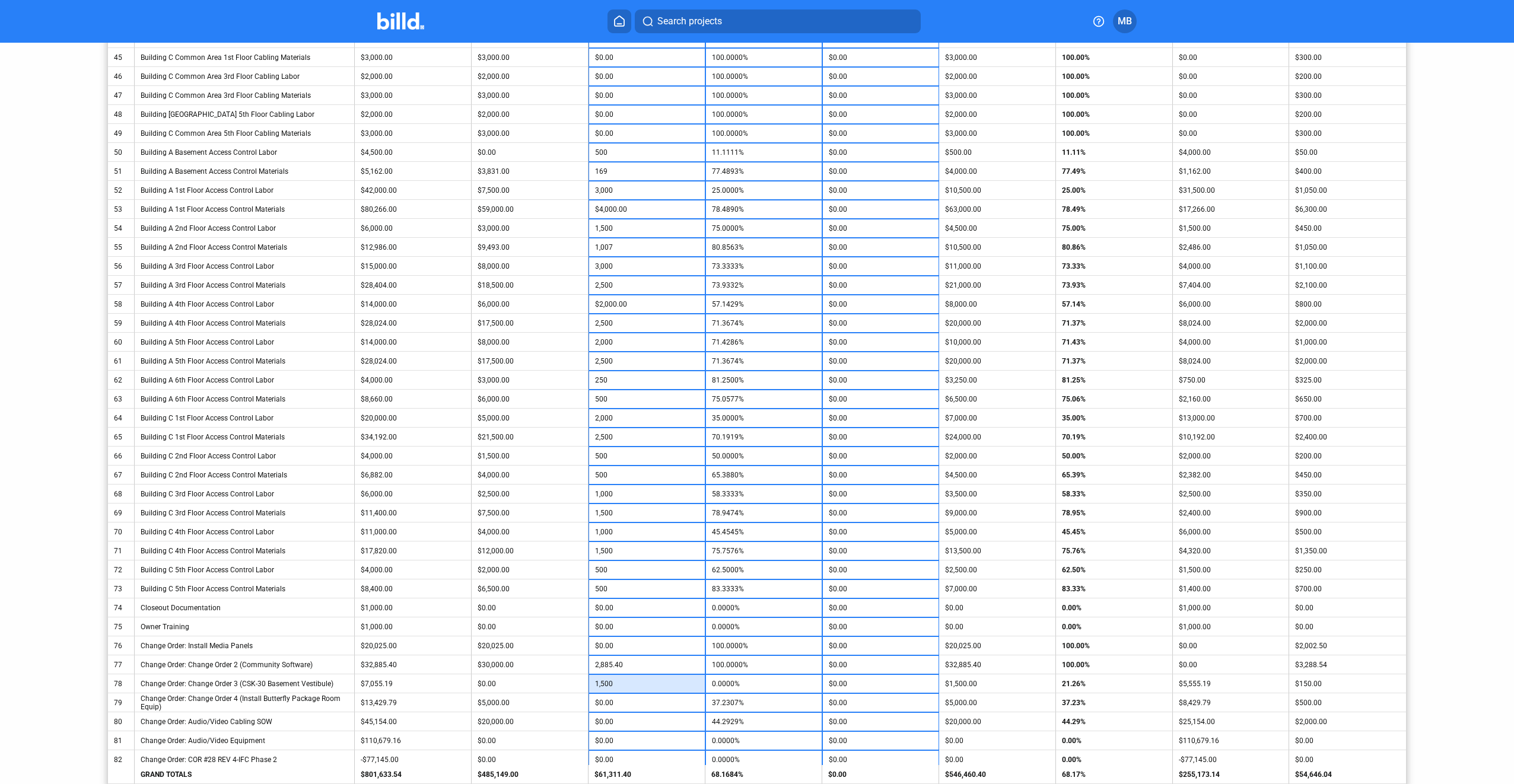
type input "1,500"
type input "21.2609%"
type input "1,000"
type input "44.6768%"
type input "5,000"
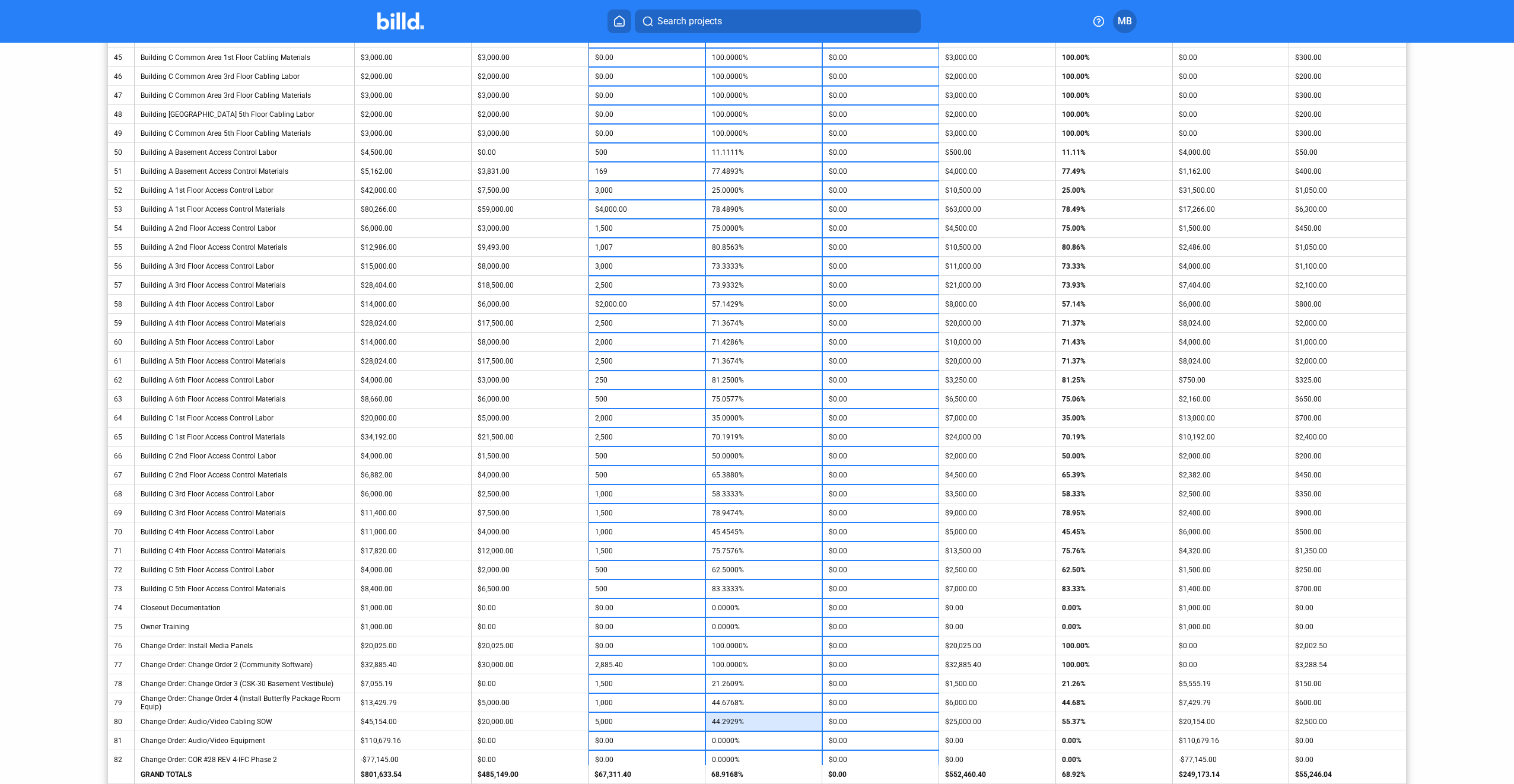
type input "55.3661%"
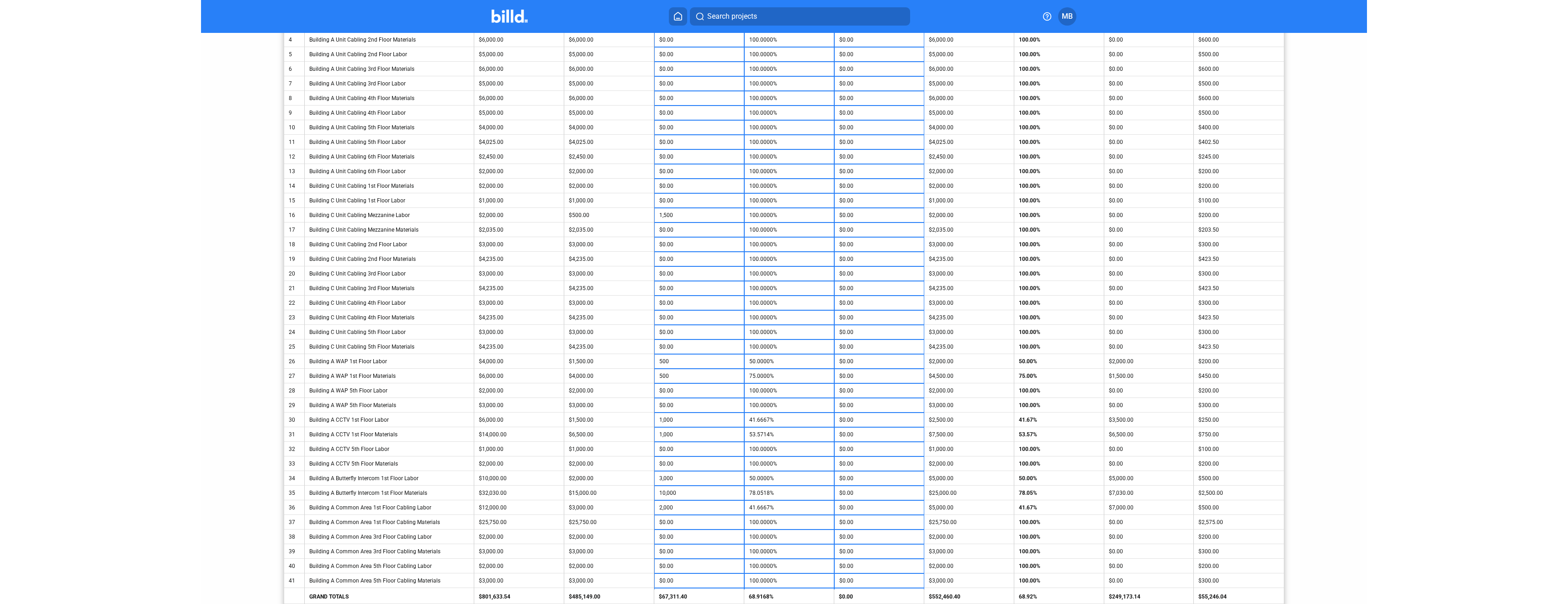
scroll to position [0, 0]
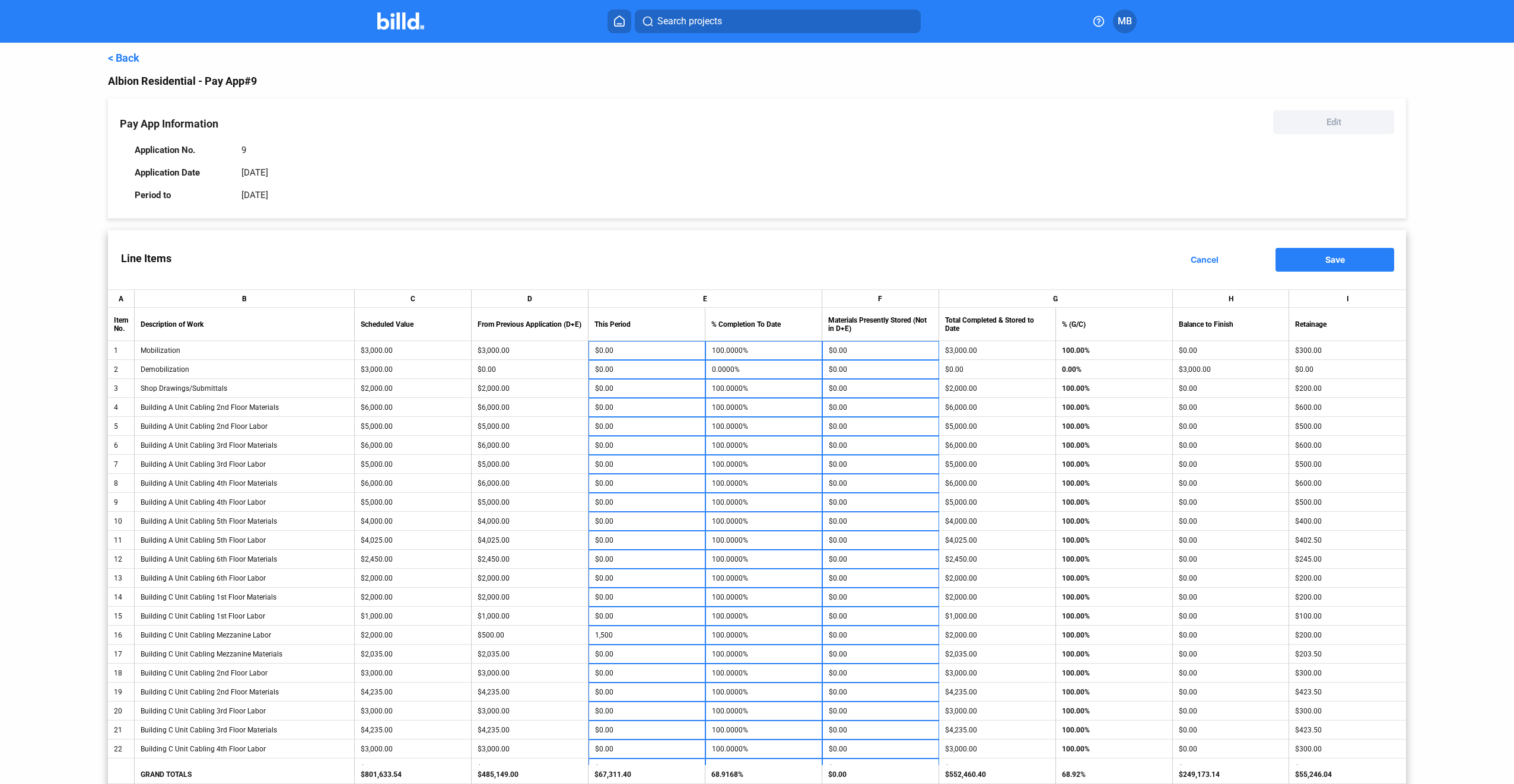
click at [1325, 261] on span "Save" at bounding box center [1335, 259] width 20 height 10
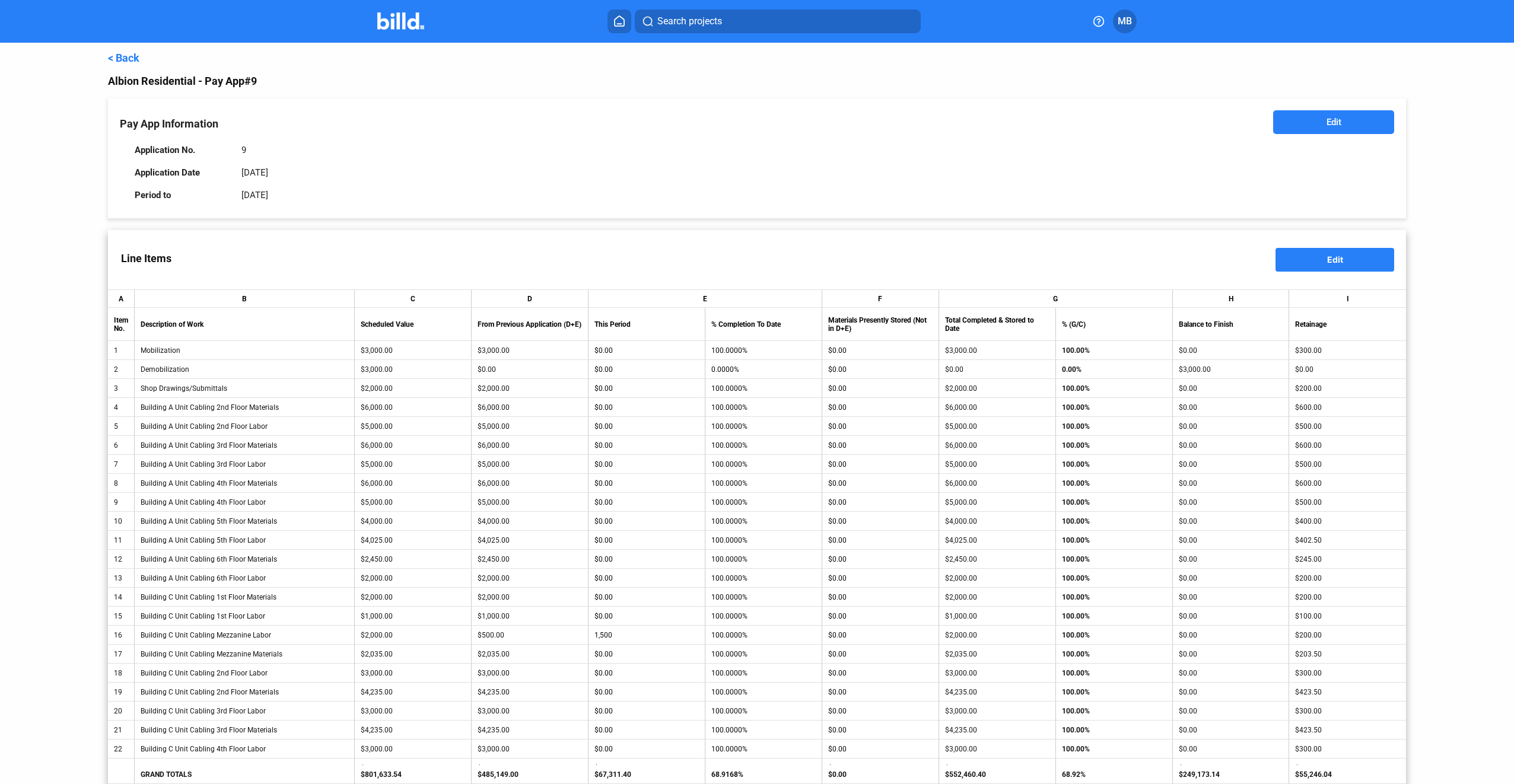
click at [1296, 264] on button "Edit" at bounding box center [1334, 259] width 119 height 24
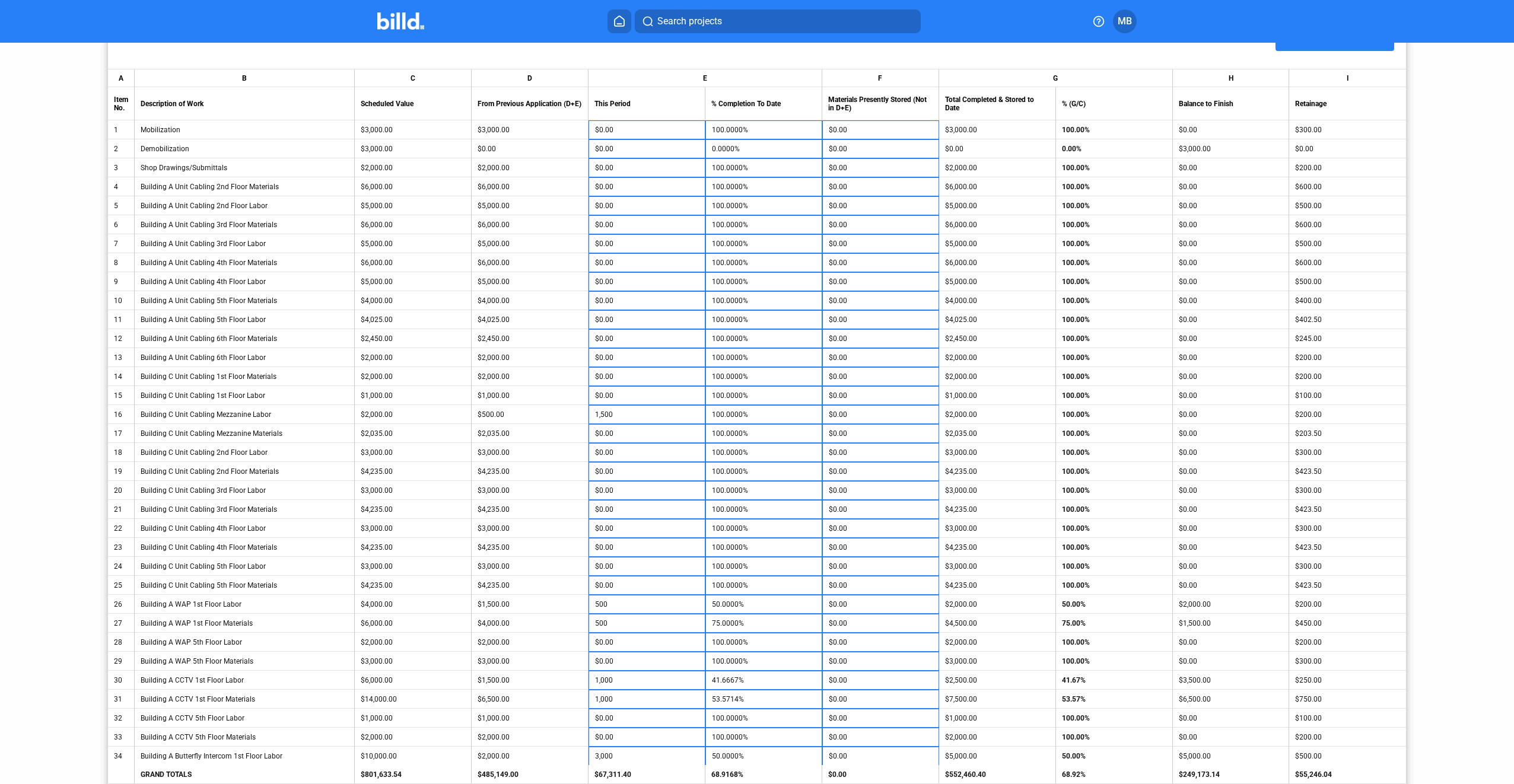
scroll to position [237, 0]
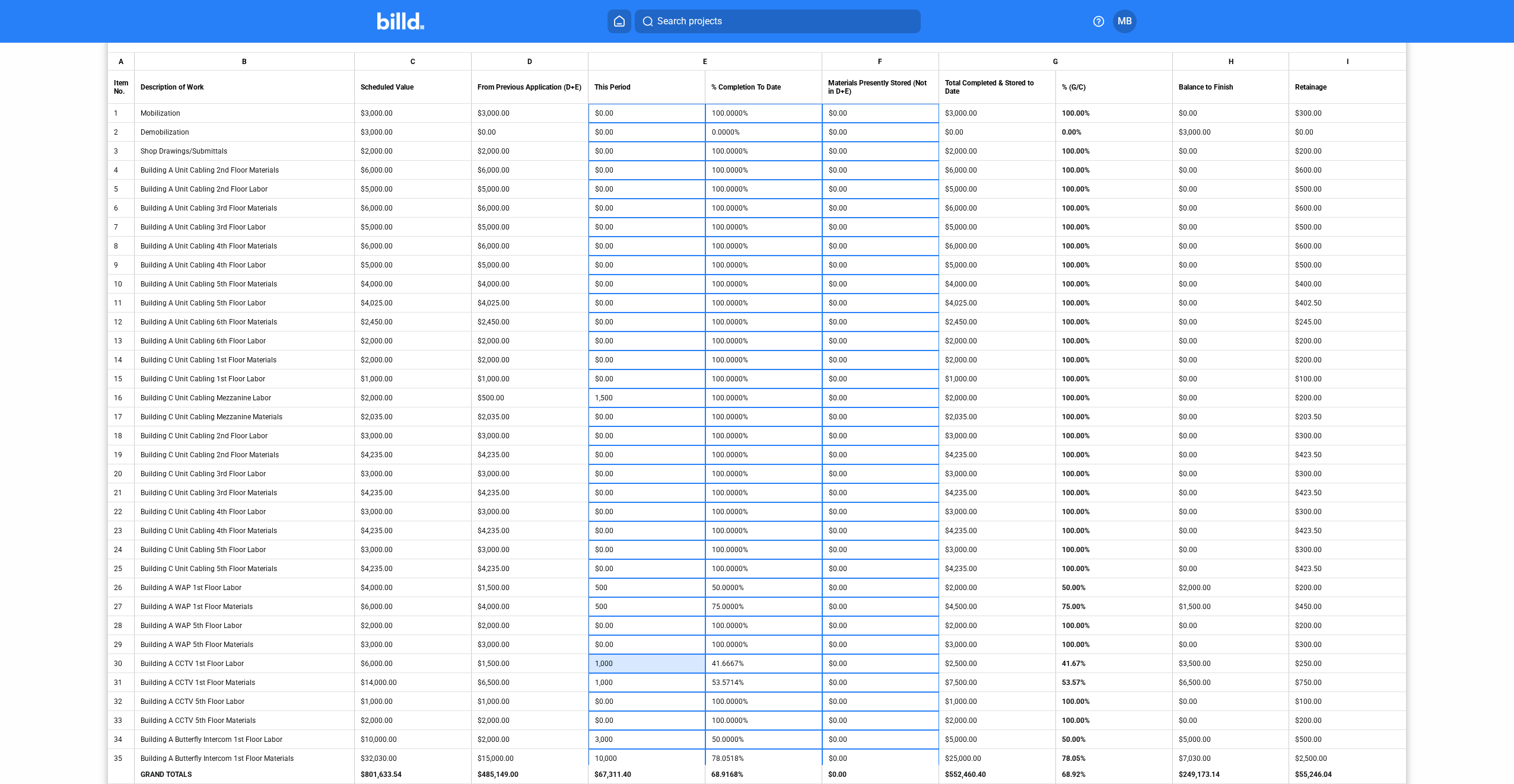
click at [663, 662] on input "1,000" at bounding box center [647, 664] width 103 height 18
type input "1,250"
type input "45.8333%"
type input "2,000"
type input "60.7143%"
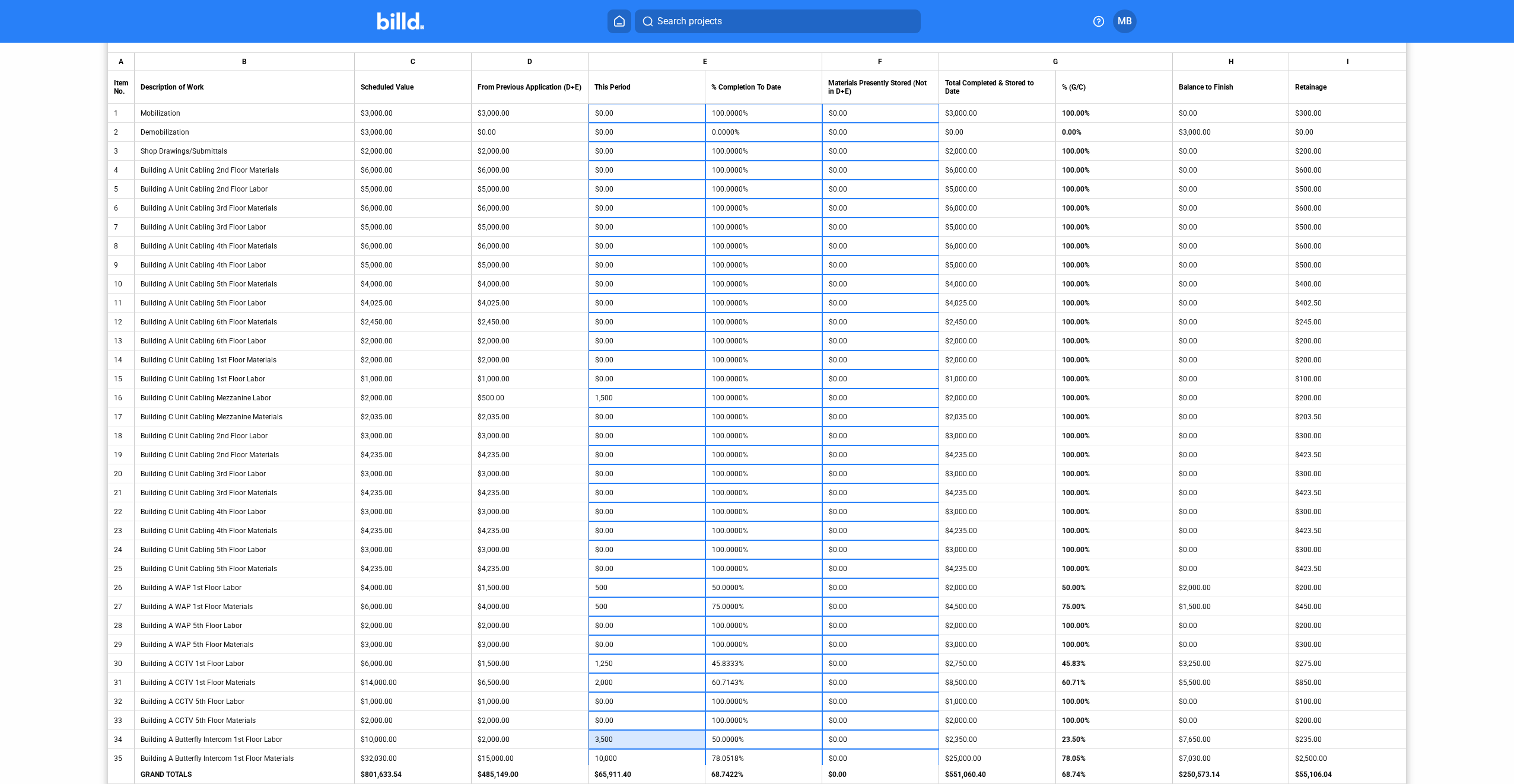
type input "3,500"
type input "55.0000%"
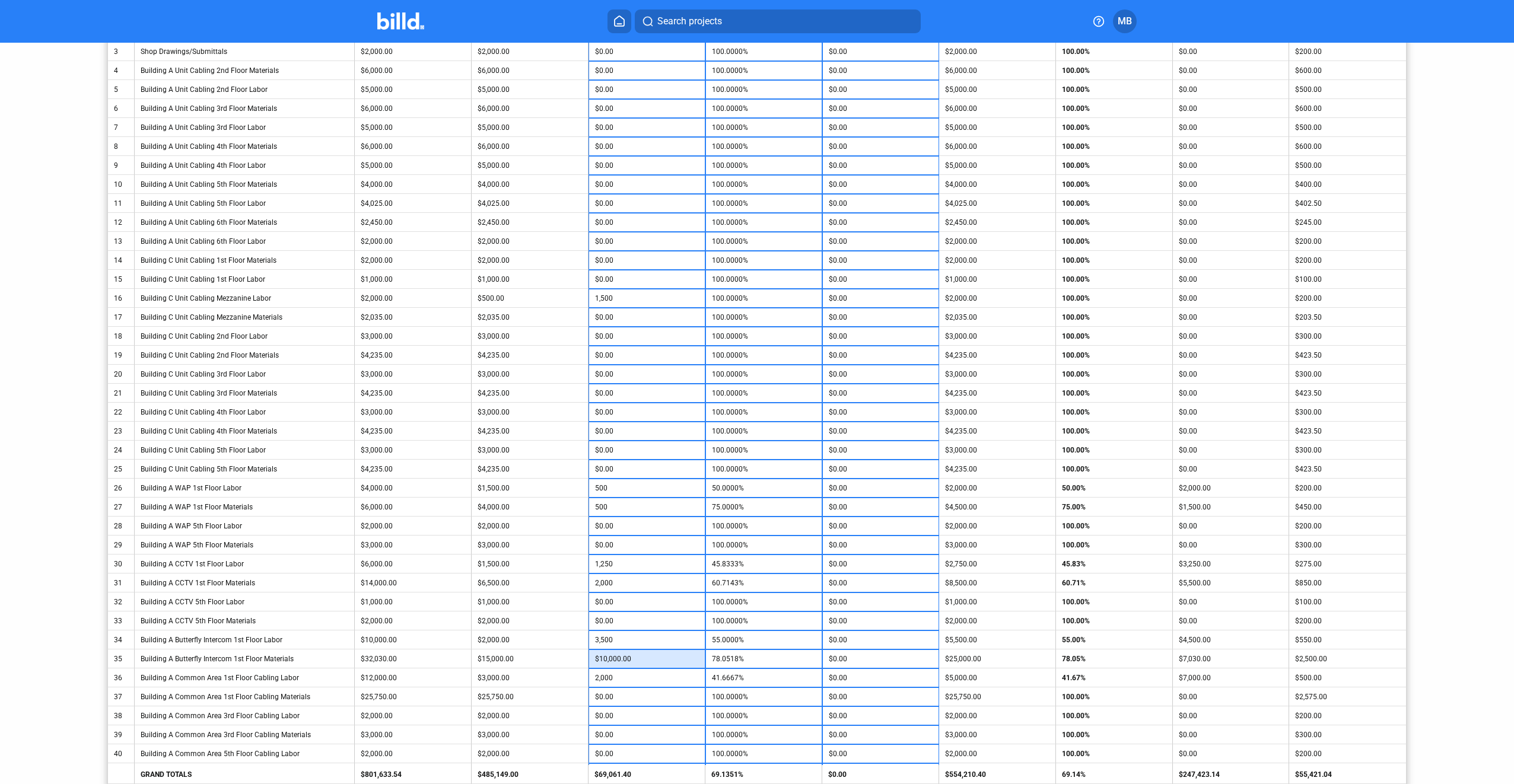
scroll to position [356, 0]
type input "$12,000.00"
type input "84.2960%"
type input "3,000"
type input "50.0000%"
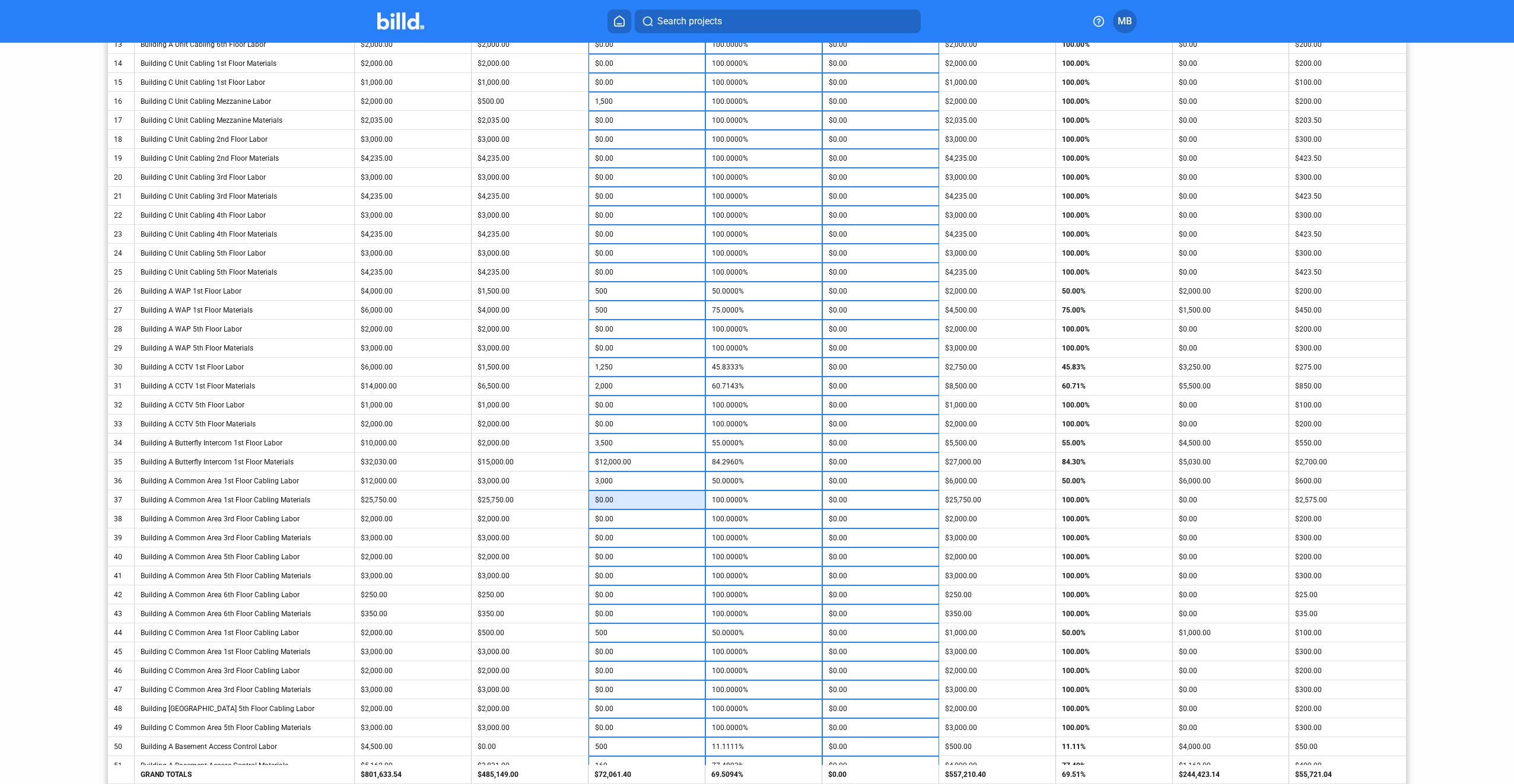
scroll to position [594, 0]
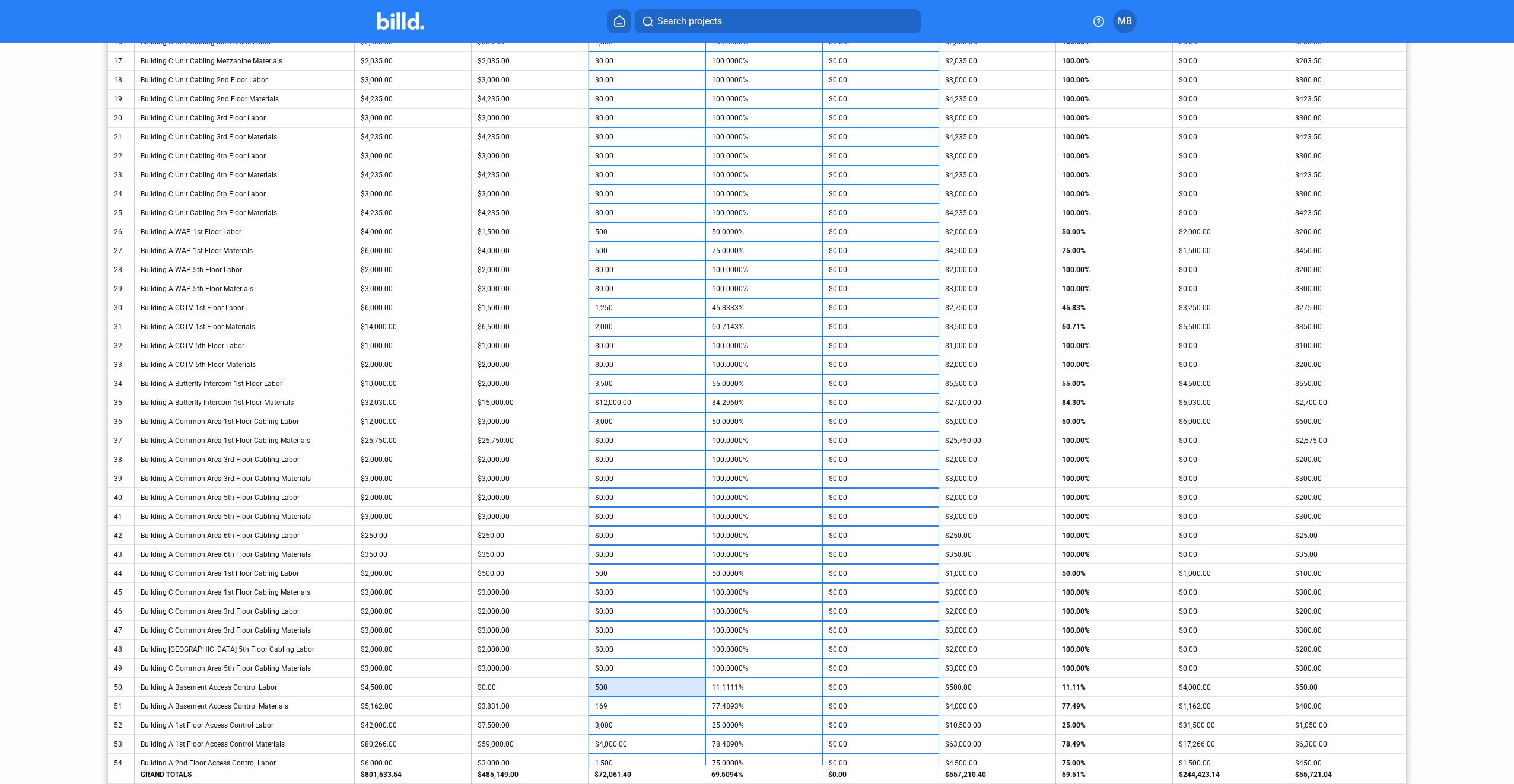
click at [630, 687] on input "500" at bounding box center [647, 688] width 103 height 18
type input "1,000"
type input "22.2222%"
type input "$169.00"
type input "4,000"
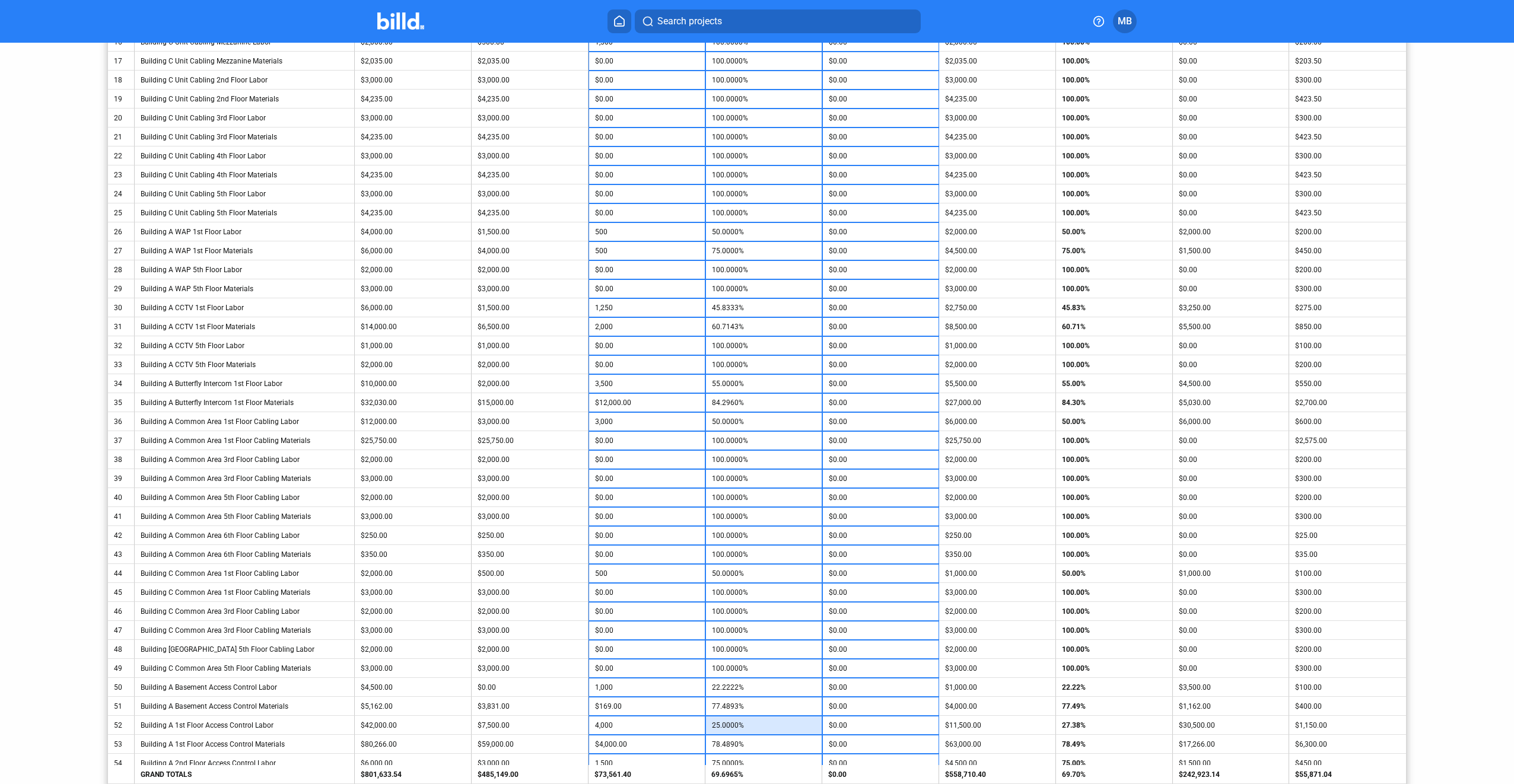
type input "27.3810%"
type input "$1,500.00"
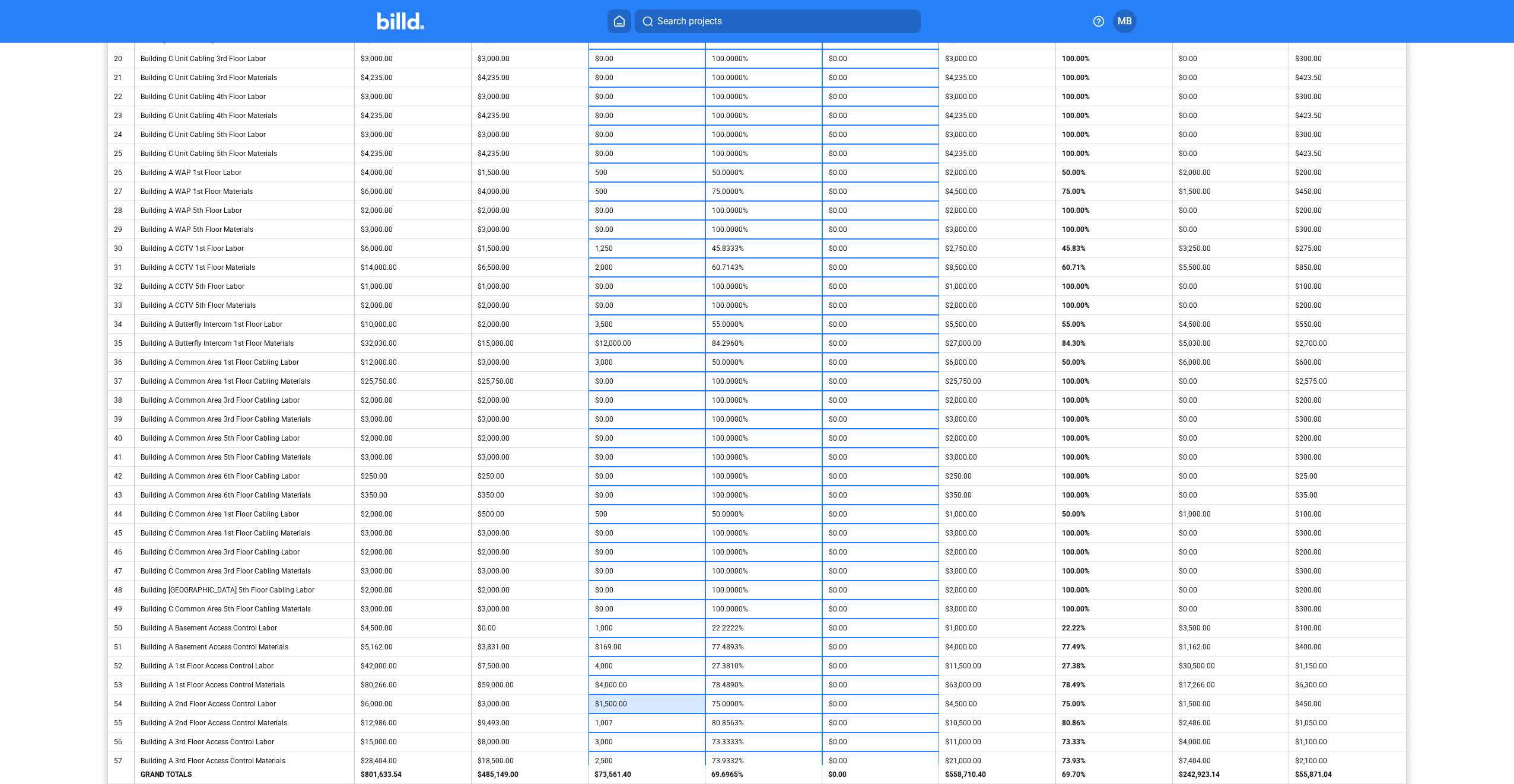
scroll to position [712, 0]
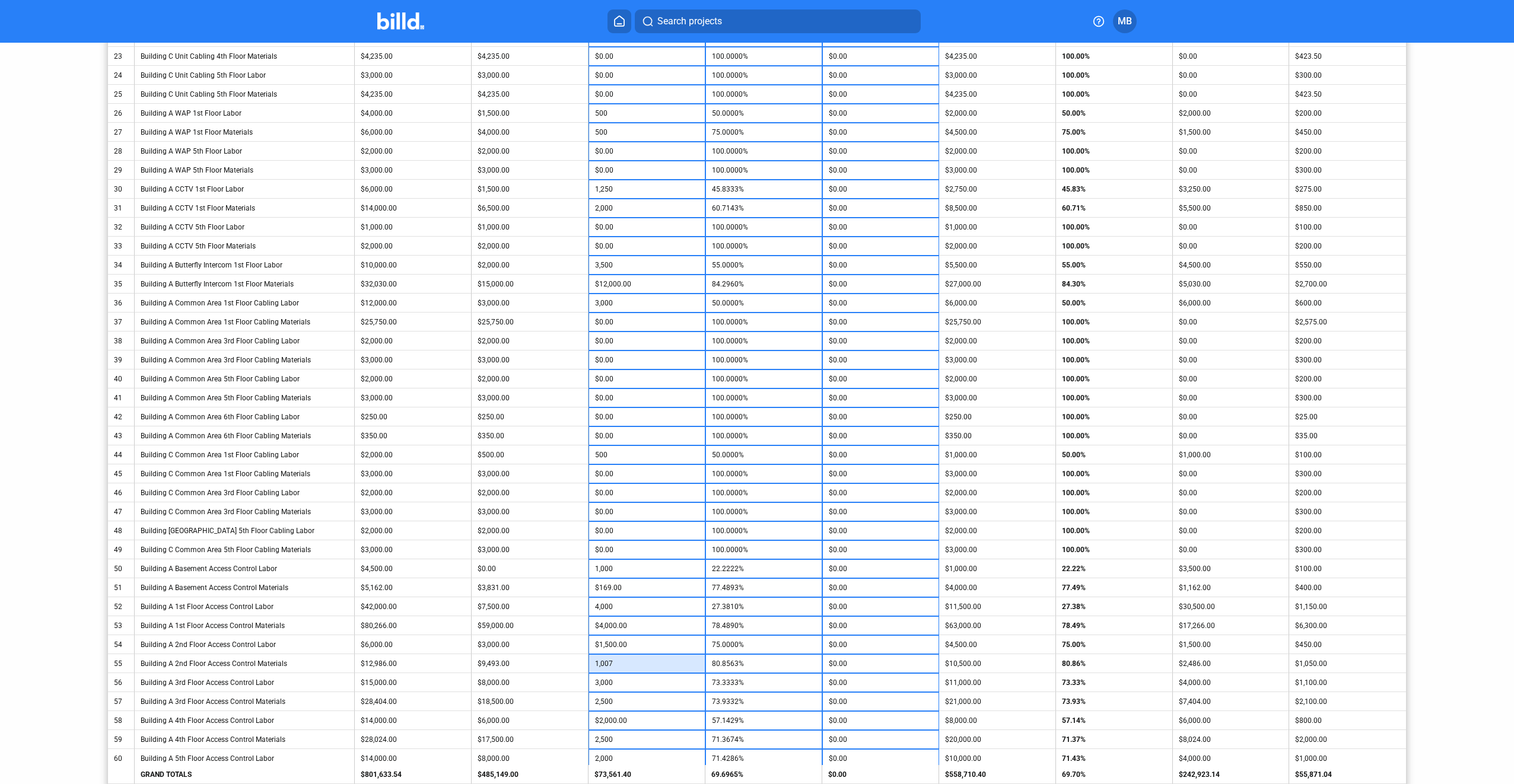
type input "$1,007.00"
type input "3,500"
type input "76.6667%"
type input "3,000"
type input "75.6936%"
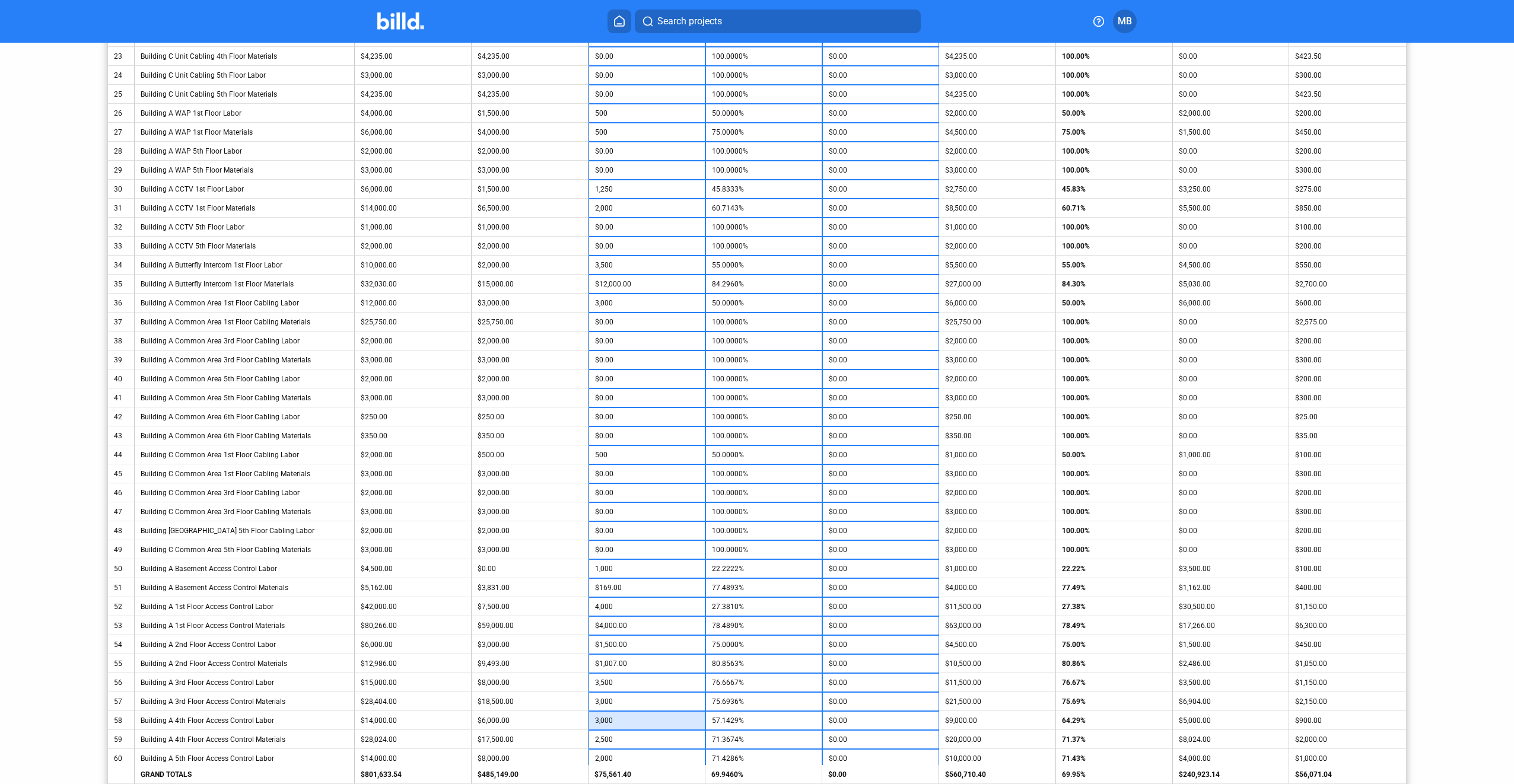
type input "3,000"
type input "64.2857%"
type input "2,750"
type input "72.2595%"
type input "2,750"
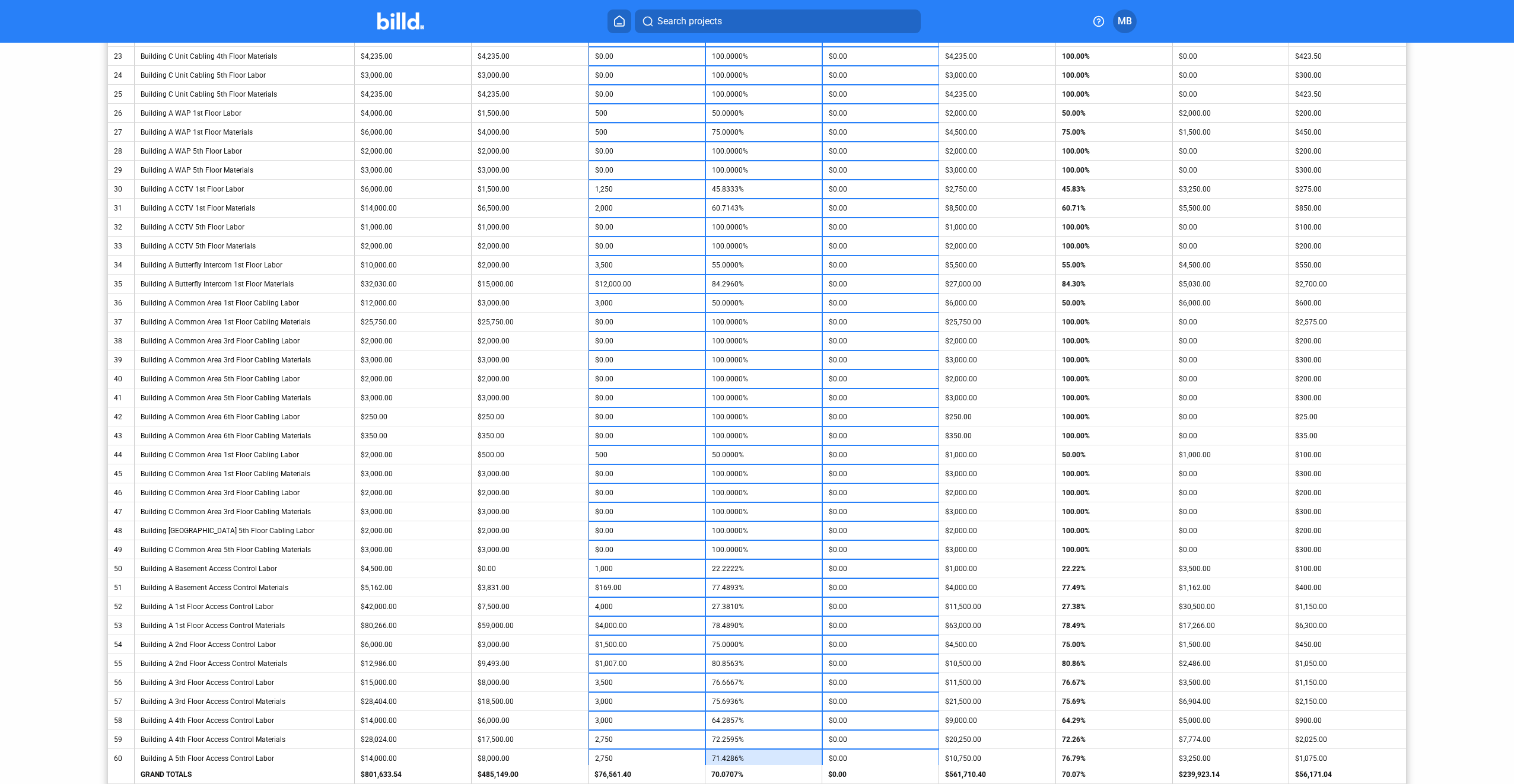
type input "76.7857%"
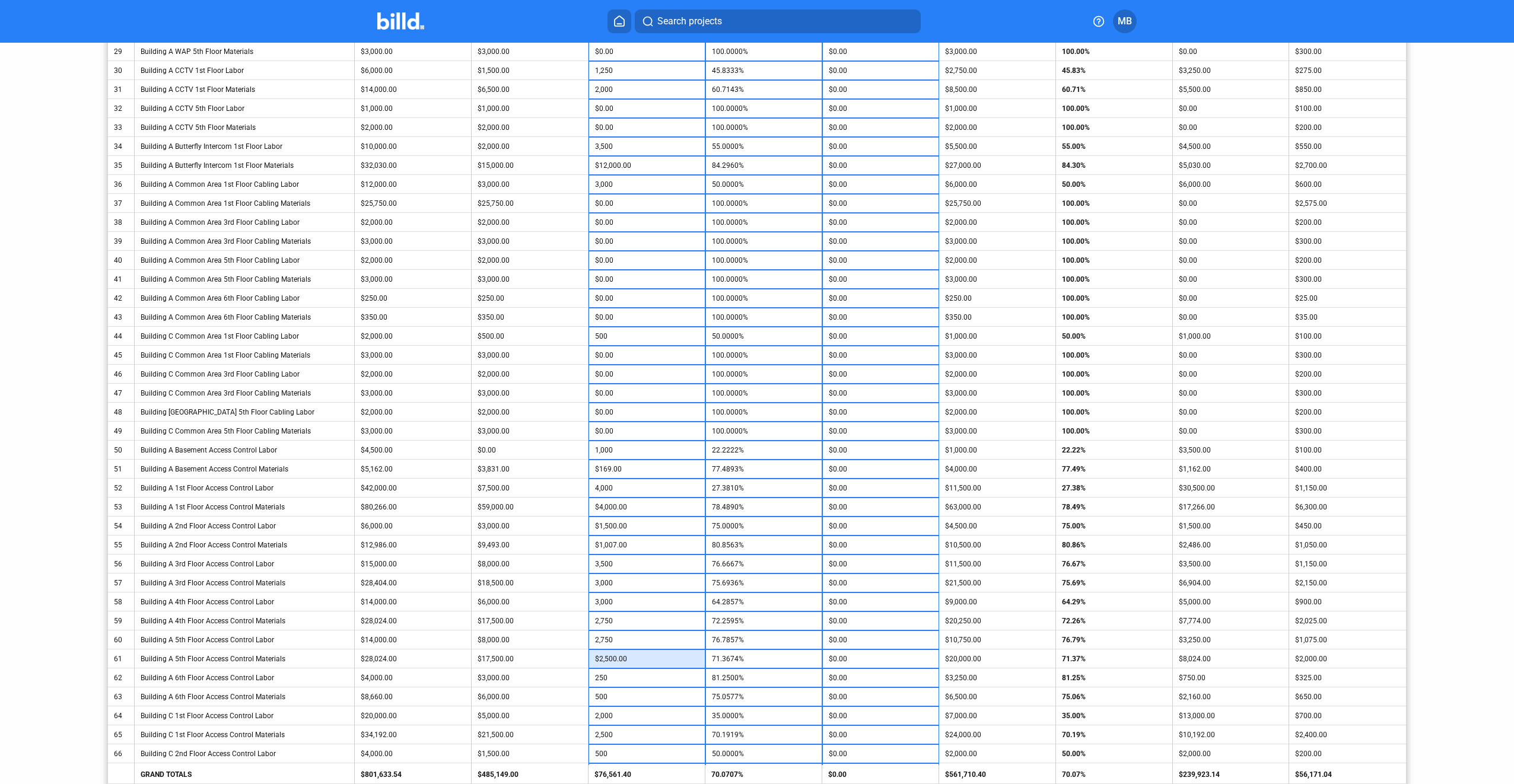
scroll to position [834, 0]
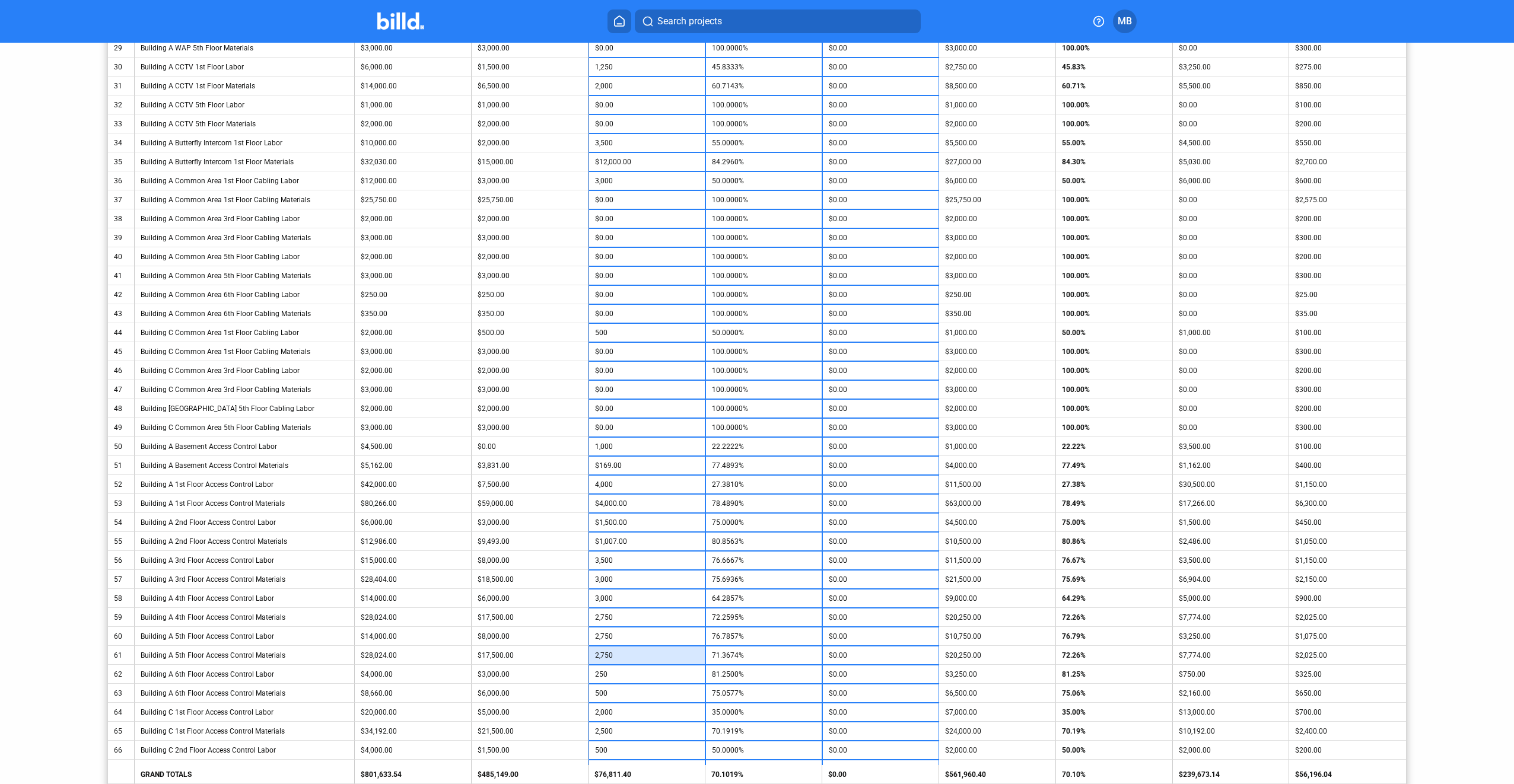
type input "2,750"
type input "72.2595%"
type input "$250.00"
type input "$500.00"
type input "4,000"
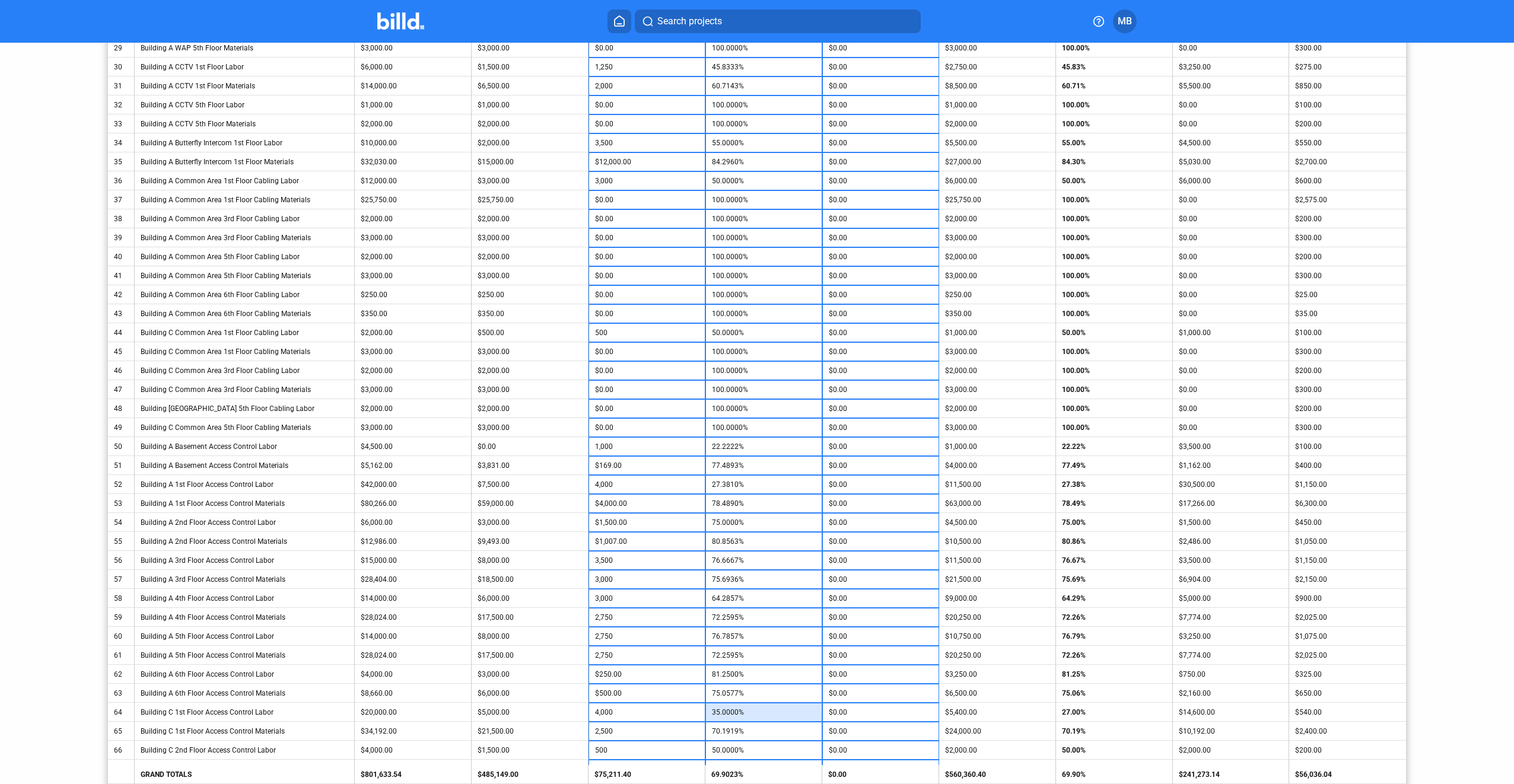
type input "45.0000%"
type input "3,500"
type input "73.1165%"
type input "$3,500.00"
type input "$500.00"
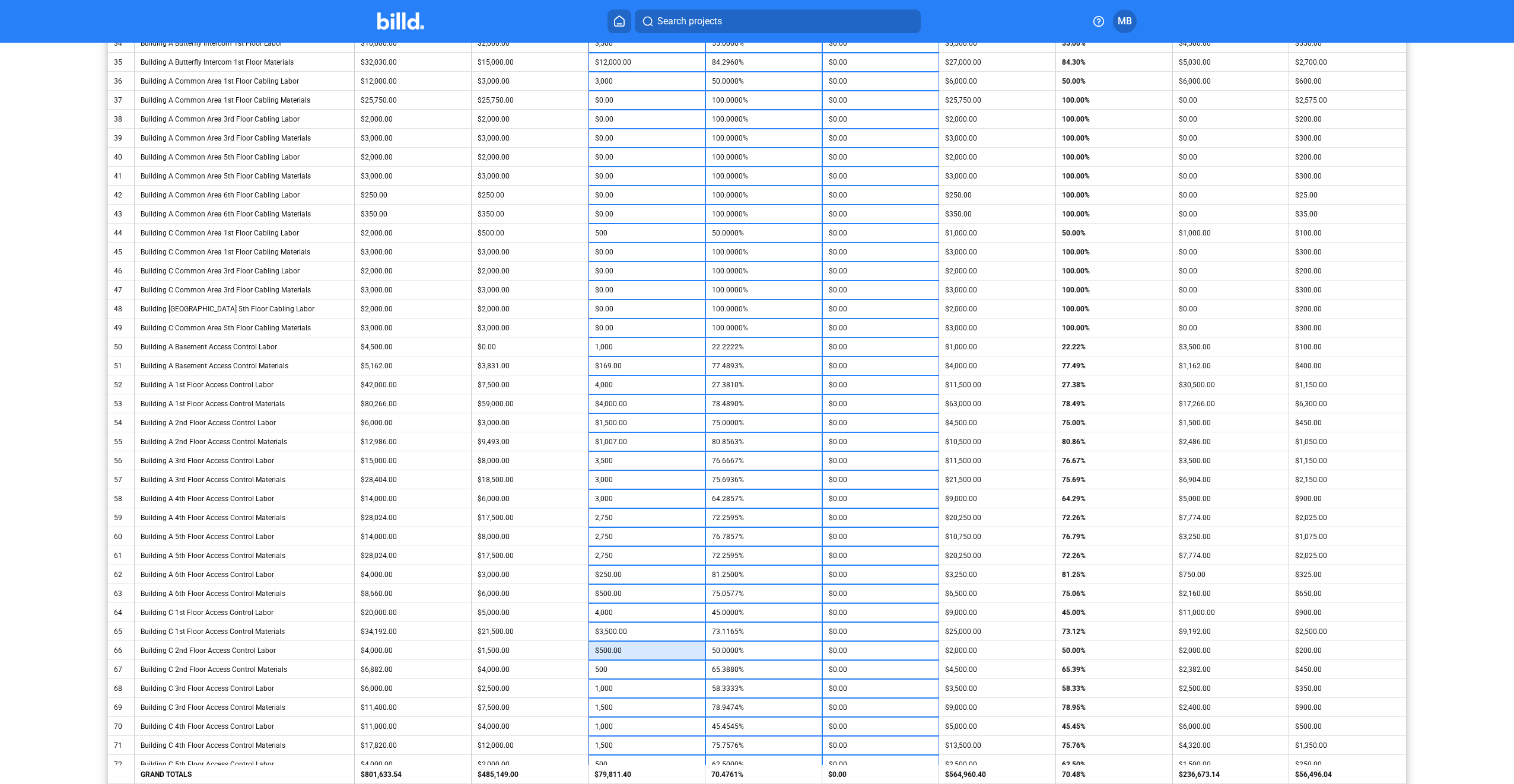
scroll to position [952, 0]
type input "1,000"
type input "72.6533%"
type input "1,500"
type input "66.6667%"
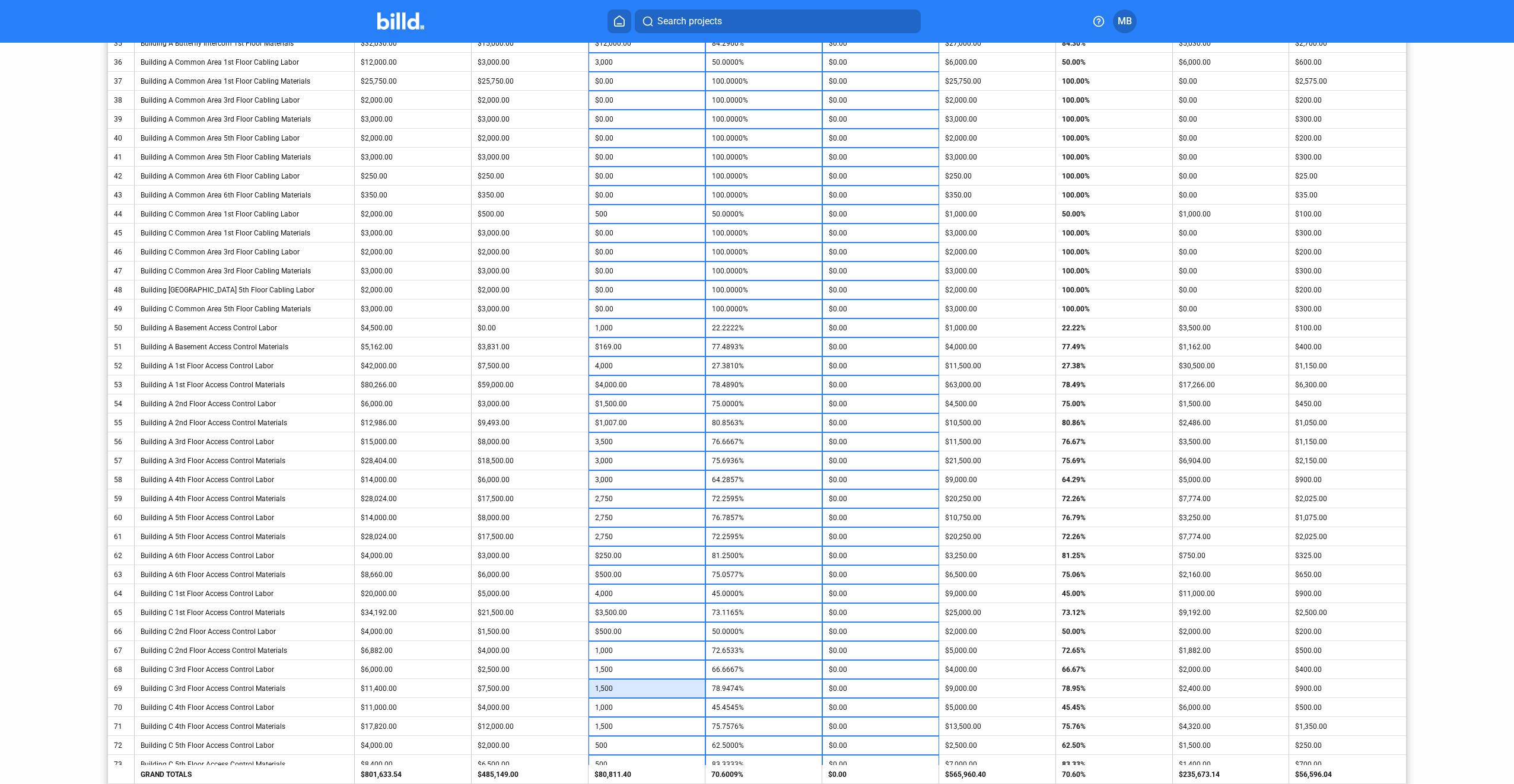
type input "$1,500.00"
type input "1,500"
type input "50.0000%"
type input "$1,500.00"
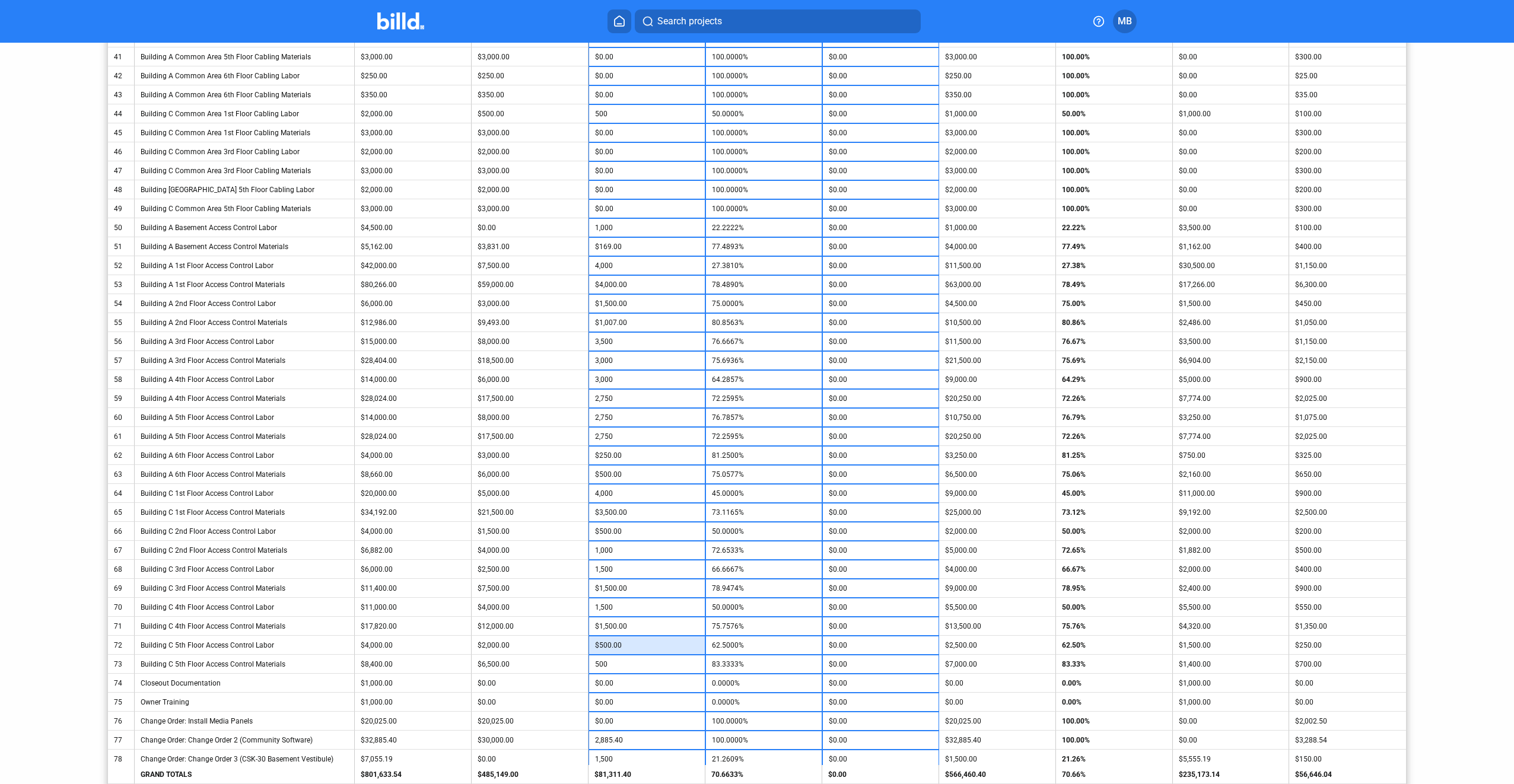
scroll to position [1071, 0]
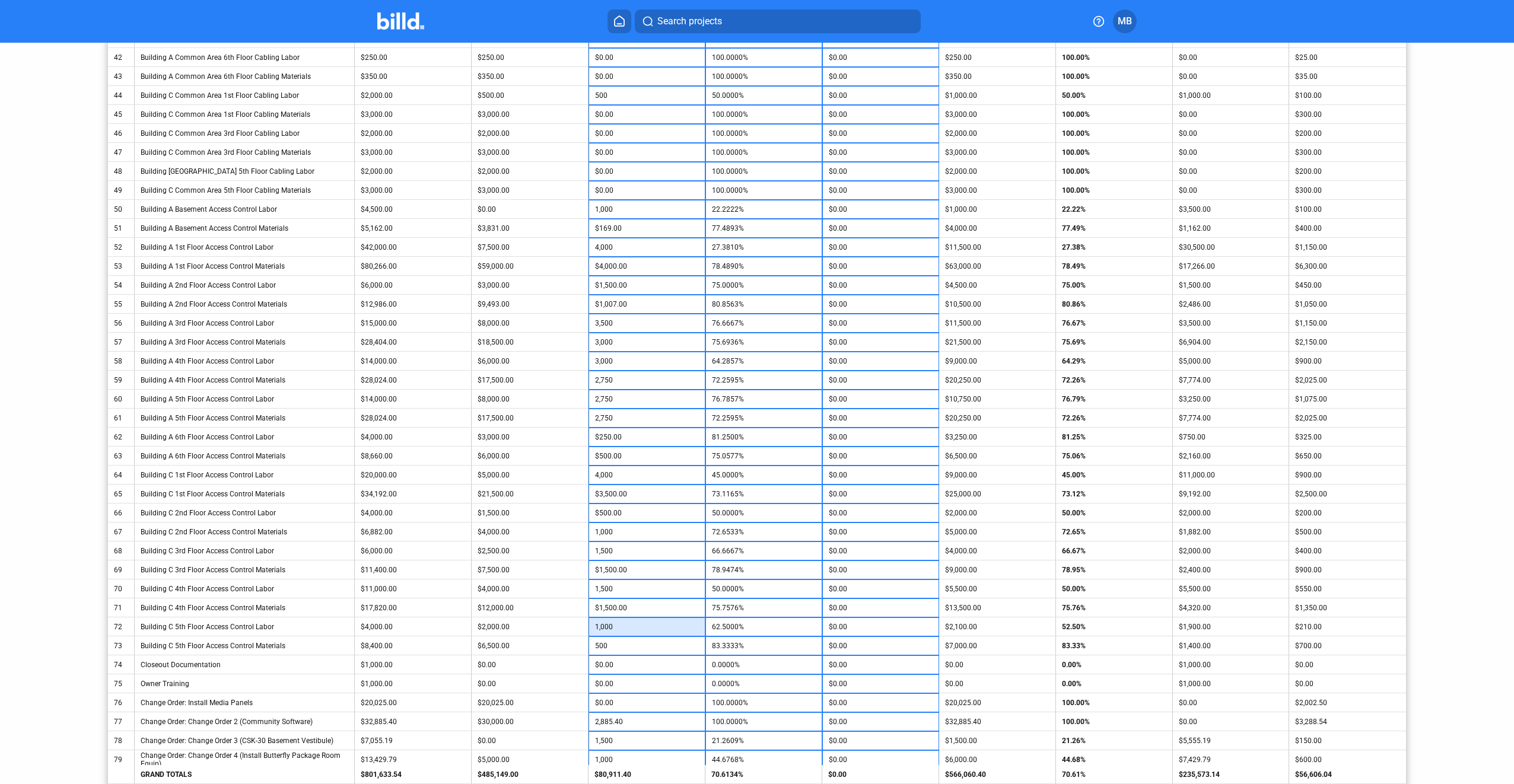
type input "1,000"
type input "75.0000%"
type input "$500.00"
type input "$2,885.40"
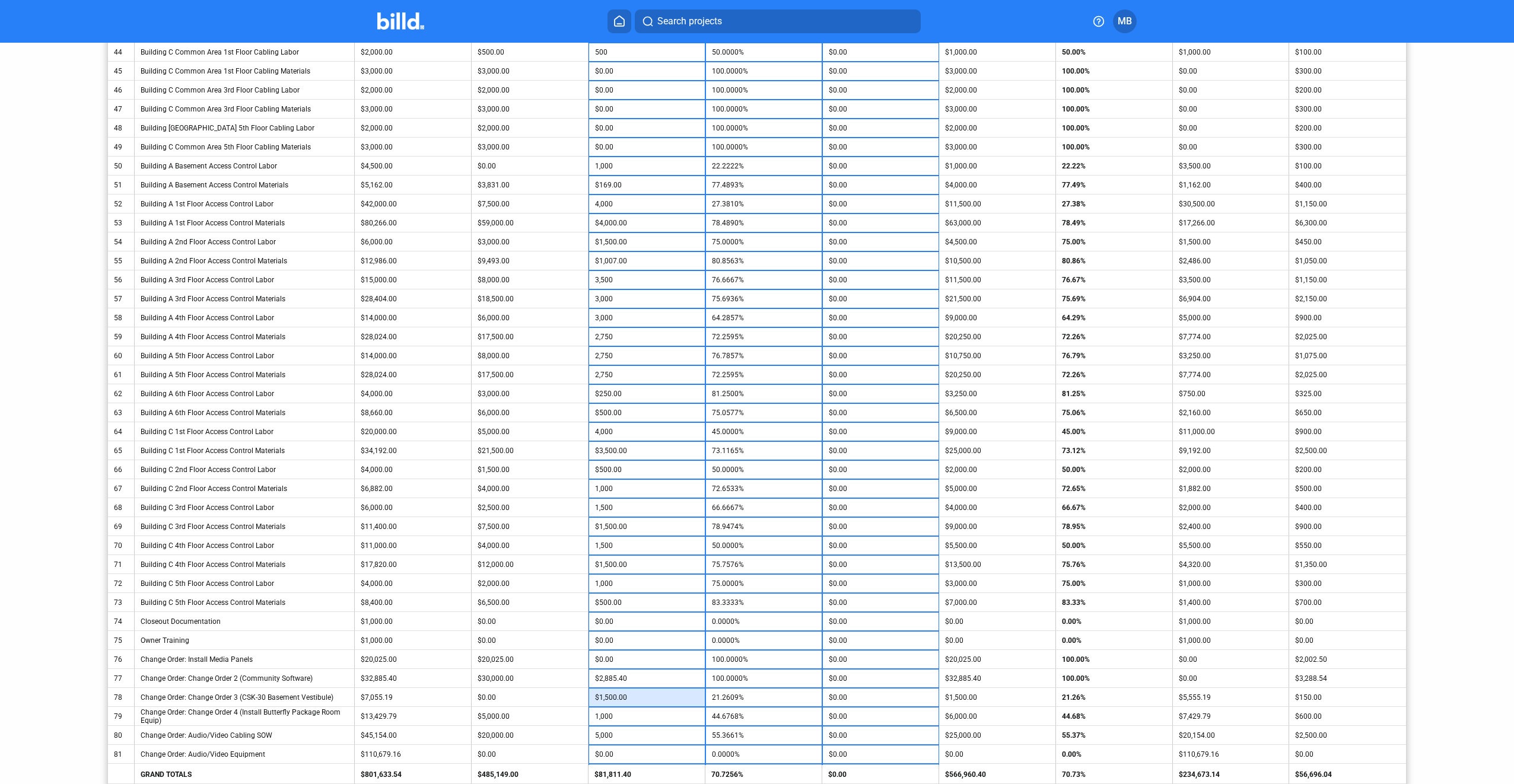
scroll to position [1130, 0]
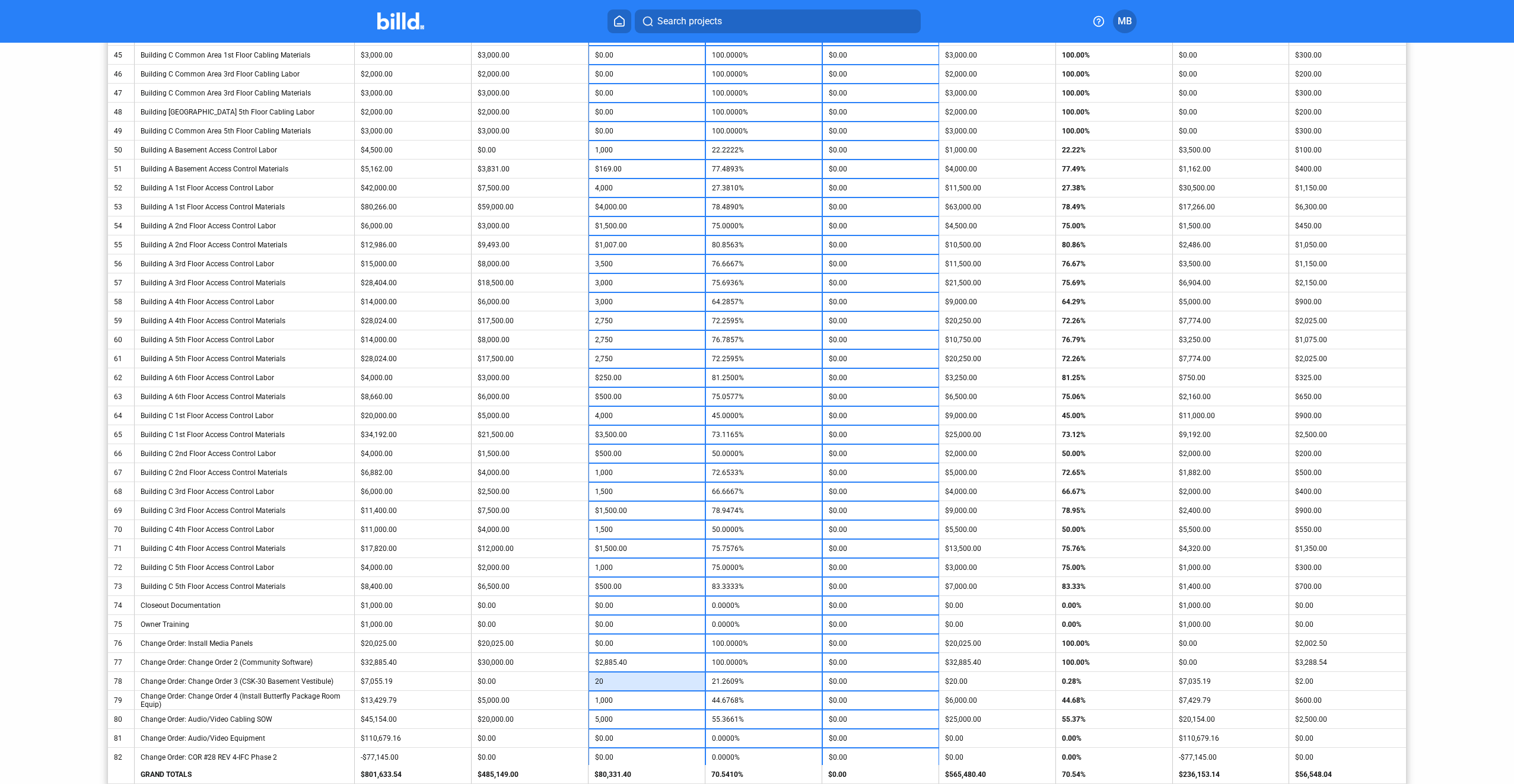
type input "2"
type input "2,500"
type input "35.4349%"
type input "2,000"
type input "52.1229%"
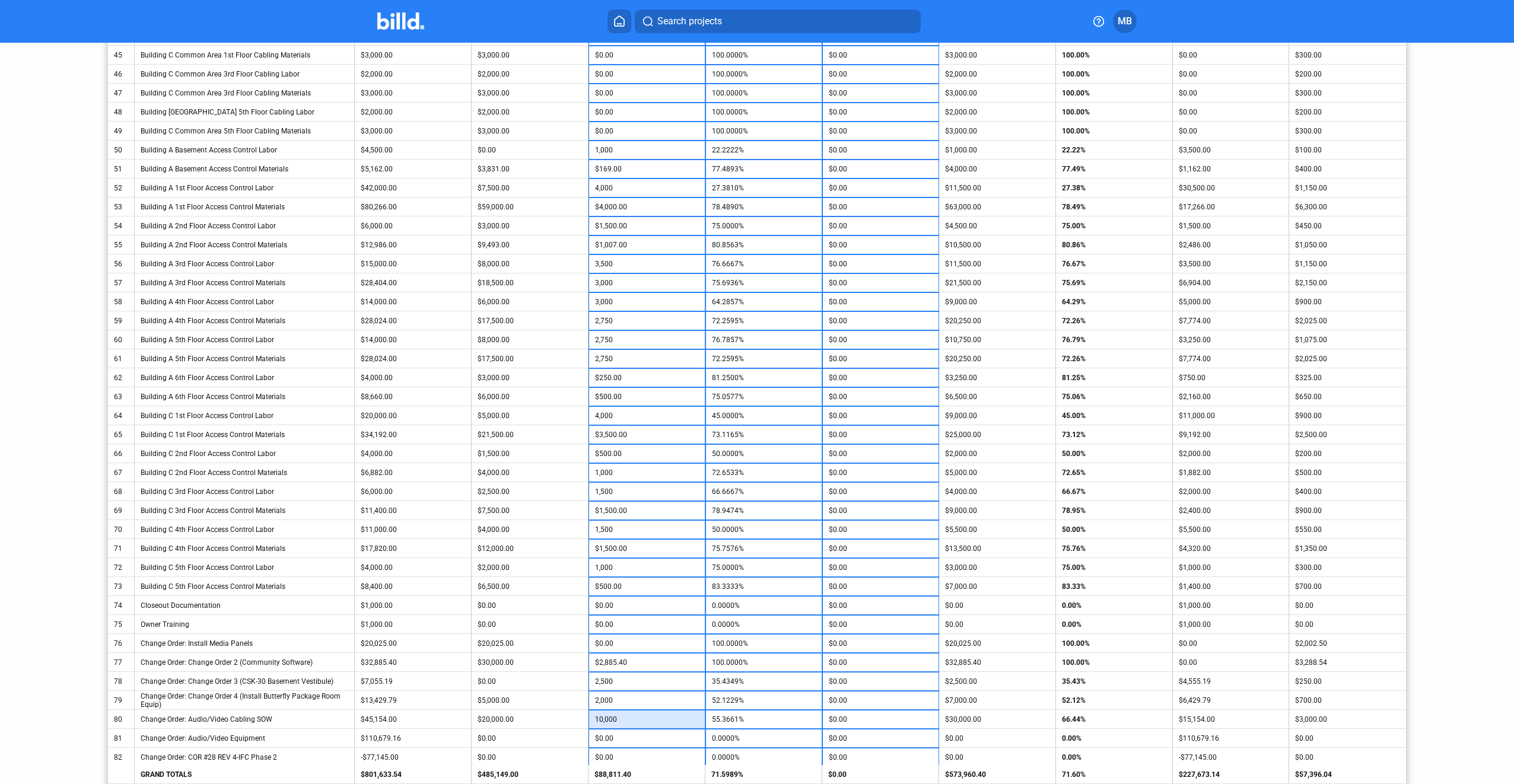
type input "10,000"
type input "66.4393%"
click at [640, 720] on input "10,000" at bounding box center [647, 720] width 103 height 18
type input "12,000"
type input "70.8686%"
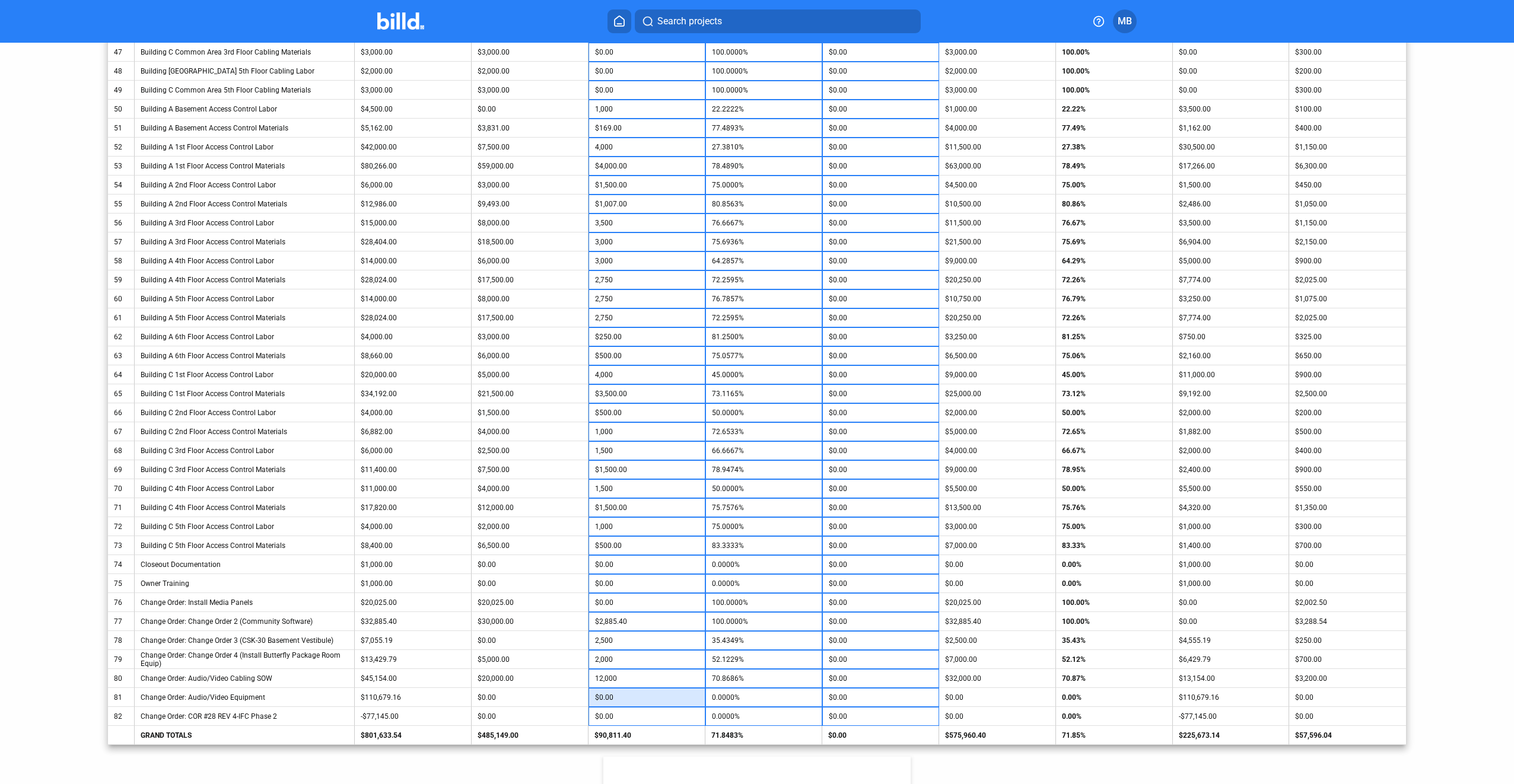
scroll to position [1190, 0]
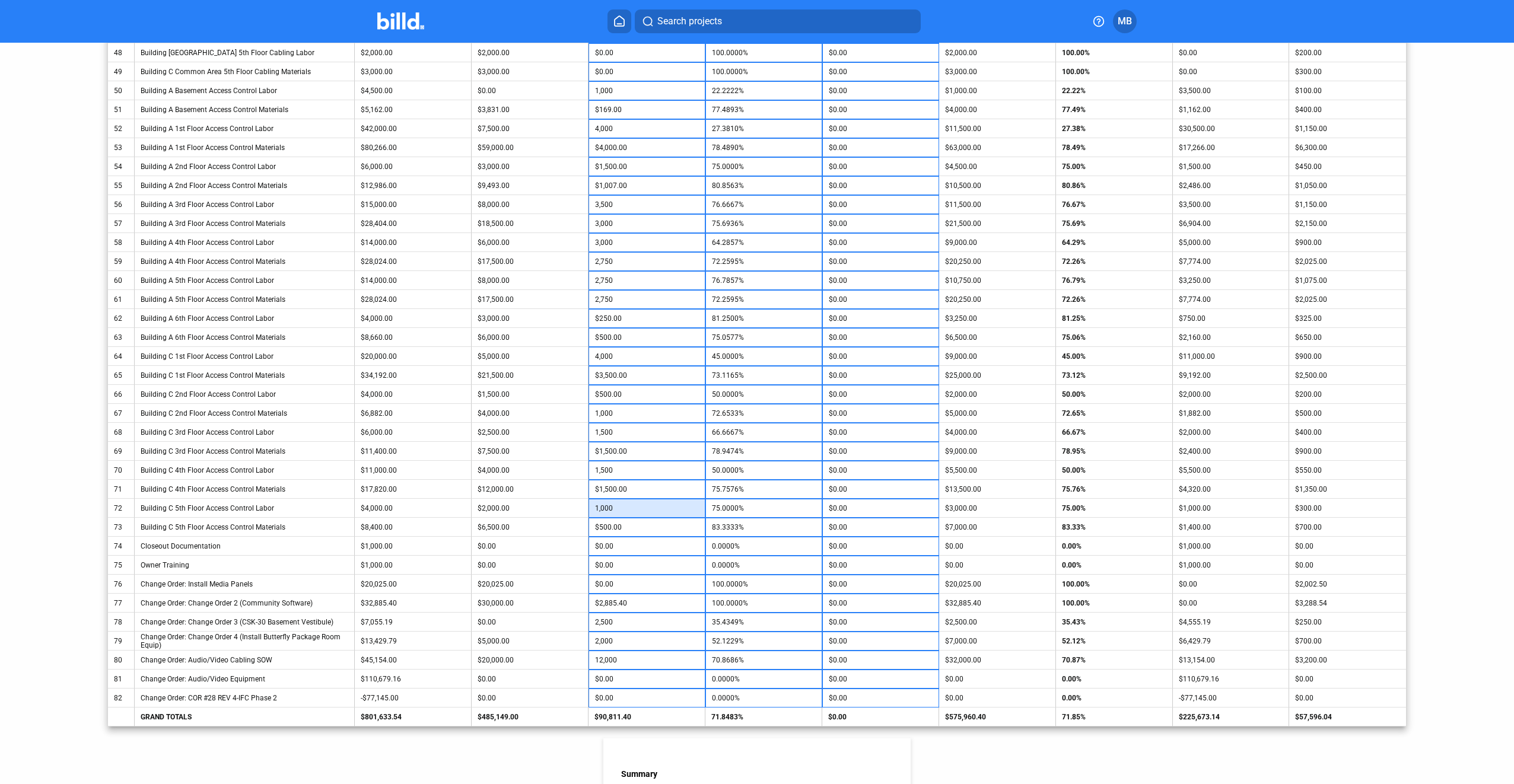
click at [636, 512] on input "1,000" at bounding box center [647, 508] width 103 height 18
type input "1,250"
type input "81.2500%"
type input "750"
type input "56.2500%"
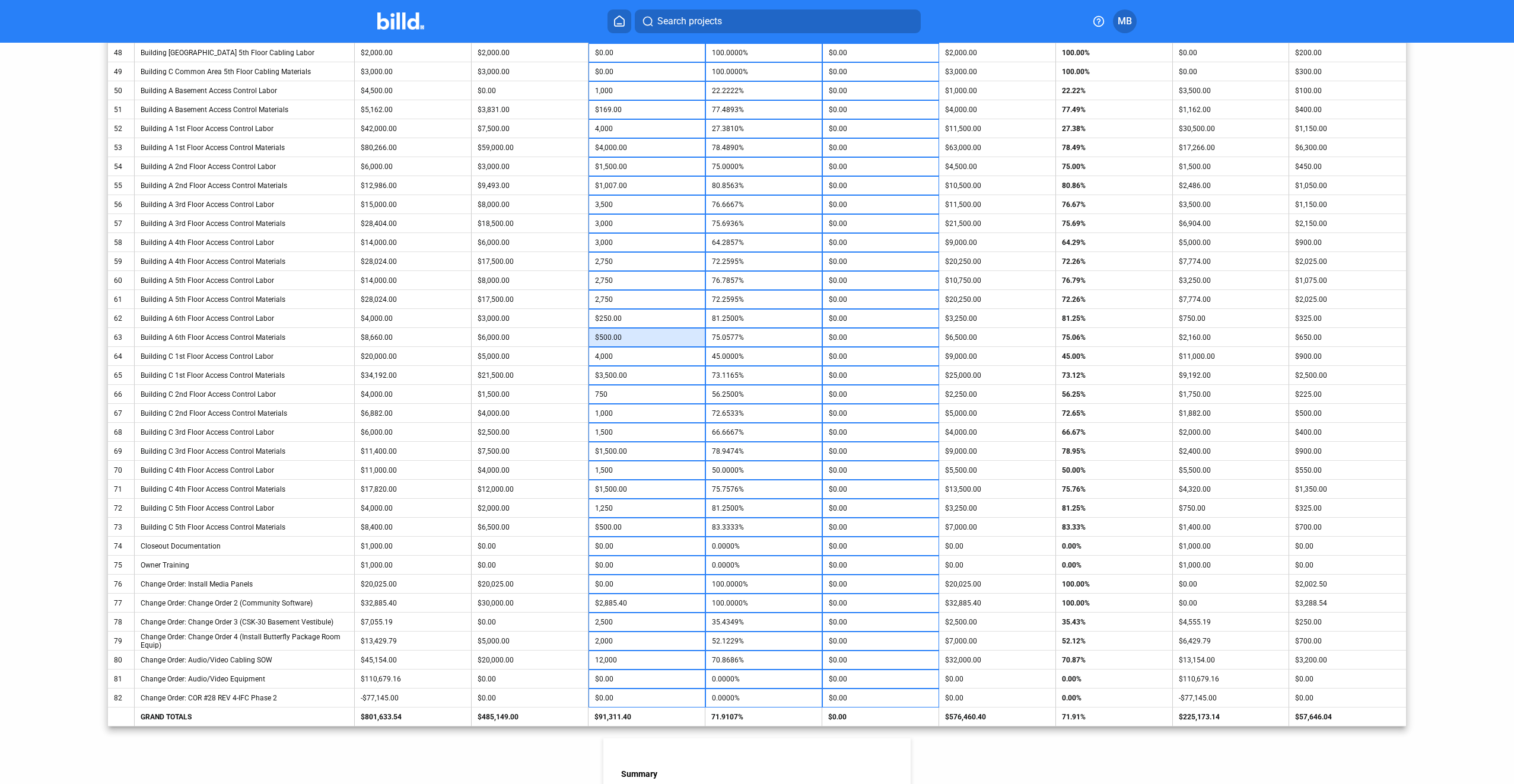
click at [621, 338] on input "$500.00" at bounding box center [647, 337] width 103 height 18
type input "750"
type input "77.9446%"
click at [626, 189] on input "$1,007.00" at bounding box center [647, 186] width 103 height 18
type input "1,250"
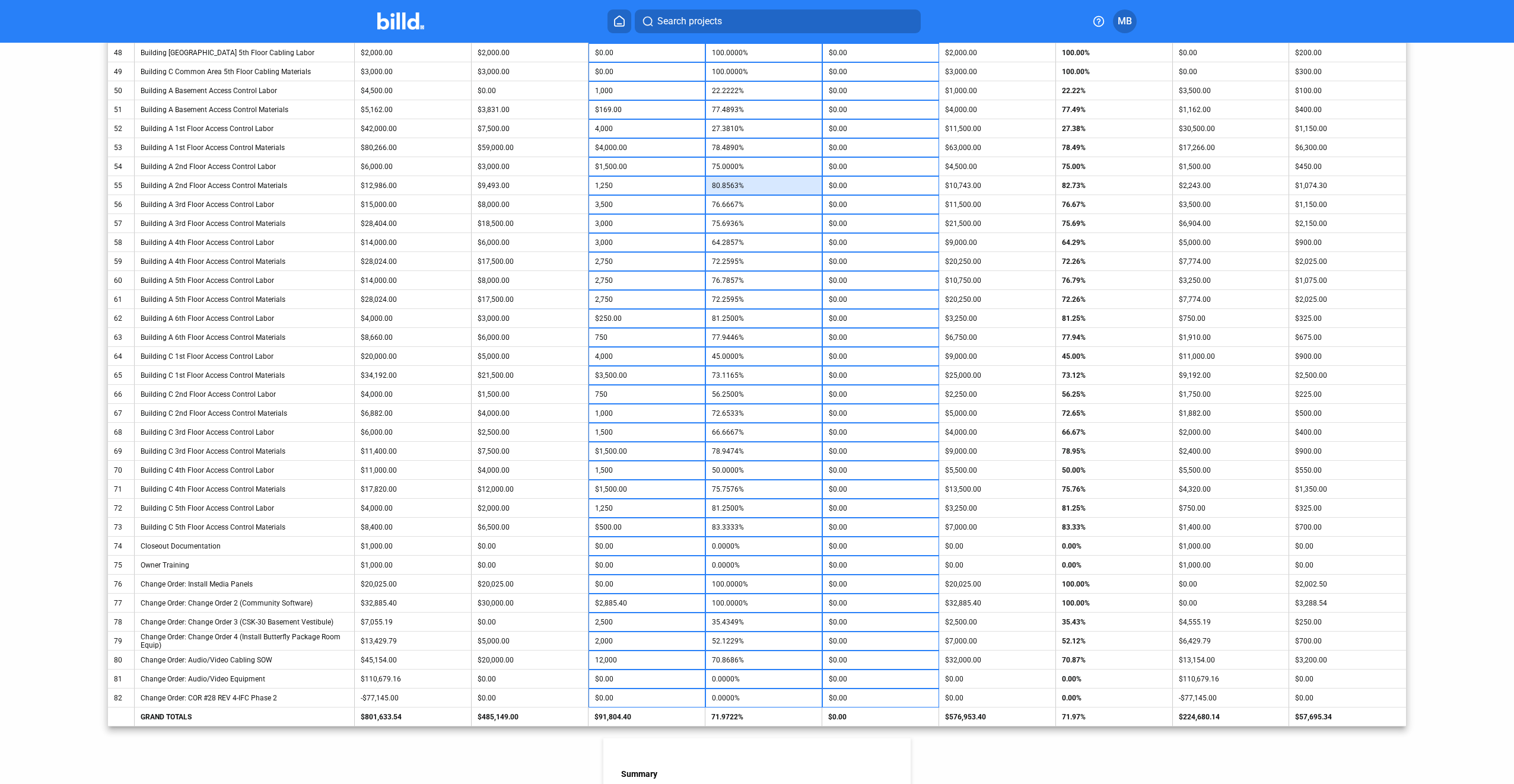
type input "82.7276%"
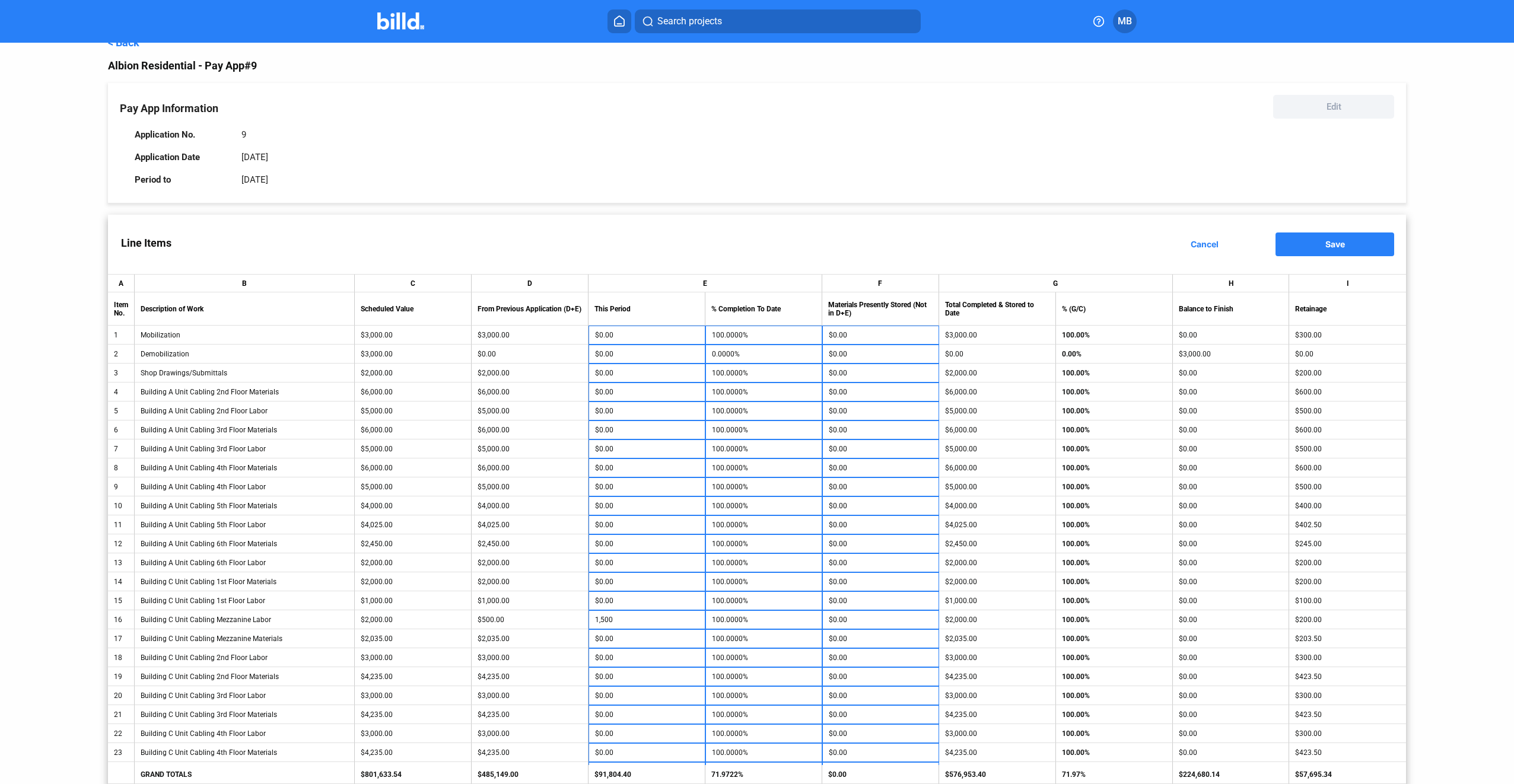
scroll to position [0, 0]
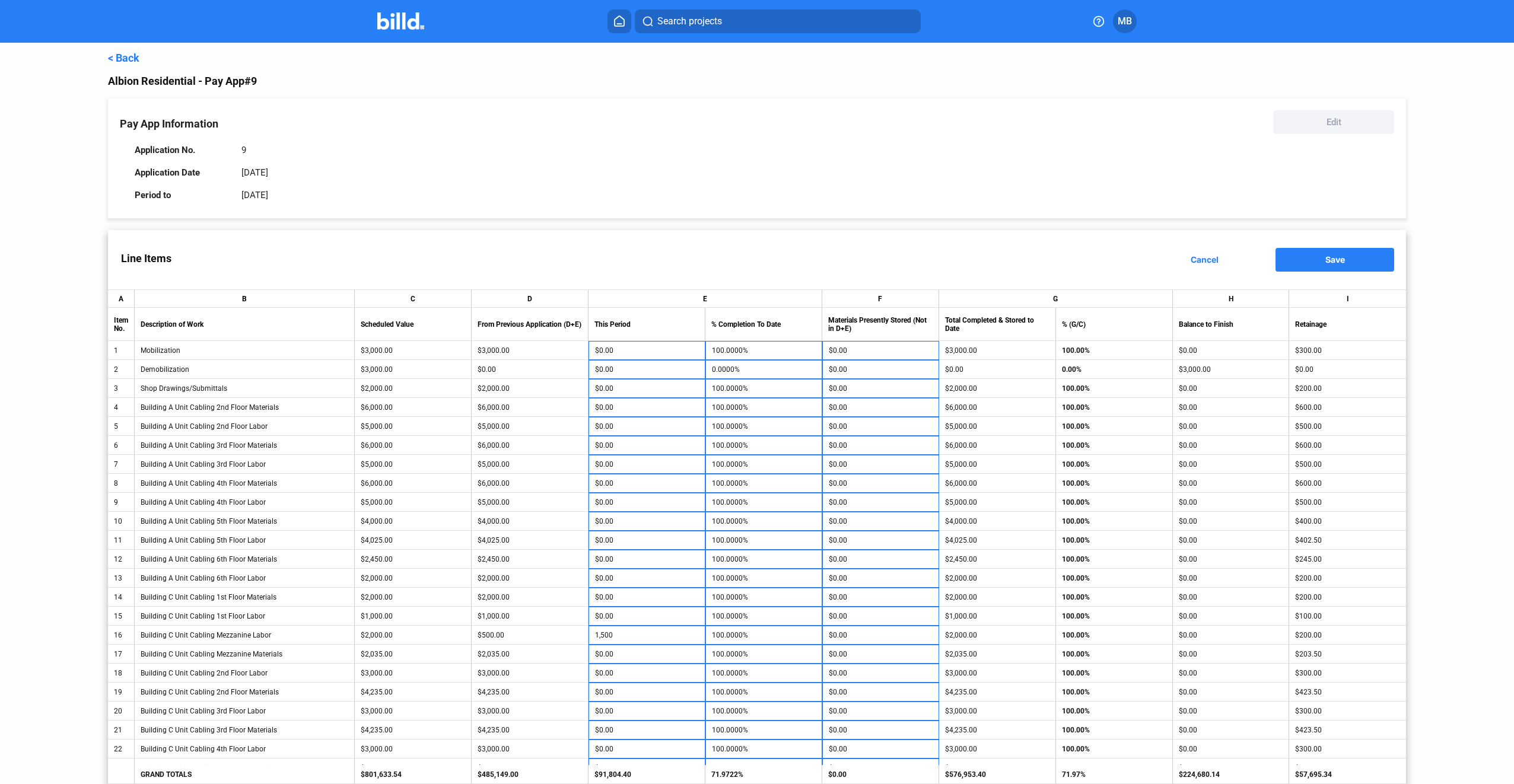
click at [1351, 259] on button "Save" at bounding box center [1334, 259] width 119 height 24
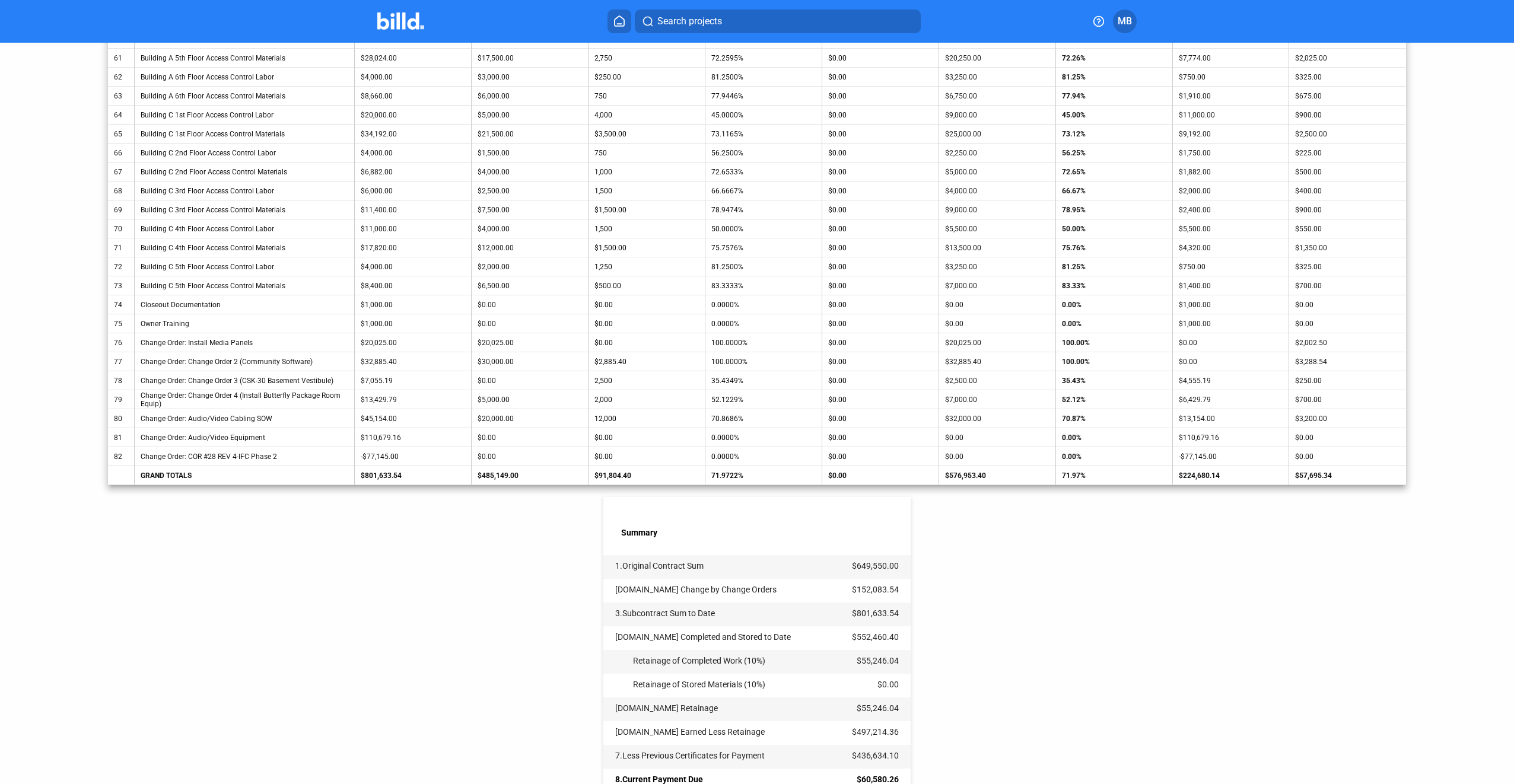
scroll to position [1582, 0]
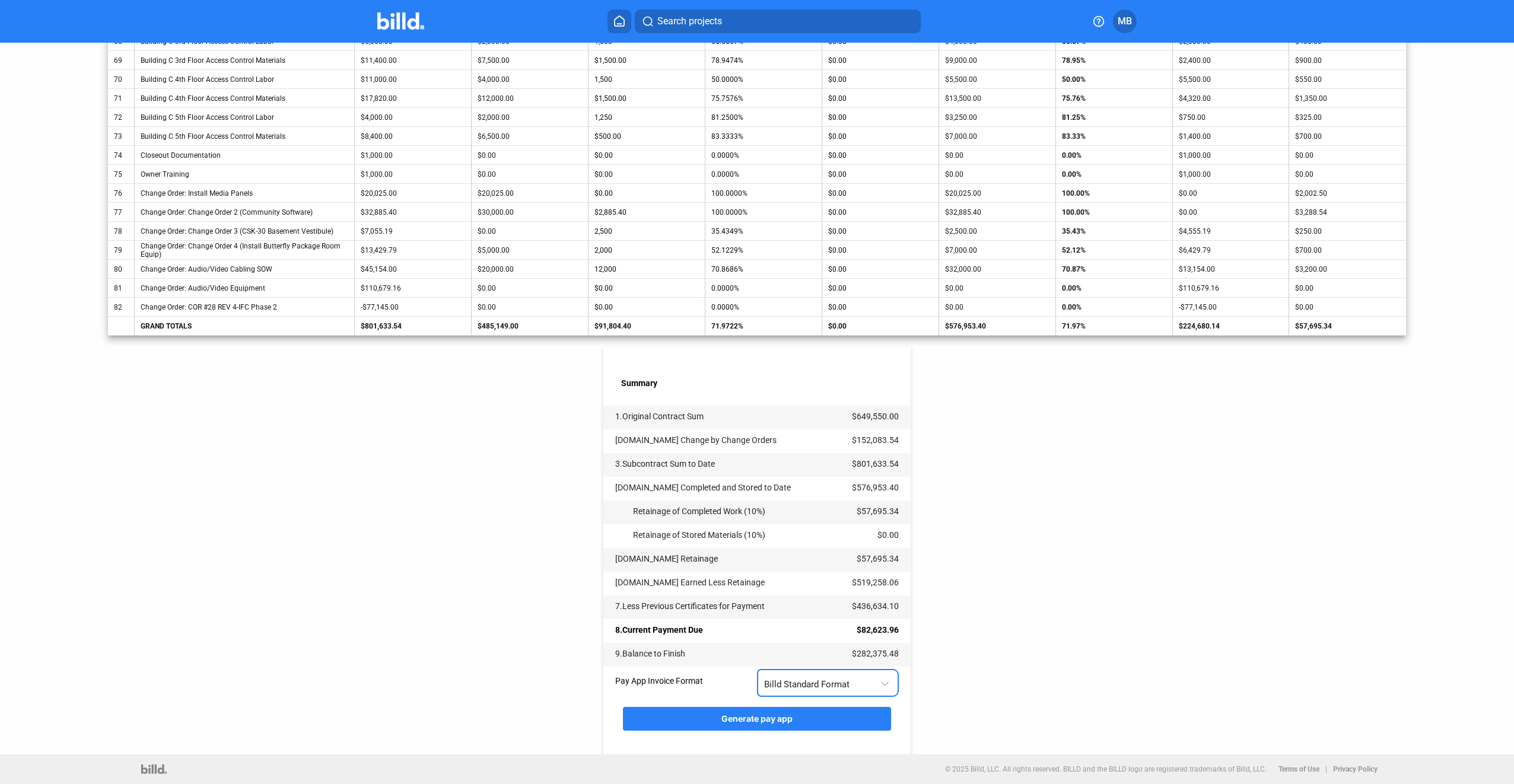
click at [874, 685] on div "Billd Standard Format" at bounding box center [822, 682] width 116 height 16
click at [857, 731] on span "AIA G702 + G703" at bounding box center [825, 734] width 129 height 27
click at [796, 716] on button "Generate pay app" at bounding box center [757, 718] width 268 height 24
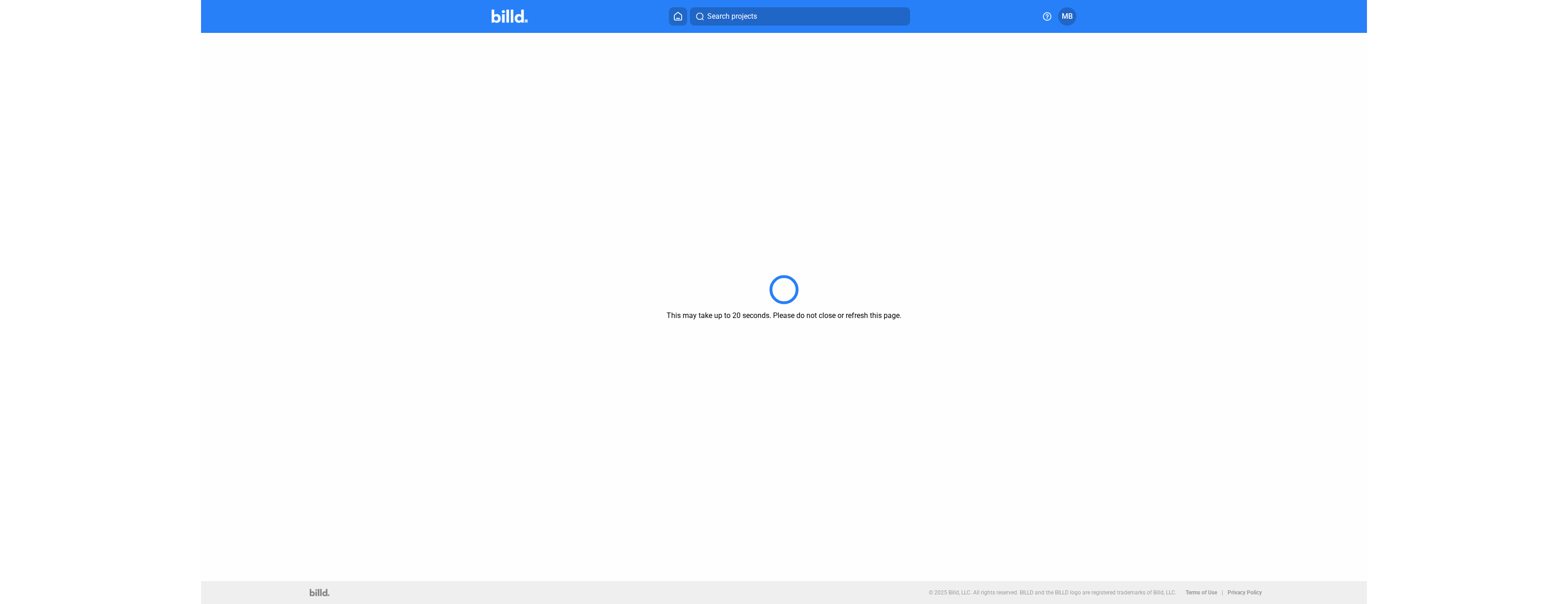
scroll to position [0, 0]
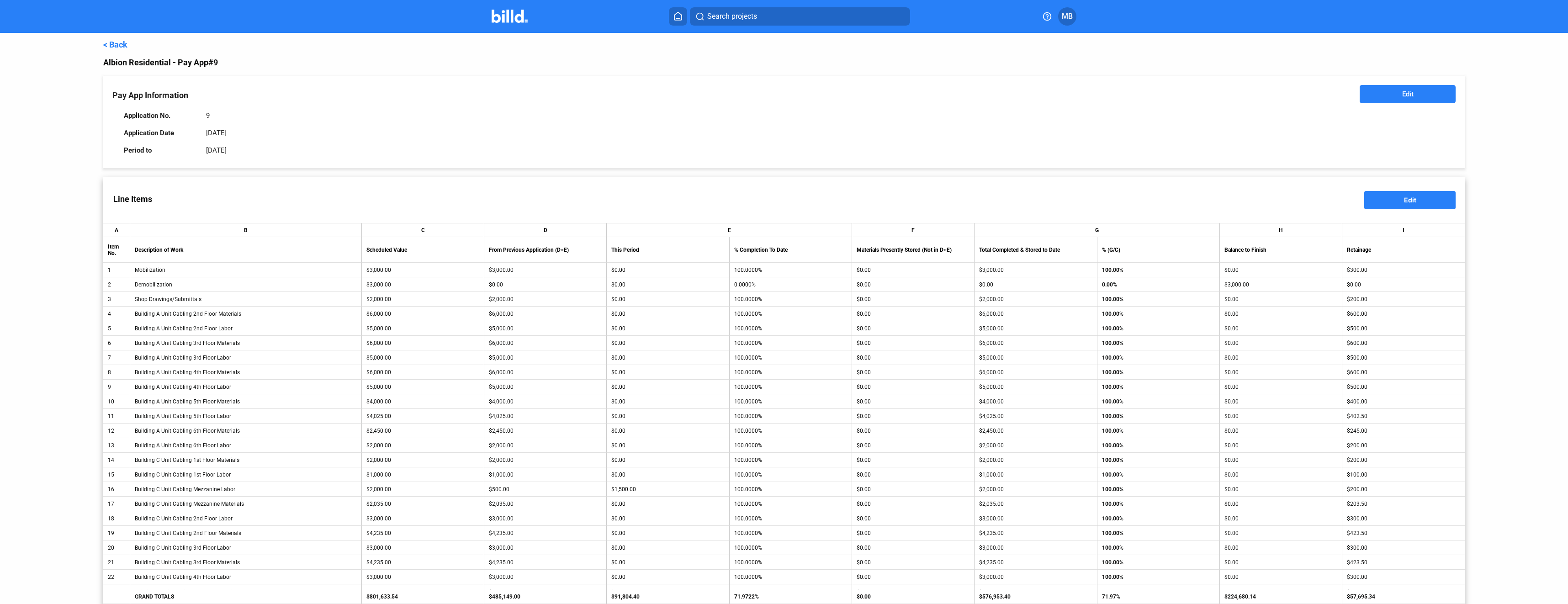
scroll to position [1219, 0]
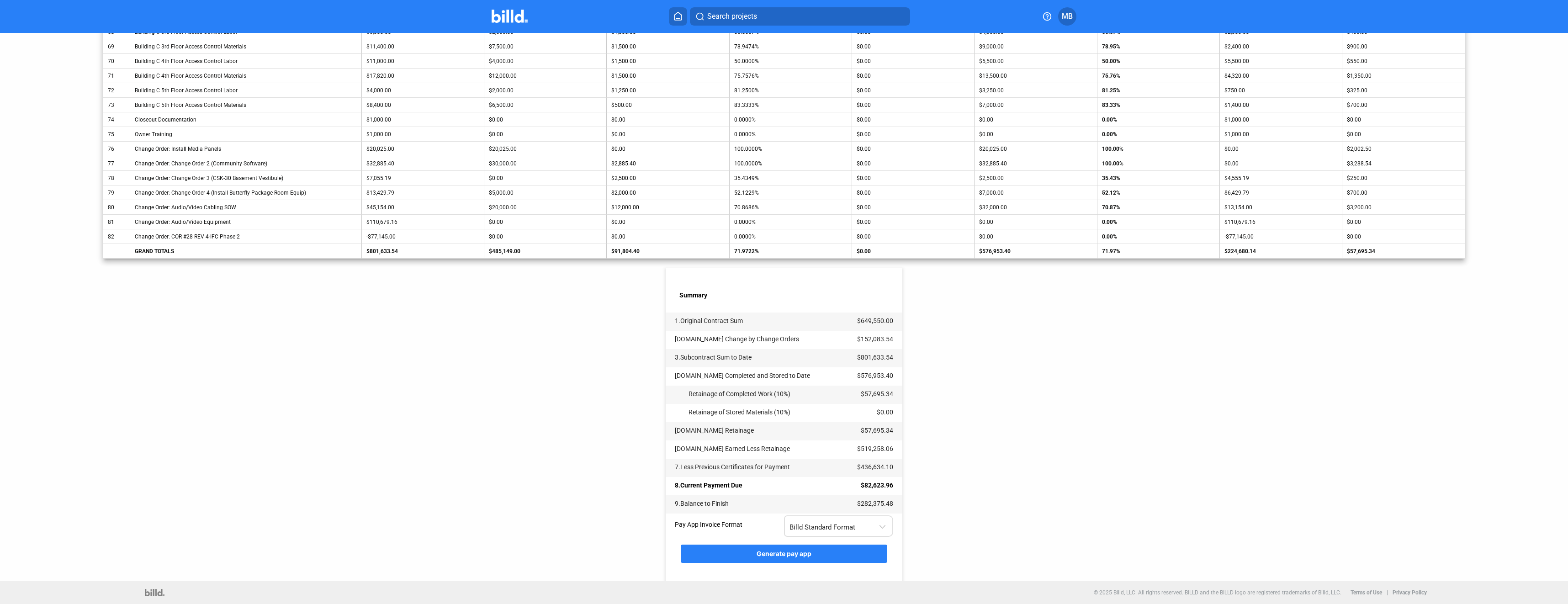
click at [878, 531] on div "Billd Standard Format" at bounding box center [839, 525] width 99 height 18
click at [862, 561] on span "AIA G702 + G703" at bounding box center [836, 565] width 99 height 21
click at [843, 554] on button "Generate pay app" at bounding box center [784, 553] width 207 height 18
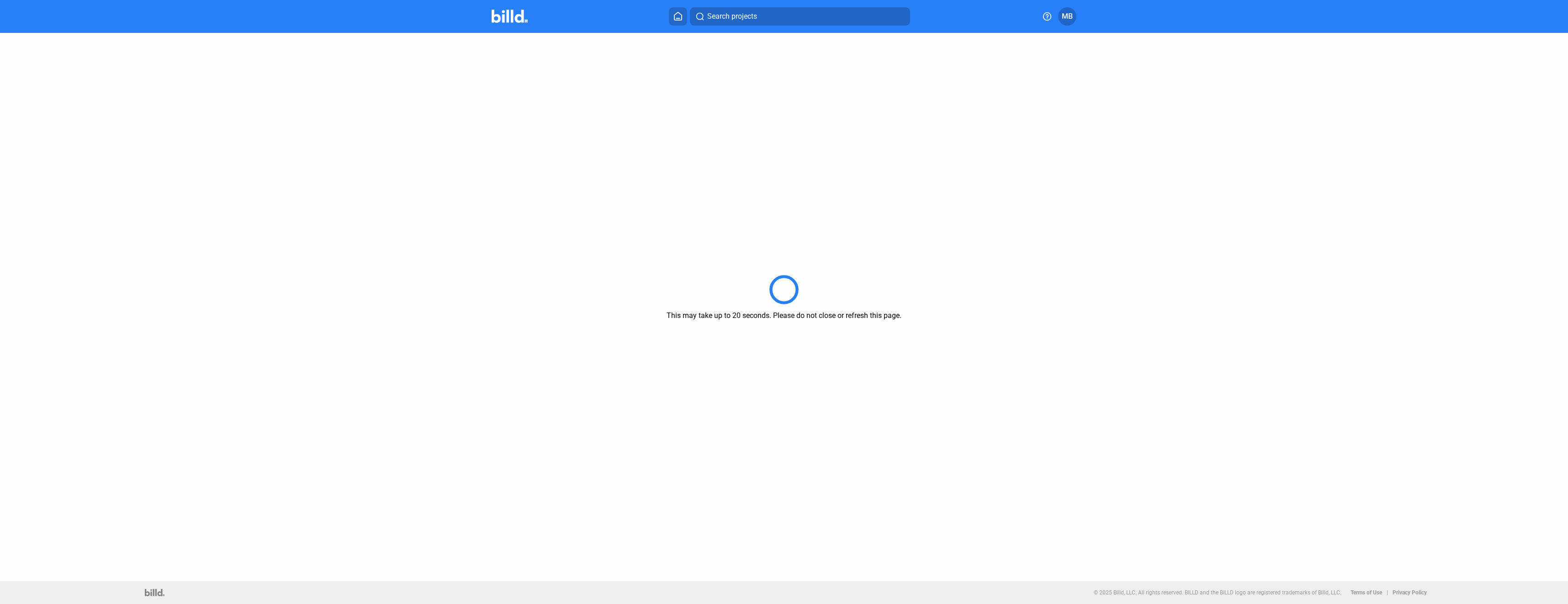
scroll to position [0, 0]
